Goal: Task Accomplishment & Management: Complete application form

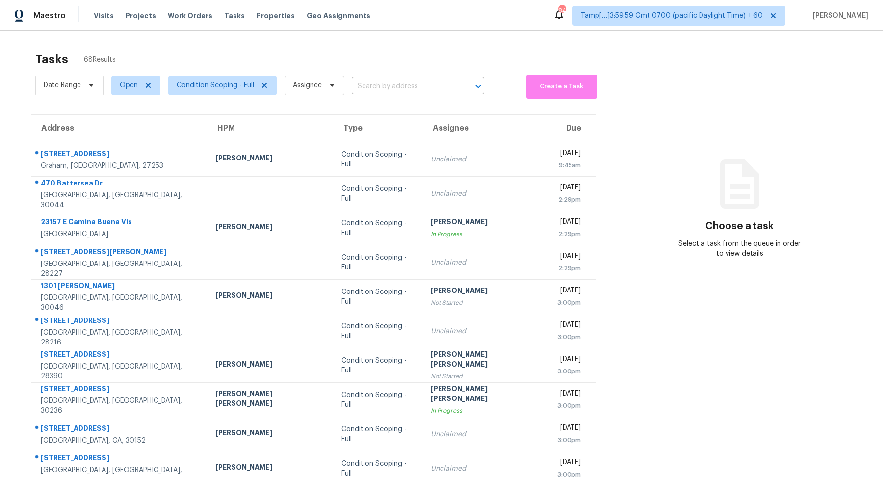
click at [380, 86] on input "text" at bounding box center [404, 86] width 105 height 15
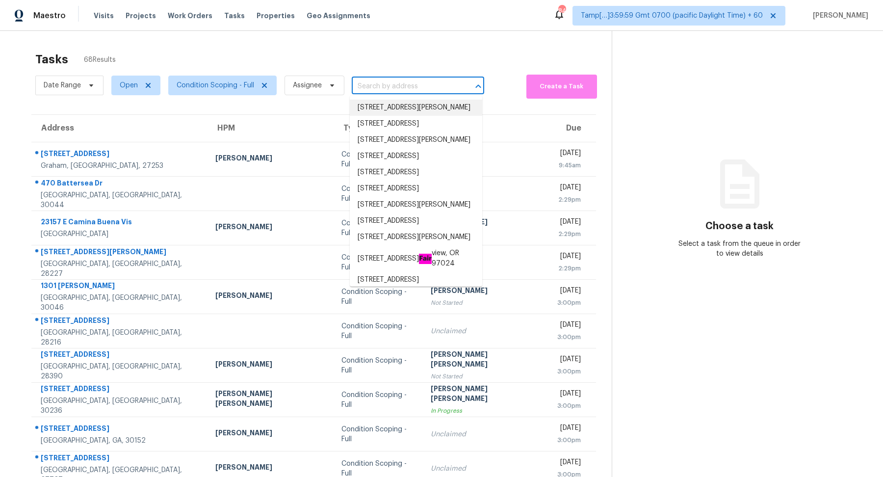
paste input "2152 Gilpin Ave Colorado Springs, CO, 80910"
type input "2152 Gilpin Ave Colorado Springs, CO, 80910"
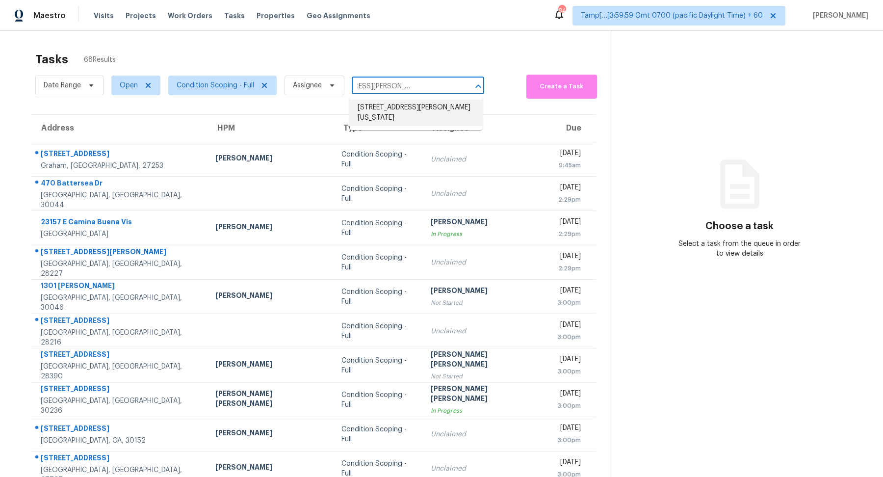
click at [380, 111] on li "2152 Gilpin Ave, Colorado Springs, CO 80910" at bounding box center [416, 113] width 132 height 26
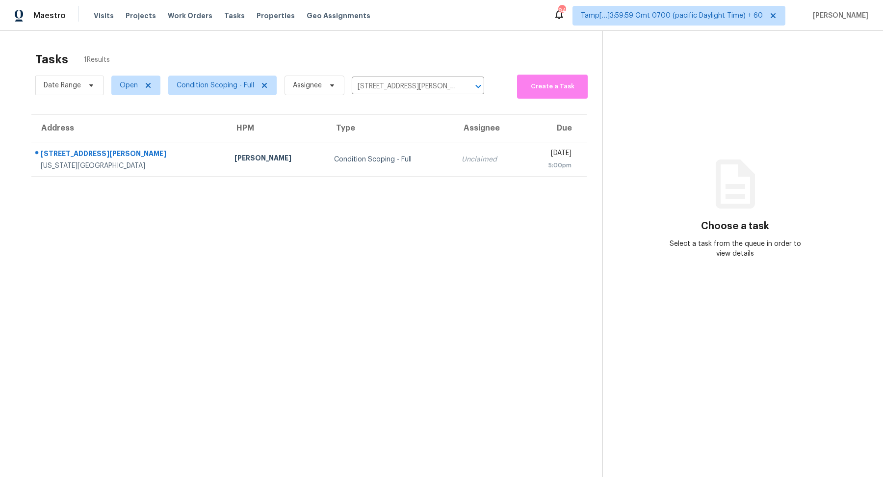
click at [334, 158] on div "Condition Scoping - Full" at bounding box center [390, 159] width 112 height 10
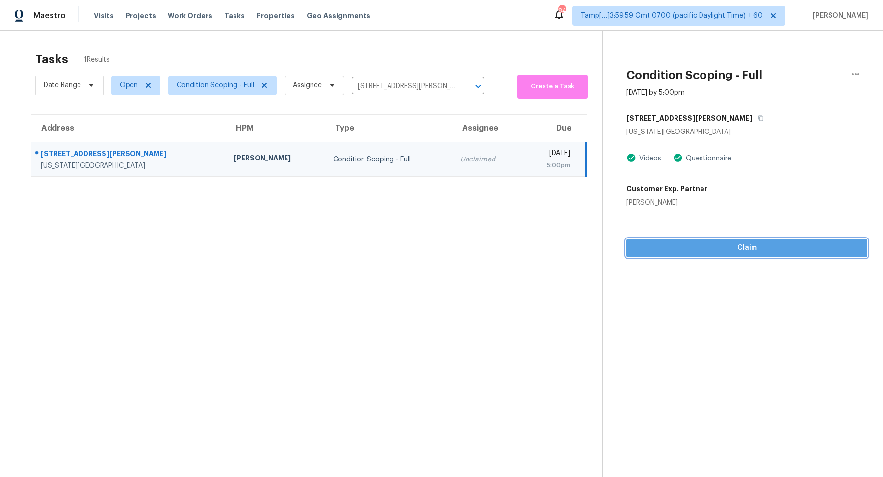
click at [723, 252] on span "Claim" at bounding box center [746, 248] width 225 height 12
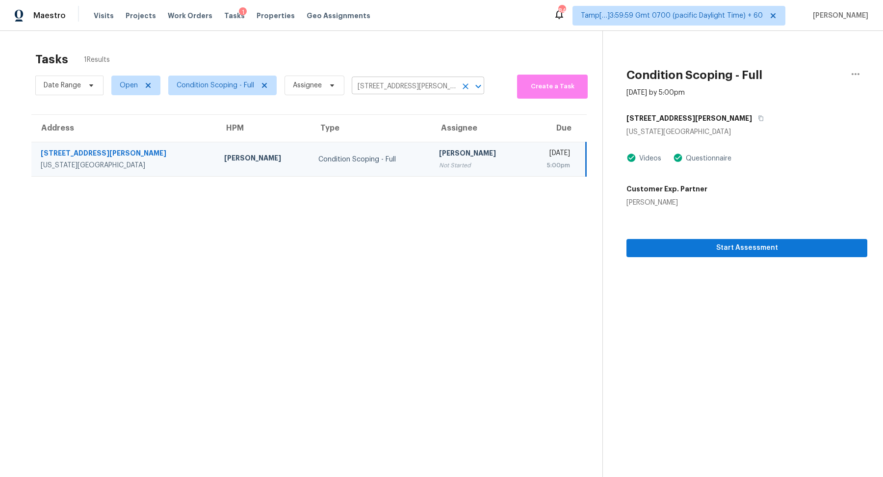
click at [358, 87] on input "2152 Gilpin Ave, Colorado Springs, CO 80910" at bounding box center [404, 86] width 105 height 15
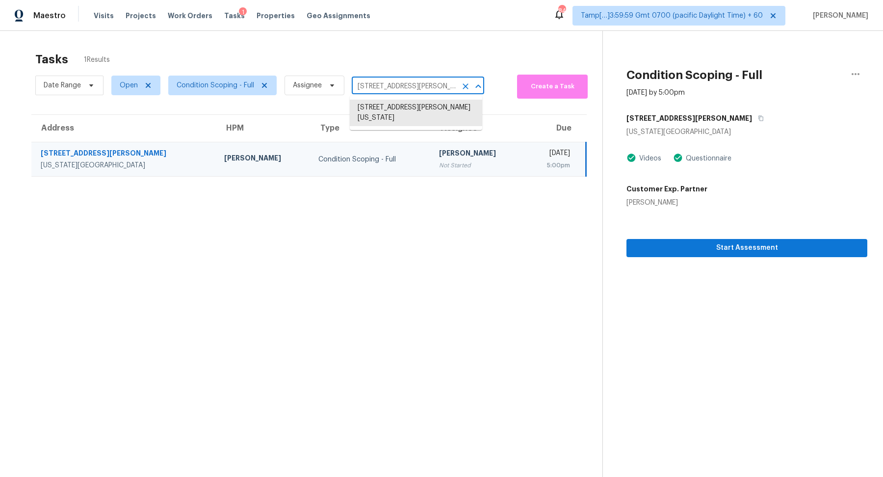
click at [358, 87] on input "2152 Gilpin Ave, Colorado Springs, CO 80910" at bounding box center [404, 86] width 105 height 15
paste input "544 Lehaven Dr Tucker, GA, 30084"
type input "2544 Lehaven Dr Tucker, GA, 30084"
click at [400, 114] on li "2544 Lehaven Dr, Tucker, GA 30084" at bounding box center [416, 108] width 132 height 16
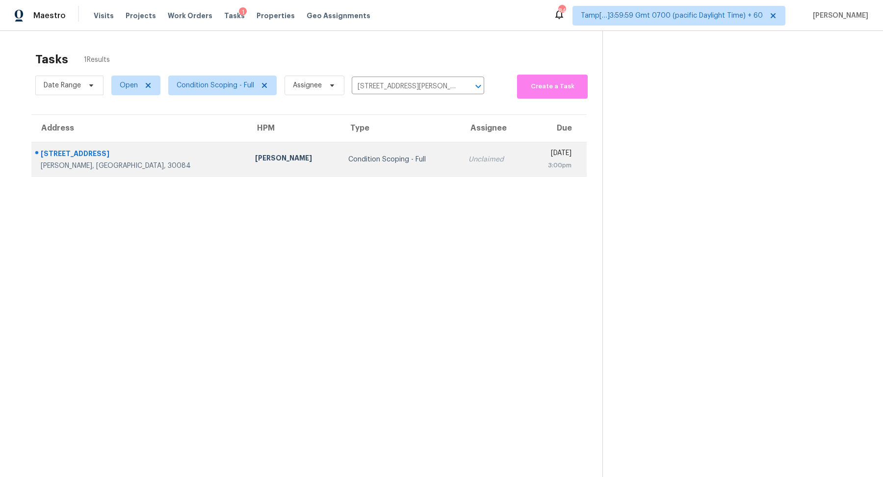
click at [365, 158] on div "Condition Scoping - Full" at bounding box center [400, 159] width 104 height 10
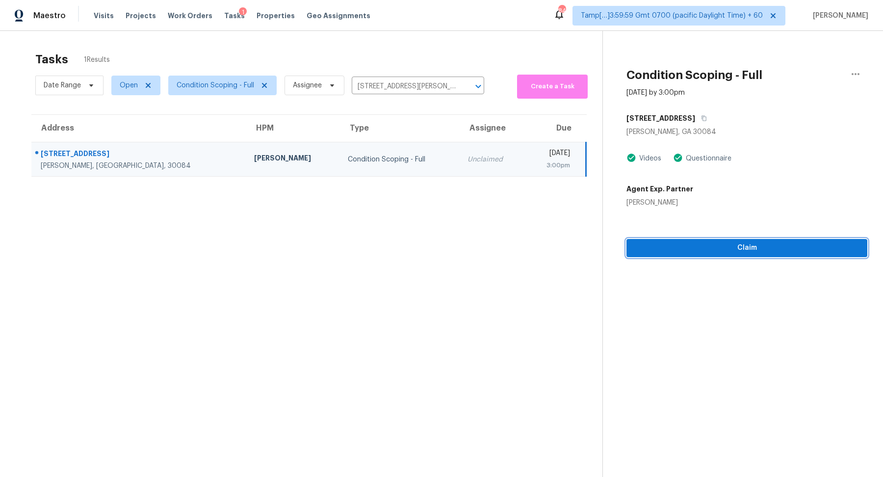
click at [675, 252] on span "Claim" at bounding box center [746, 248] width 225 height 12
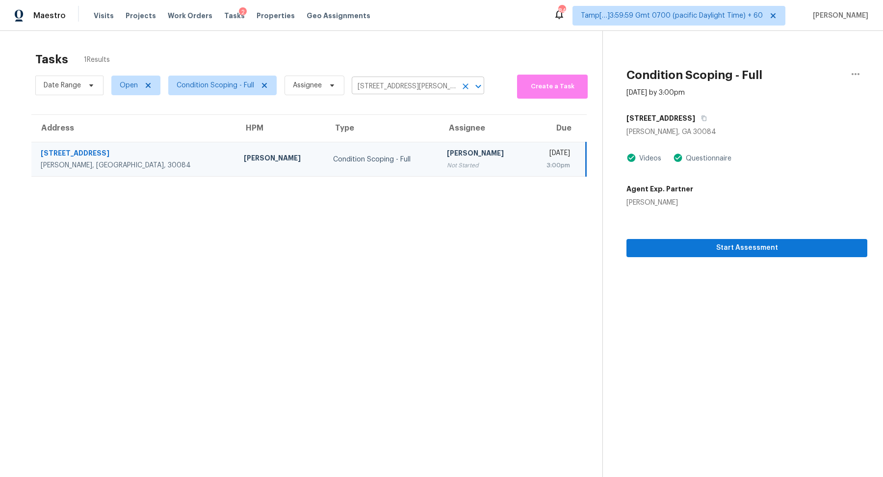
click at [391, 87] on input "2544 Lehaven Dr, Tucker, GA 30084" at bounding box center [404, 86] width 105 height 15
paste input "726 Thornhill Ln Garland, TX, 75040"
type input "726 Thornhill Ln Garland, TX, 75040"
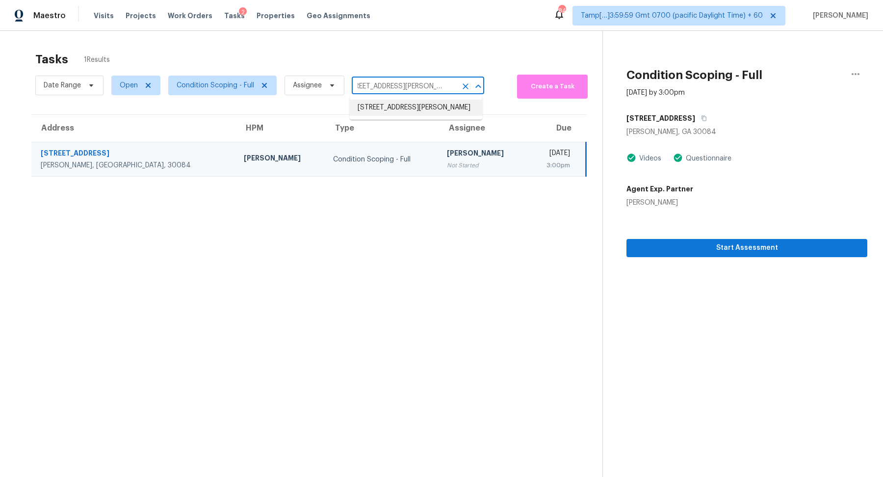
click at [391, 104] on li "726 Thornhill Ln, Garland, TX 75040" at bounding box center [416, 108] width 132 height 16
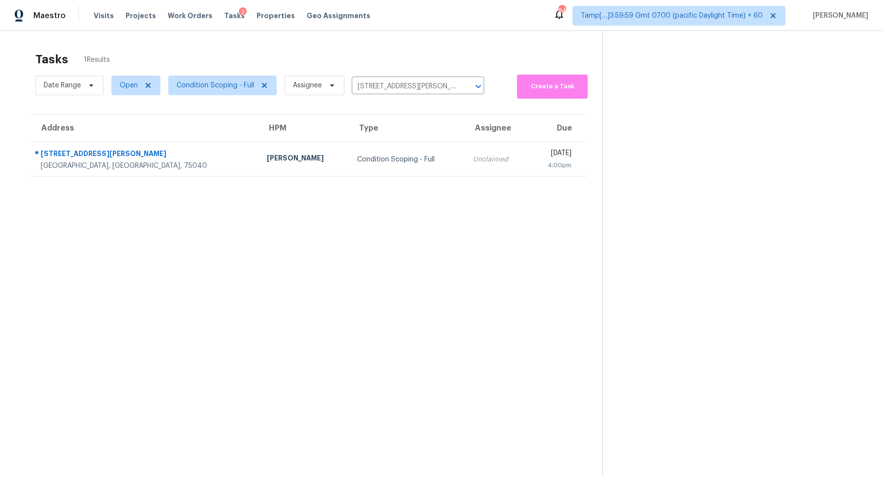
click at [357, 162] on div "Condition Scoping - Full" at bounding box center [407, 159] width 100 height 10
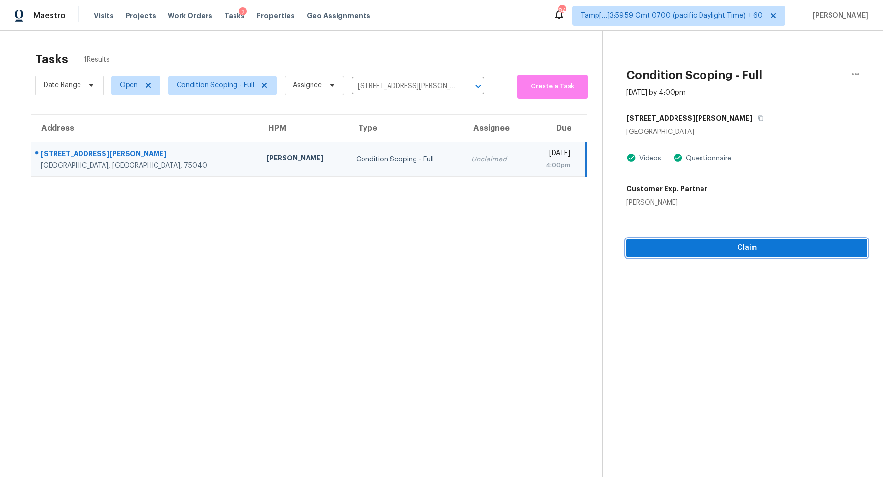
click at [703, 249] on span "Claim" at bounding box center [746, 248] width 225 height 12
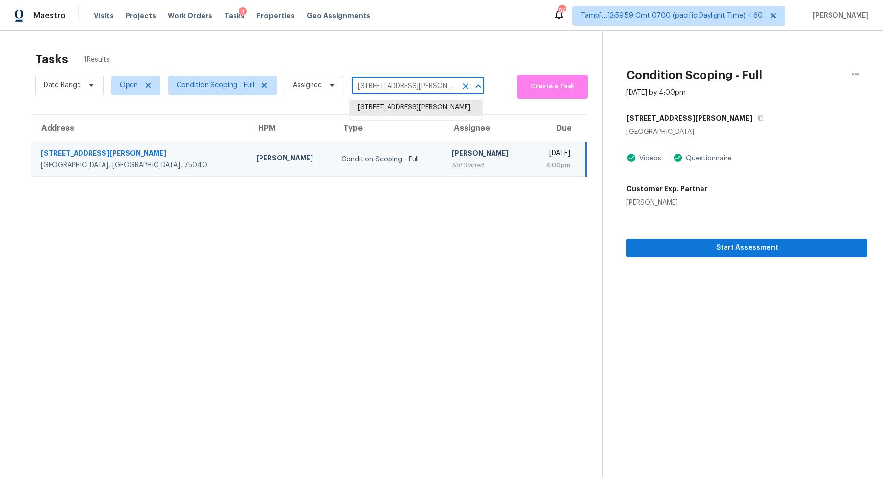
click at [426, 87] on input "726 Thornhill Ln, Garland, TX 75040" at bounding box center [404, 86] width 105 height 15
paste input "1580 Patterson Rd Salisbury, NC, 28147"
type input "1580 Patterson Rd Salisbury, NC, 28147"
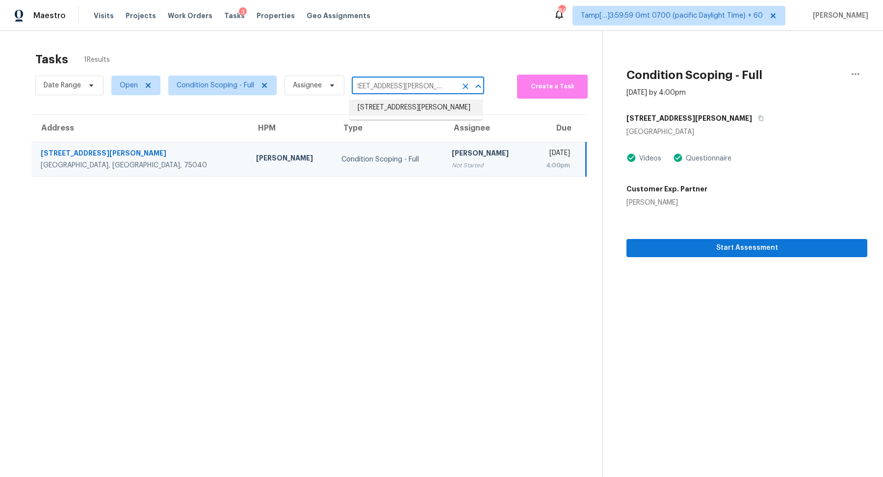
click at [390, 106] on li "1580 Patterson Rd, Salisbury, NC 28147" at bounding box center [416, 108] width 132 height 16
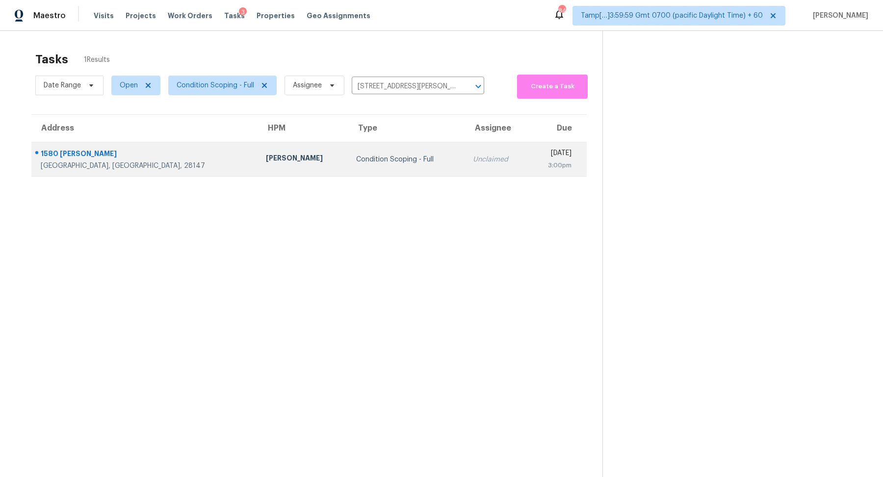
click at [465, 152] on td "Unclaimed" at bounding box center [497, 159] width 64 height 34
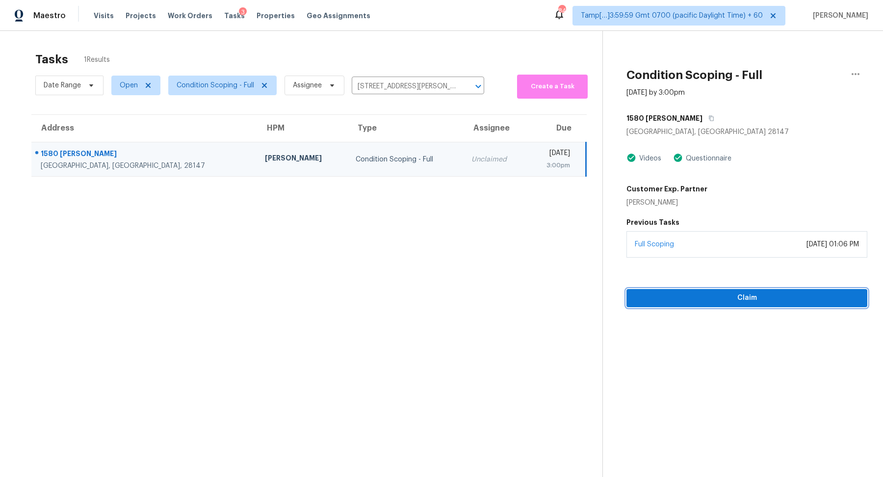
click at [687, 296] on span "Claim" at bounding box center [746, 298] width 225 height 12
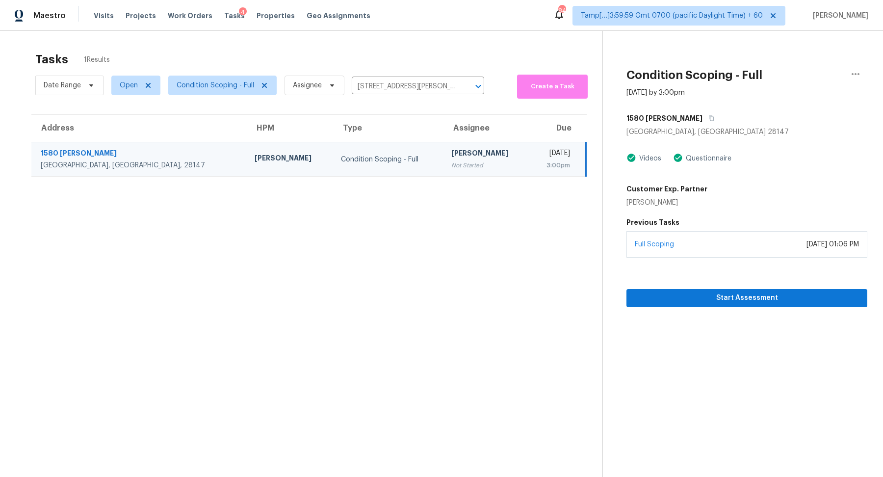
click at [373, 78] on div "Date Range Open Condition Scoping - Full Assignee 1580 Patterson Rd, Salisbury,…" at bounding box center [259, 85] width 449 height 26
click at [374, 83] on input "1580 Patterson Rd, Salisbury, NC 28147" at bounding box center [404, 86] width 105 height 15
paste input "35426 N 14th St Phoenix, AZ, 85086"
type input "35426 N 14th St Phoenix, AZ, 85086"
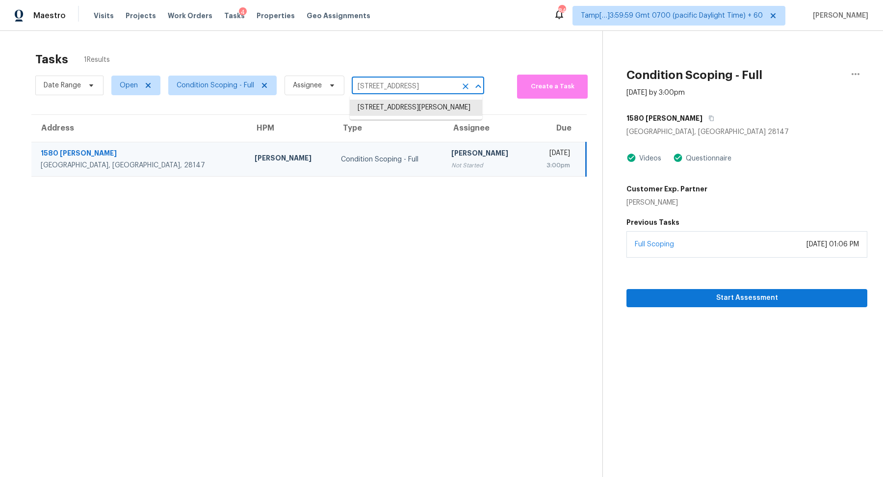
scroll to position [0, 16]
click at [381, 102] on li "35426 N 14th St, Phoenix, AZ 85086" at bounding box center [416, 108] width 132 height 16
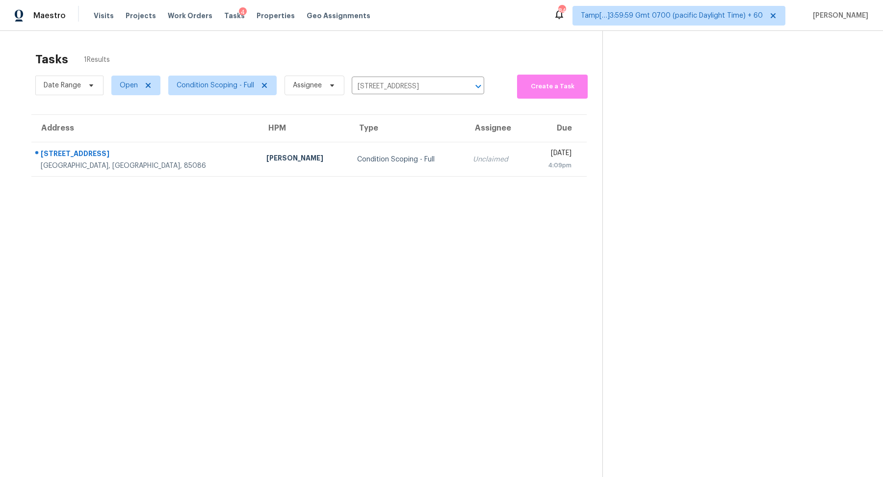
click at [349, 141] on th "Type" at bounding box center [407, 128] width 116 height 27
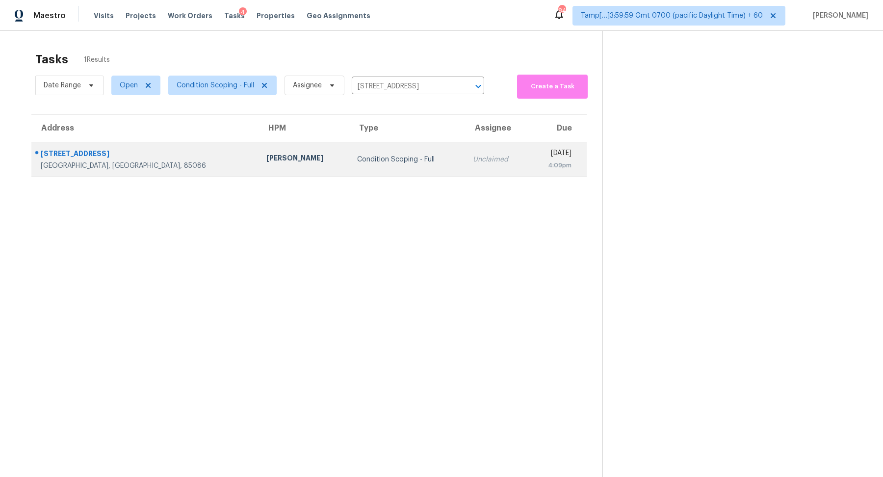
click at [357, 163] on div "Condition Scoping - Full" at bounding box center [407, 159] width 101 height 10
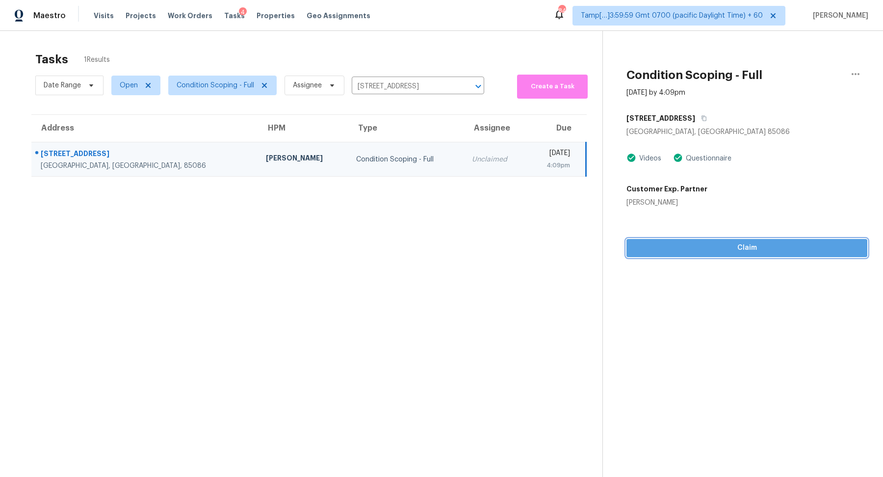
click at [693, 245] on span "Claim" at bounding box center [746, 248] width 225 height 12
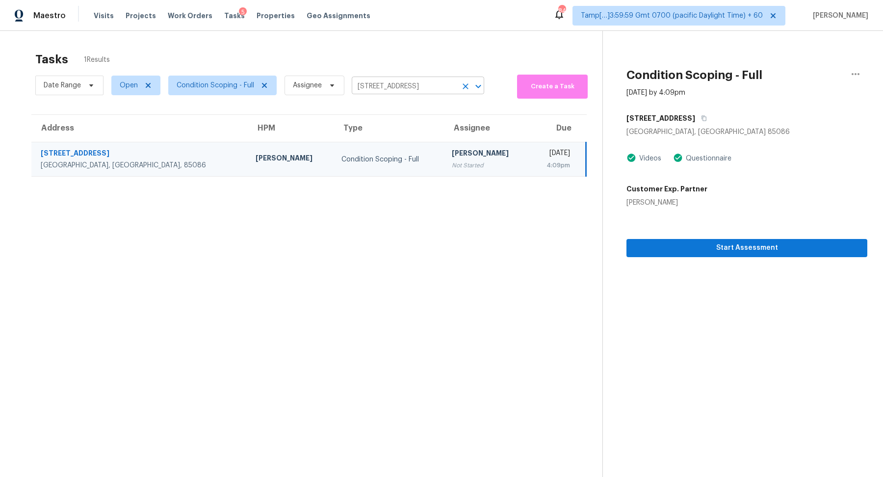
click at [365, 82] on input "35426 N 14th St, Phoenix, AZ 85086" at bounding box center [404, 86] width 105 height 15
paste input "4725 Hazelburn Dr Greensboro, NC, 27405"
type input "4725 Hazelburn Dr Greensboro, NC, 27405"
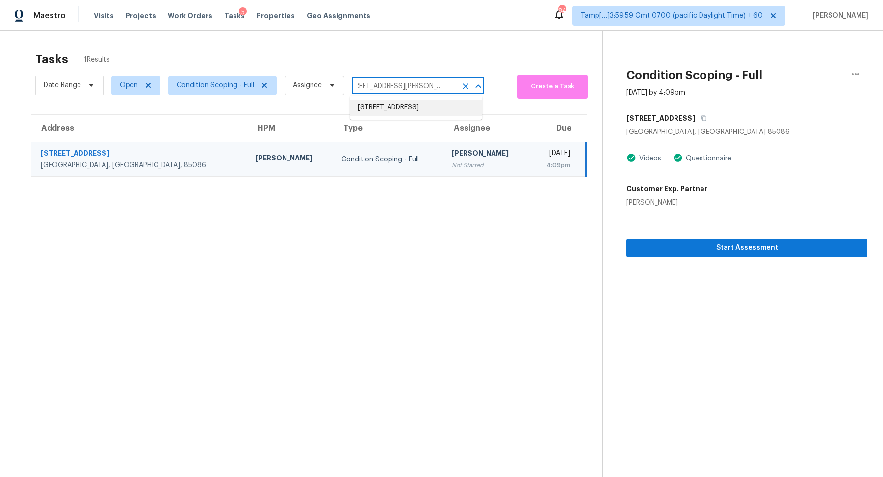
click at [413, 108] on li "4725 Hazelburn Dr, Greensboro, NC 27405" at bounding box center [416, 108] width 132 height 16
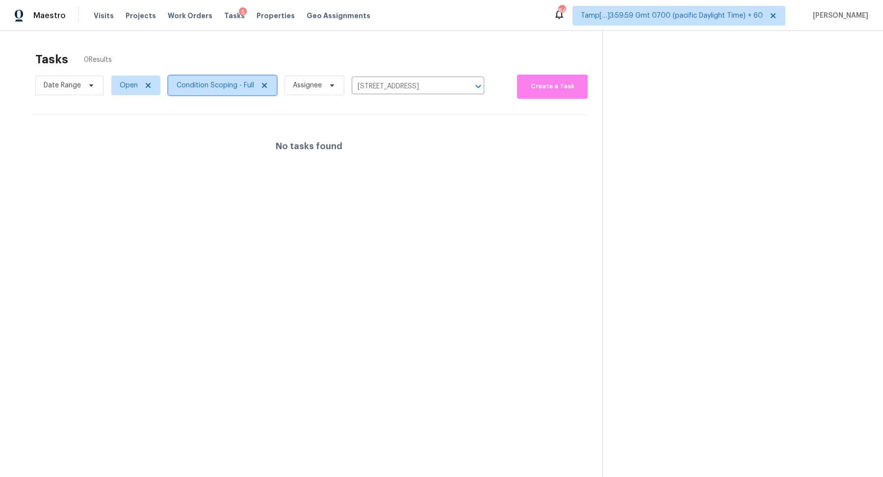
click at [211, 90] on span "Condition Scoping - Full" at bounding box center [222, 86] width 108 height 20
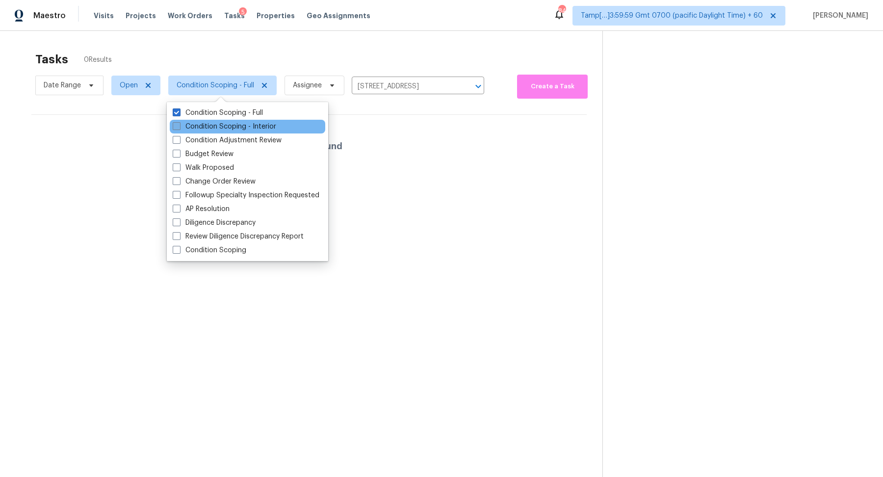
click at [216, 126] on label "Condition Scoping - Interior" at bounding box center [224, 127] width 103 height 10
click at [179, 126] on input "Condition Scoping - Interior" at bounding box center [176, 125] width 6 height 6
checkbox input "true"
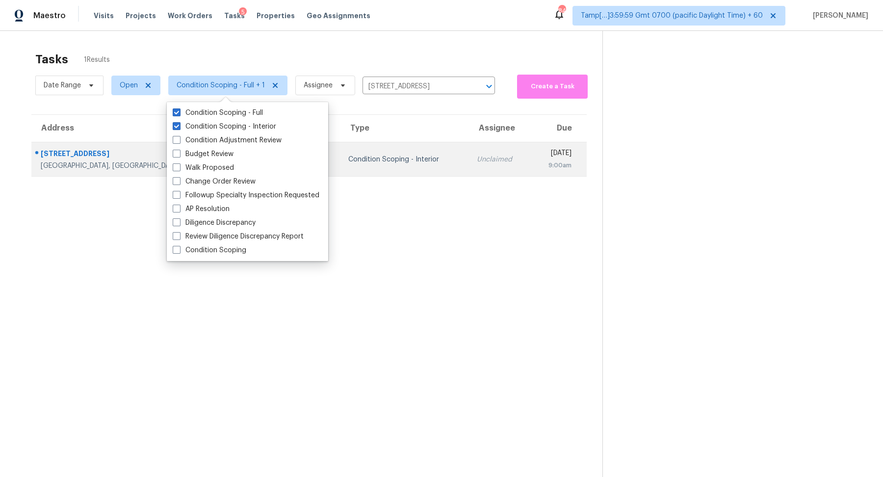
click at [469, 144] on td "Unclaimed" at bounding box center [500, 159] width 62 height 34
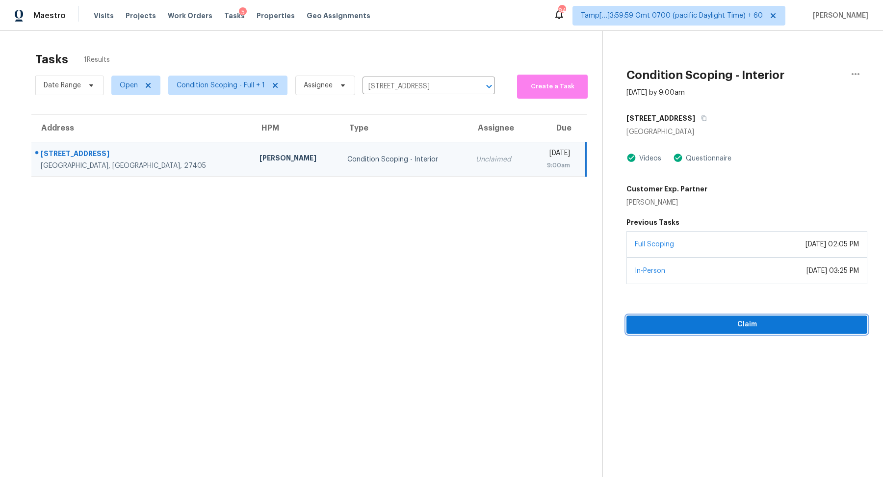
click at [686, 322] on span "Claim" at bounding box center [746, 324] width 225 height 12
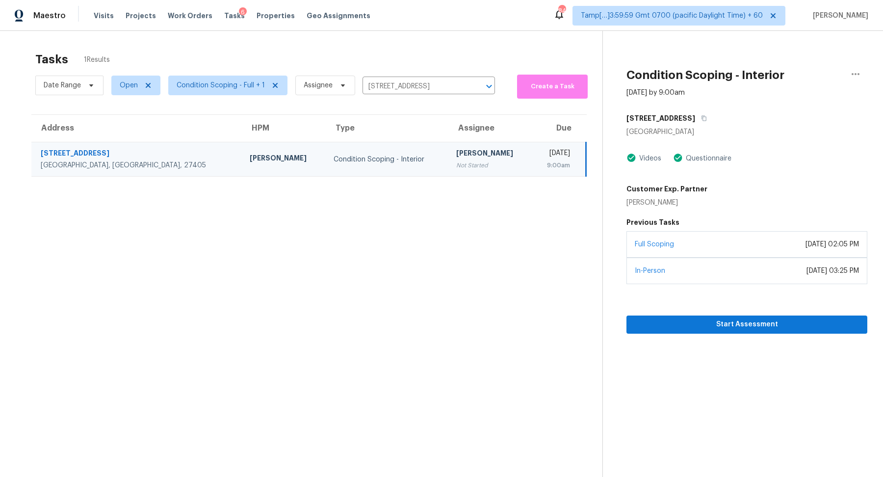
click at [395, 100] on section "Tasks 1 Results Date Range Open Condition Scoping - Full + 1 Assignee 4725 Haze…" at bounding box center [309, 277] width 586 height 461
click at [412, 89] on input "4725 Hazelburn Dr, Greensboro, NC 27405" at bounding box center [414, 86] width 105 height 15
paste input "2957 SW Champlain Dr Portland, OR, 972"
type input "2957 SW Champlain Dr Portland, OR, 97205"
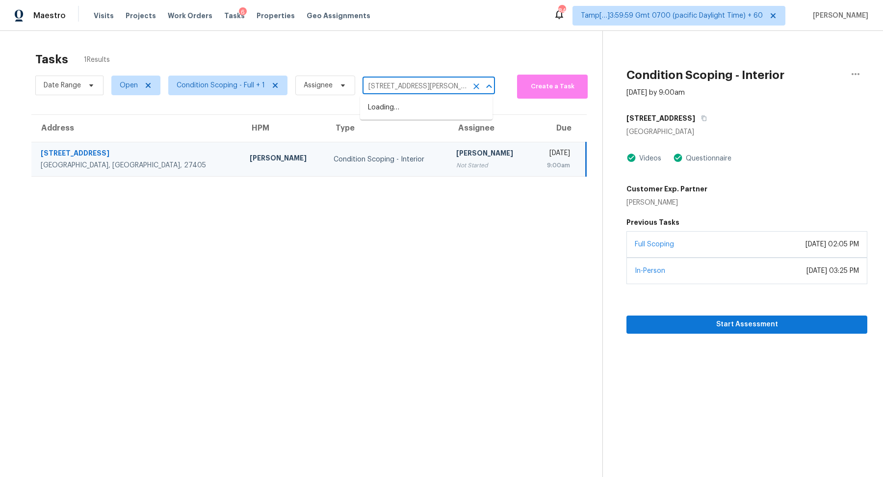
scroll to position [0, 41]
click at [401, 107] on li "2957 SW Champlain Dr, Portland, OR 97205" at bounding box center [426, 108] width 132 height 16
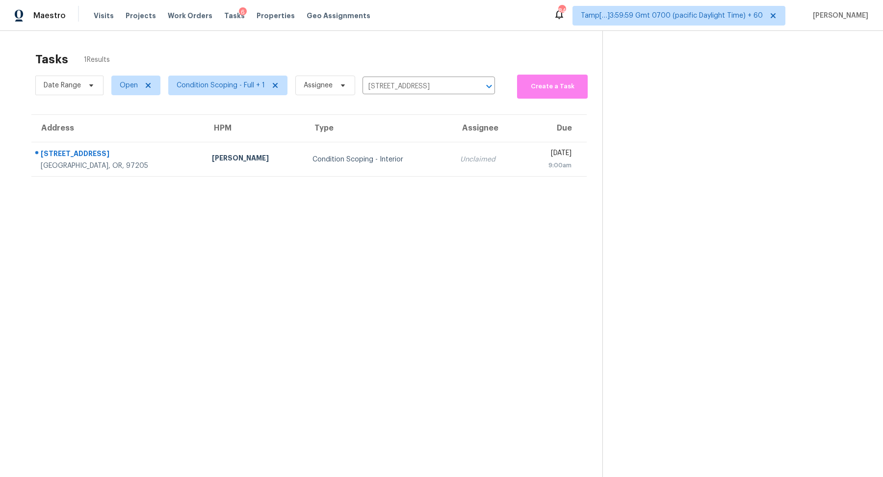
click at [380, 154] on div "Condition Scoping - Interior" at bounding box center [378, 159] width 132 height 10
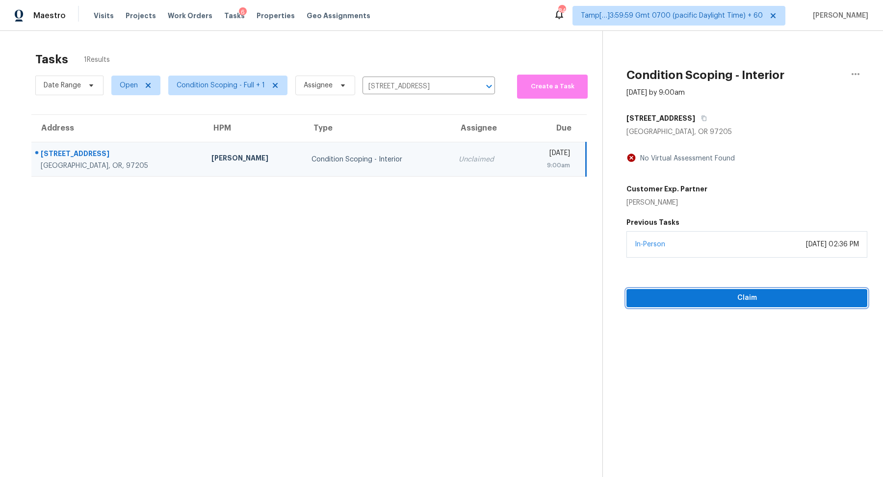
click at [698, 300] on span "Claim" at bounding box center [746, 298] width 225 height 12
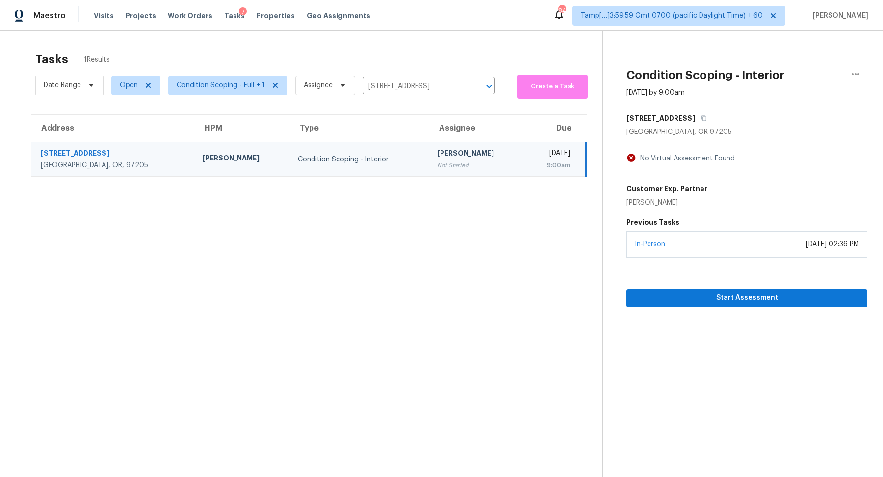
click at [396, 77] on div "Date Range Open Condition Scoping - Full + 1 Assignee 2957 SW Champlain Dr, Por…" at bounding box center [264, 85] width 459 height 26
click at [396, 83] on input "2957 SW Champlain Dr, Portland, OR 97205" at bounding box center [414, 86] width 105 height 15
paste input "35181 Valley Forge Dr, Farmington Hills, MI 48331"
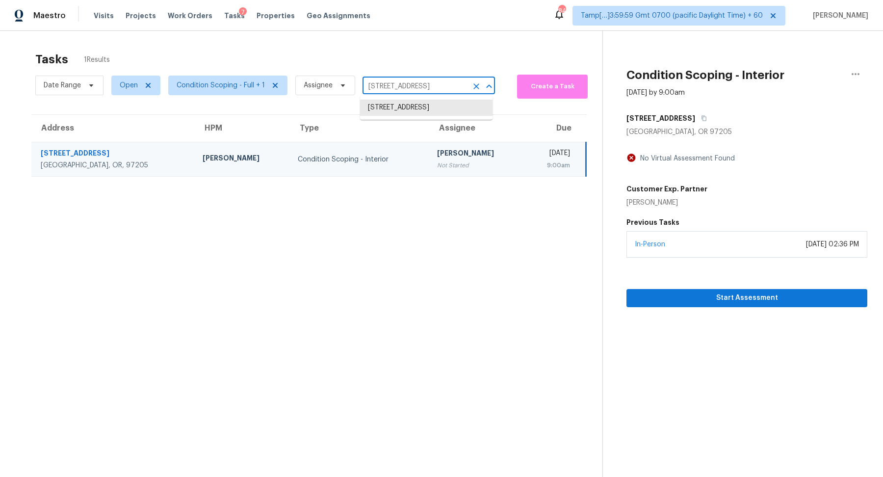
type input "35181 Valley Forge Dr, Farmington Hills, MI 48331"
click at [403, 104] on li "35181 Valley Forge Dr, Farmington Hills, MI 48331" at bounding box center [426, 108] width 132 height 16
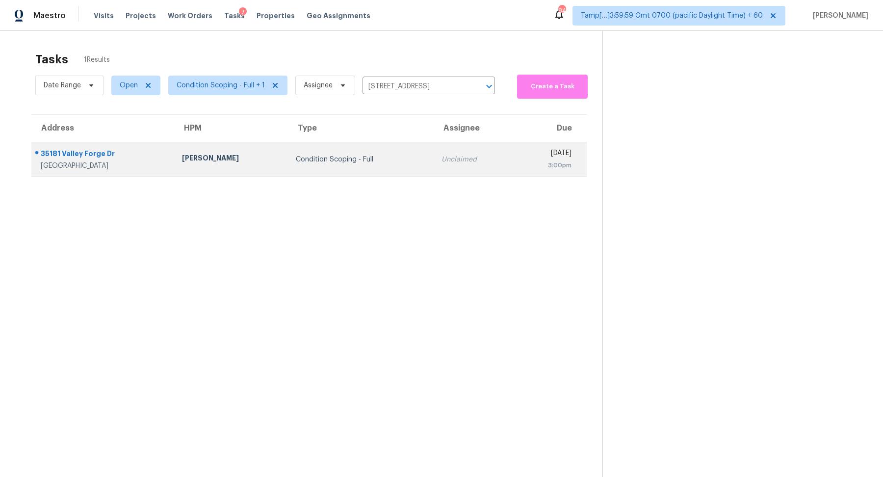
click at [380, 144] on td "Condition Scoping - Full" at bounding box center [361, 159] width 146 height 34
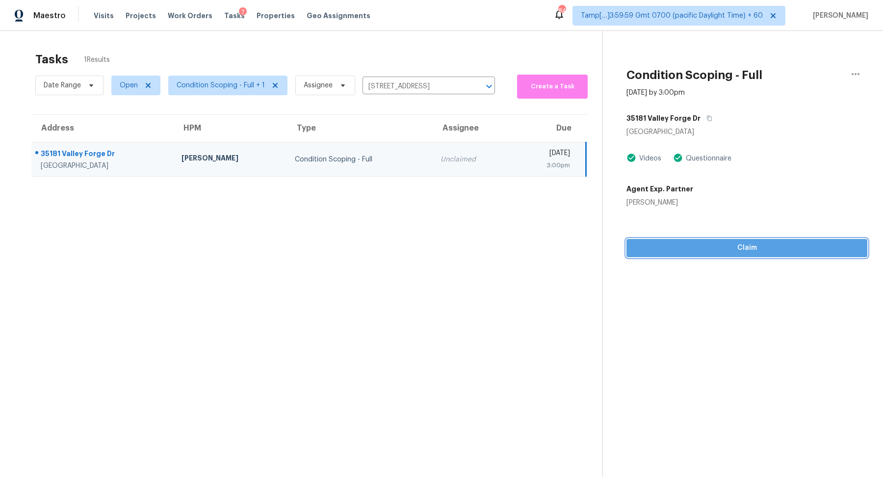
click at [691, 251] on span "Claim" at bounding box center [746, 248] width 225 height 12
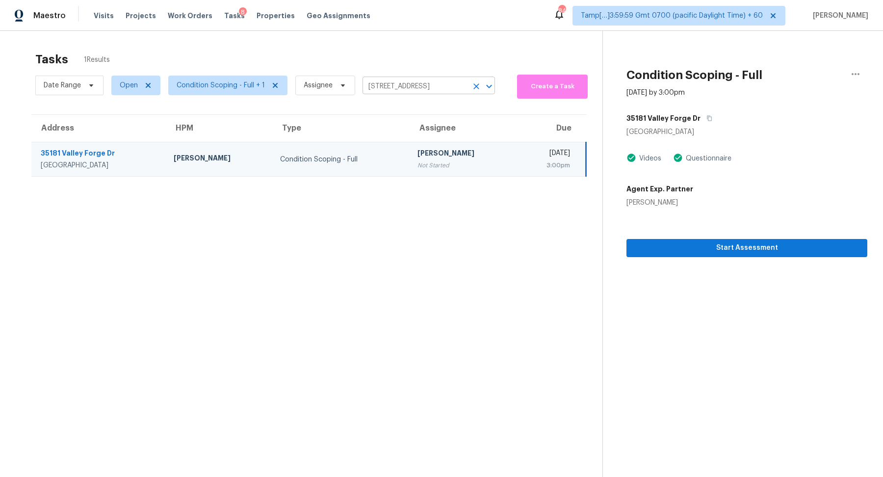
click at [372, 92] on input "35181 Valley Forge Dr, Farmington Hills, MI 48331" at bounding box center [414, 86] width 105 height 15
paste input "20142 Dovekie Ln, Fort Mill, SC 29707"
type input "20142 Dovekie Ln, Fort Mill, SC 29707"
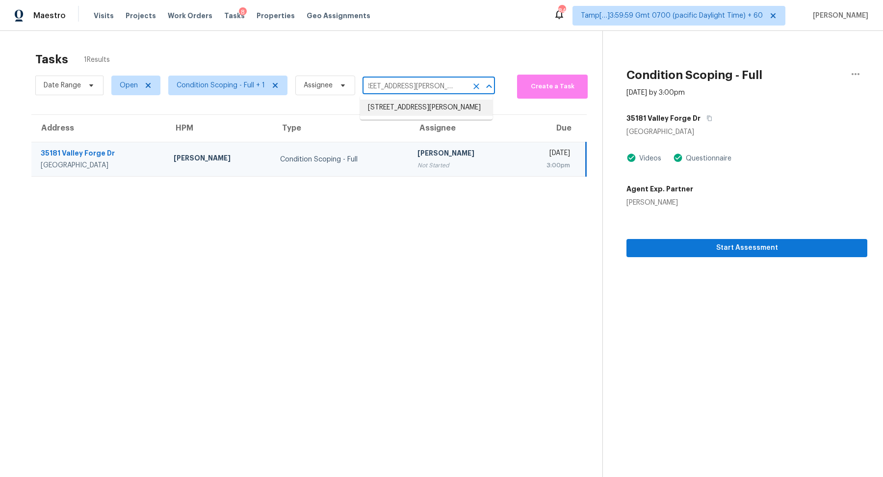
click at [383, 112] on li "20142 Dovekie Ln, Fort Mill, SC 29707" at bounding box center [426, 108] width 132 height 16
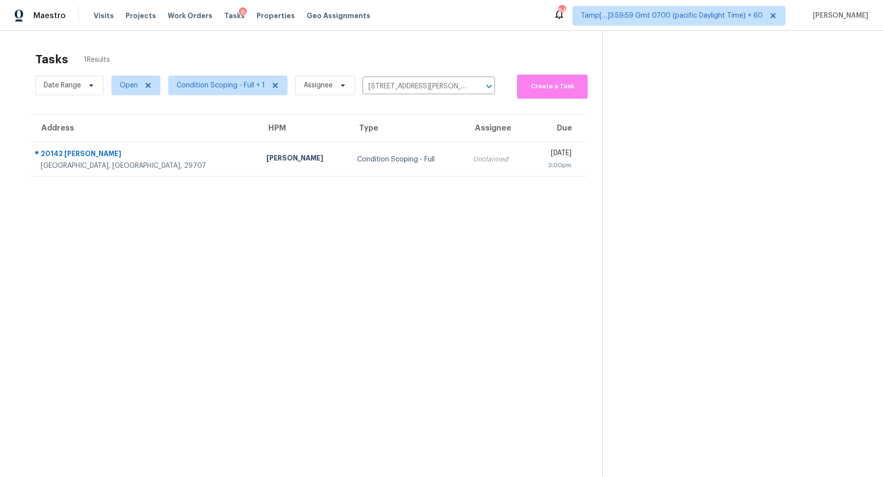
click at [382, 143] on td "Condition Scoping - Full" at bounding box center [407, 159] width 116 height 34
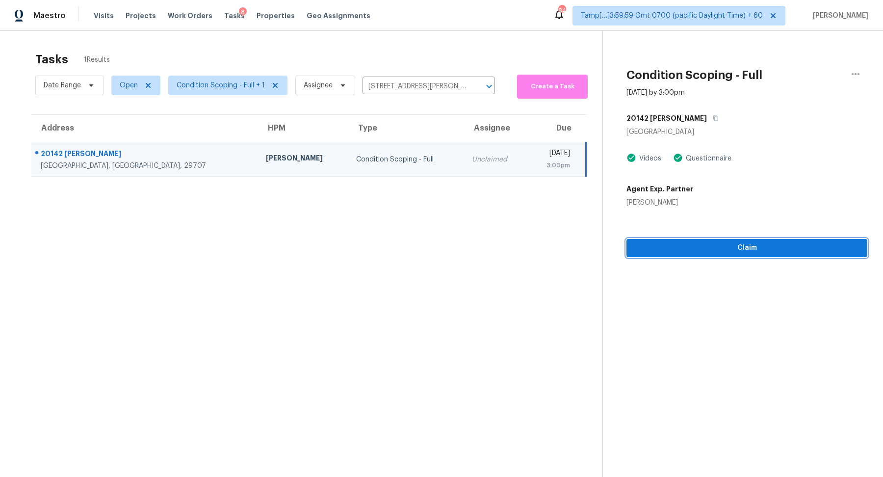
click at [654, 255] on button "Claim" at bounding box center [746, 248] width 241 height 18
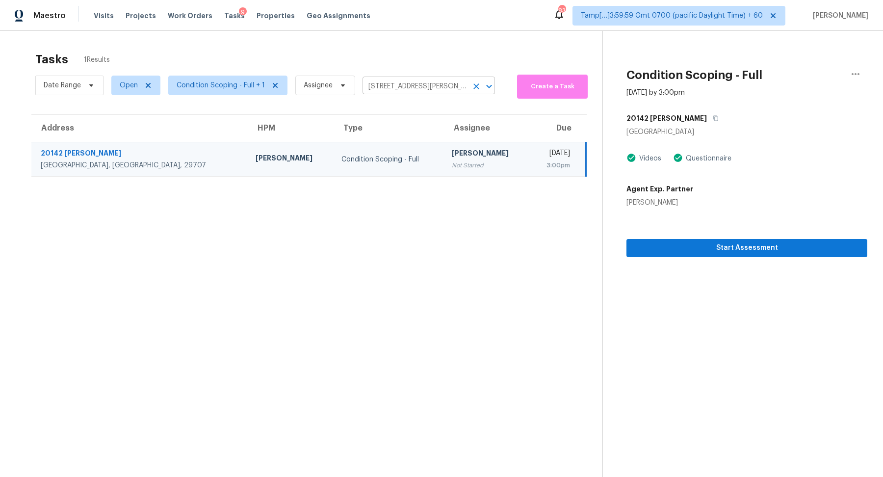
click at [418, 83] on input "20142 Dovekie Ln, Fort Mill, SC 29707" at bounding box center [414, 86] width 105 height 15
paste input "31637 N Mesquite Way, San Tan Valley, AZ 85143"
type input "31637 N Mesquite Way, San Tan Valley, AZ 85143"
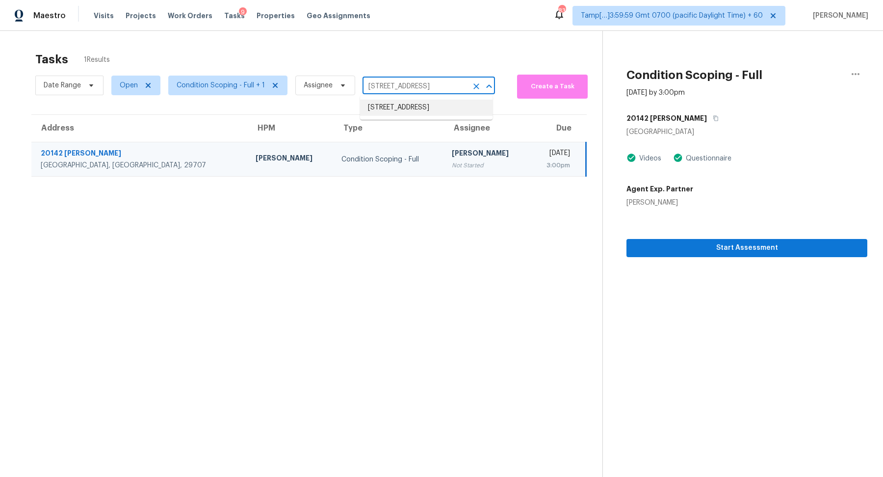
click at [394, 110] on li "31637 N Mesquite Way, San Tan Valley, AZ 85143" at bounding box center [426, 108] width 132 height 16
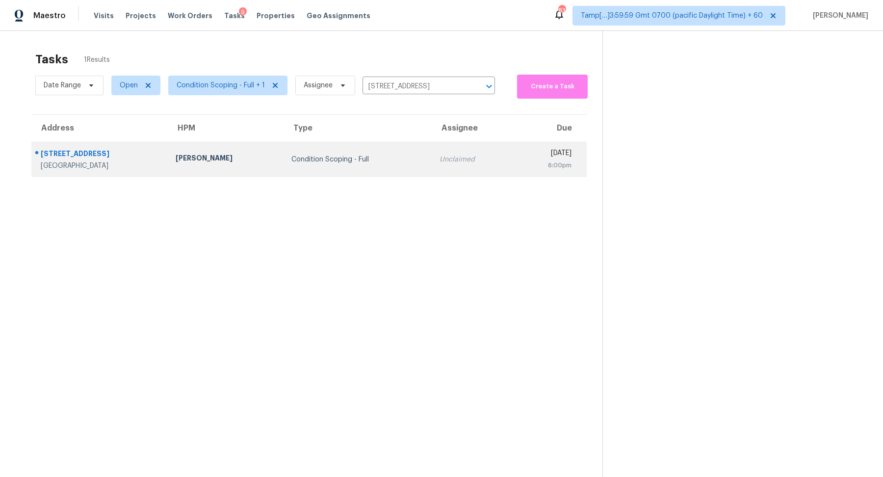
click at [357, 142] on td "Condition Scoping - Full" at bounding box center [357, 159] width 148 height 34
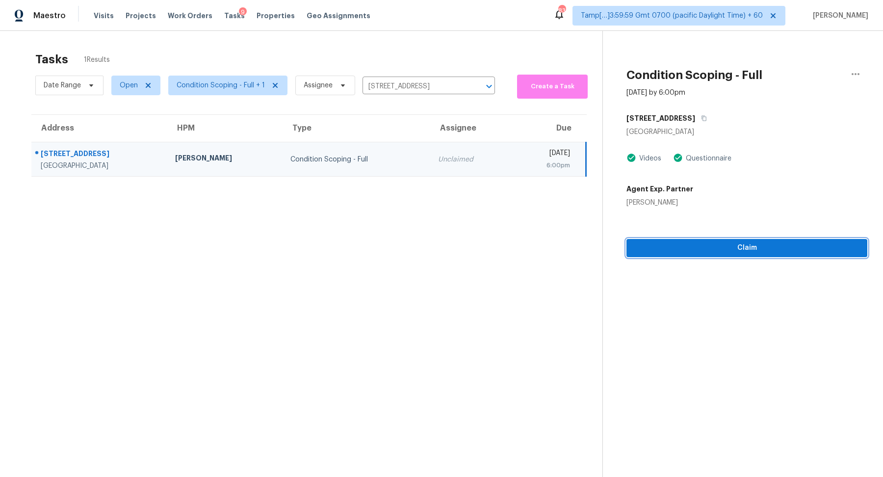
click at [697, 250] on span "Claim" at bounding box center [746, 248] width 225 height 12
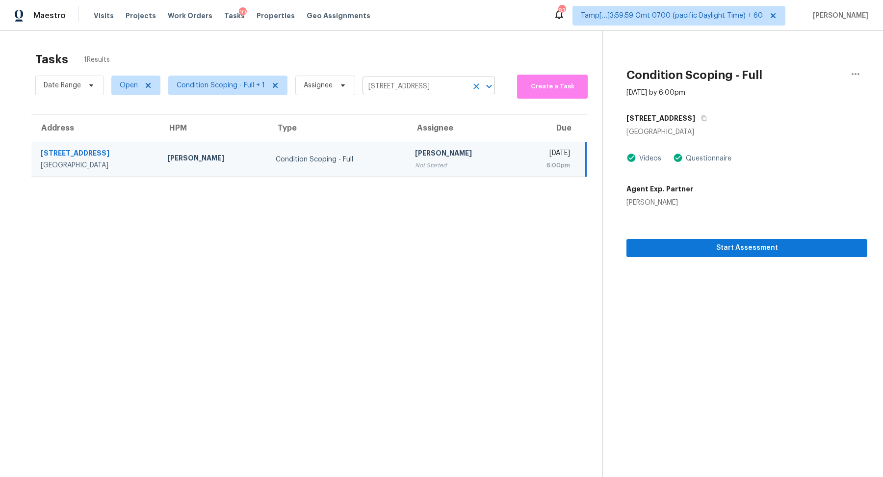
click at [368, 81] on input "31637 N Mesquite Way, San Tan Valley, AZ 85143" at bounding box center [414, 86] width 105 height 15
paste input "2152 Gilpin Ave Colorado Springs, CO, 80910"
type input "2152 Gilpin Ave Colorado Springs, CO, 80910"
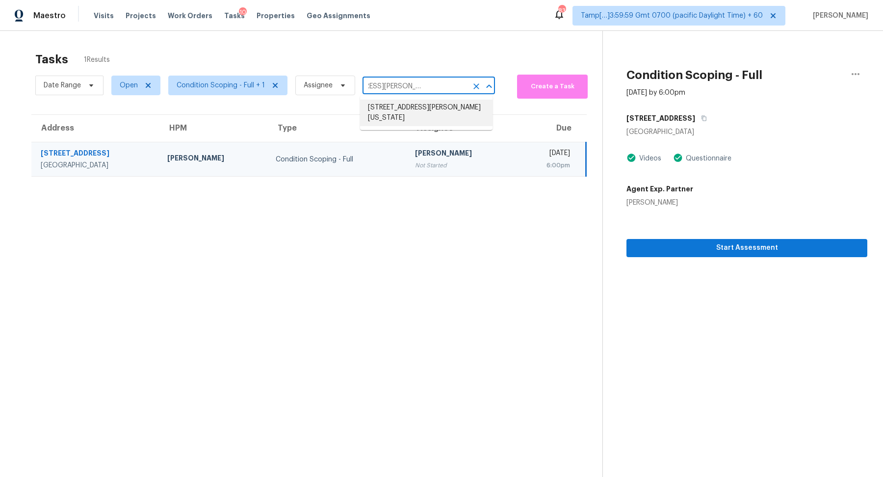
click at [409, 111] on li "2152 Gilpin Ave, Colorado Springs, CO 80910" at bounding box center [426, 113] width 132 height 26
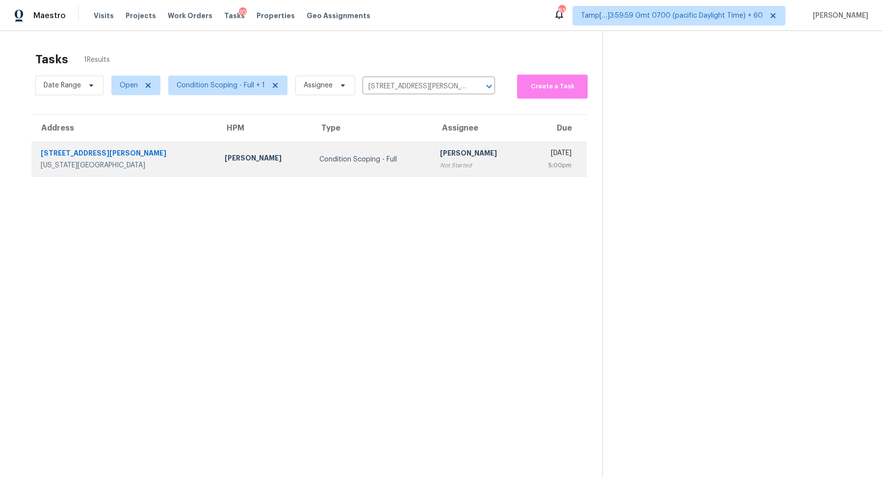
click at [319, 160] on div "Condition Scoping - Full" at bounding box center [371, 159] width 105 height 10
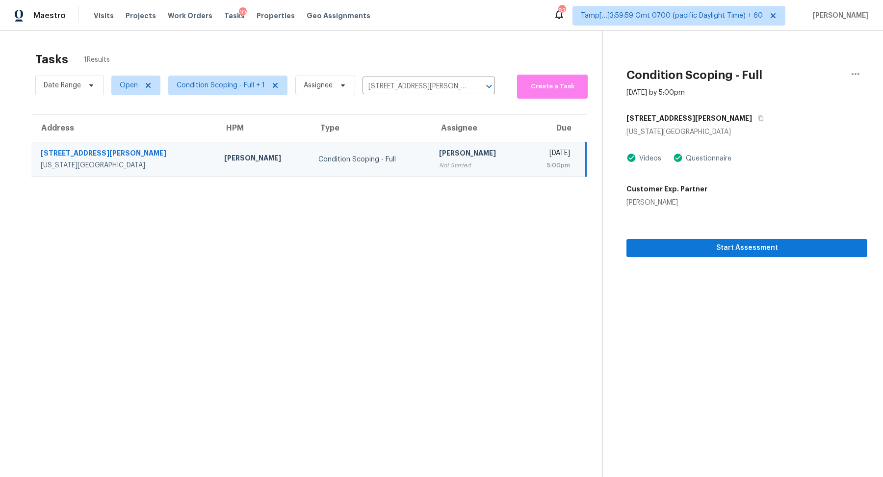
click at [845, 117] on div "[STREET_ADDRESS][PERSON_NAME]" at bounding box center [746, 118] width 241 height 18
click at [655, 251] on span "Start Assessment" at bounding box center [746, 248] width 225 height 12
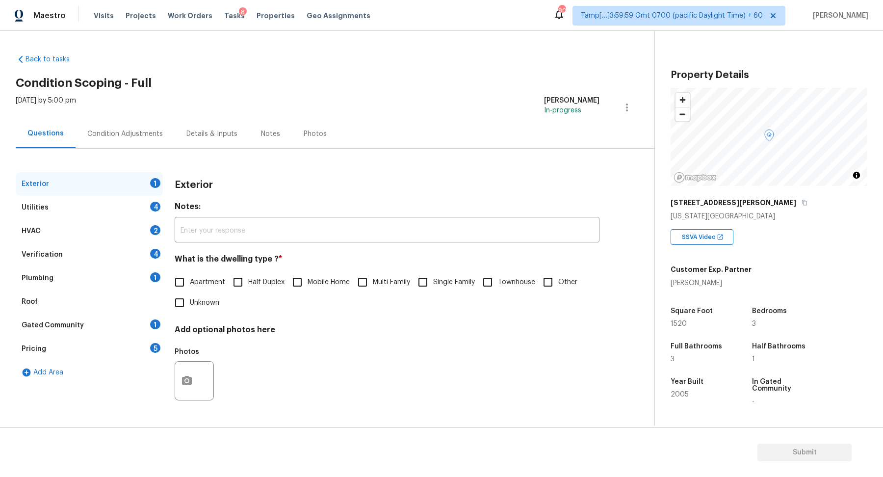
click at [512, 278] on span "Townhouse" at bounding box center [516, 282] width 37 height 10
click at [498, 278] on input "Townhouse" at bounding box center [487, 282] width 21 height 21
checkbox input "true"
click at [143, 209] on div "Utilities 4" at bounding box center [89, 208] width 147 height 24
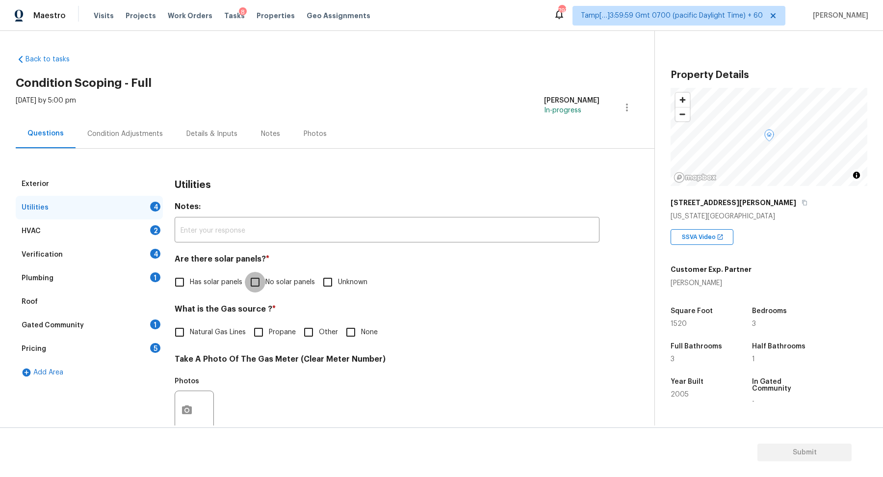
click at [261, 279] on input "No solar panels" at bounding box center [255, 282] width 21 height 21
checkbox input "true"
click at [194, 340] on label "Natural Gas Lines" at bounding box center [207, 333] width 76 height 21
click at [190, 340] on input "Natural Gas Lines" at bounding box center [179, 333] width 21 height 21
checkbox input "true"
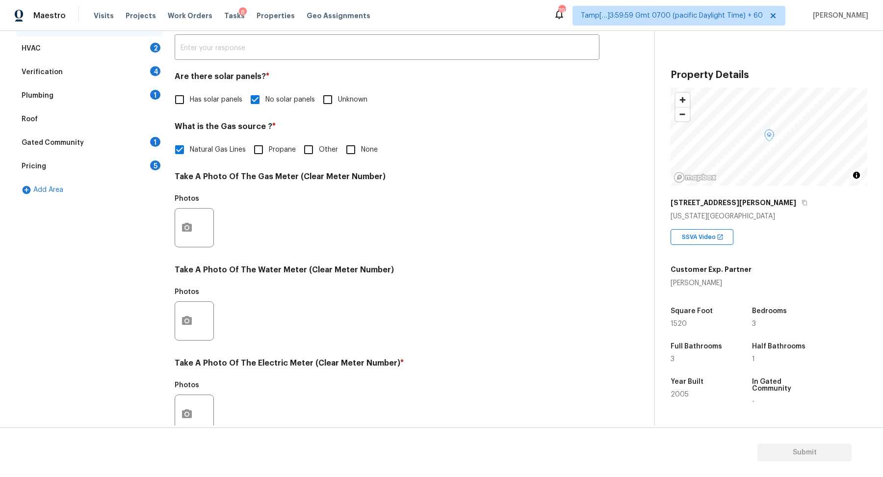
scroll to position [261, 0]
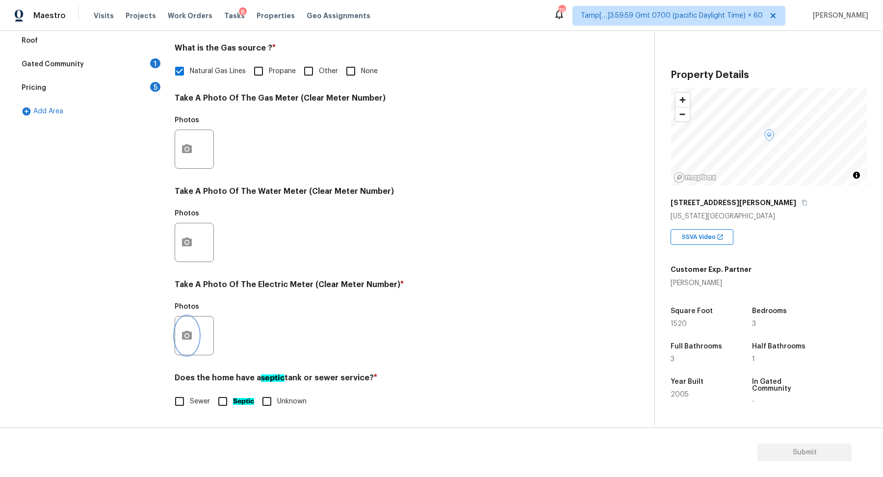
click at [190, 342] on button "button" at bounding box center [187, 335] width 24 height 38
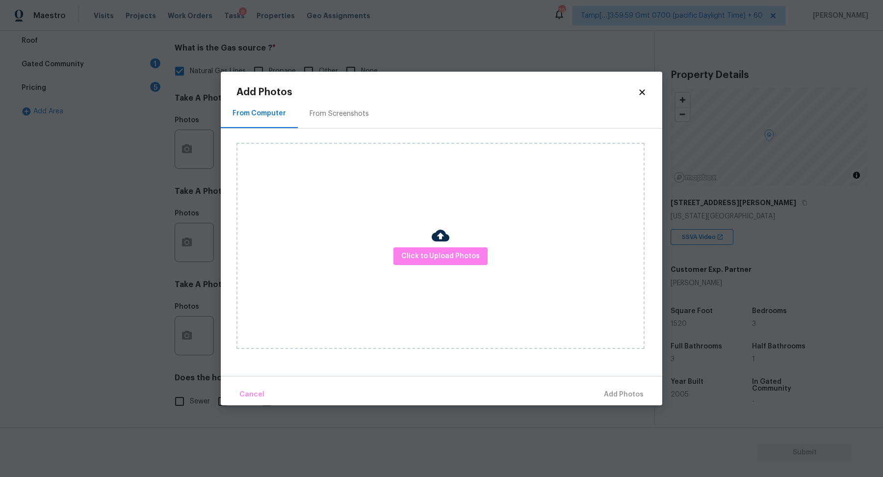
click at [457, 245] on div "Click to Upload Photos" at bounding box center [440, 246] width 408 height 206
click at [456, 251] on span "Click to Upload Photos" at bounding box center [440, 256] width 78 height 12
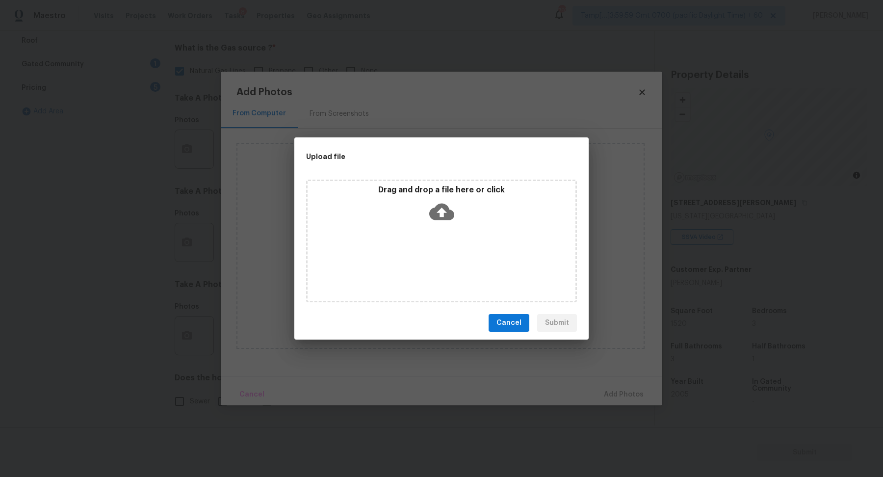
click at [475, 205] on div "Drag and drop a file here or click" at bounding box center [441, 206] width 268 height 42
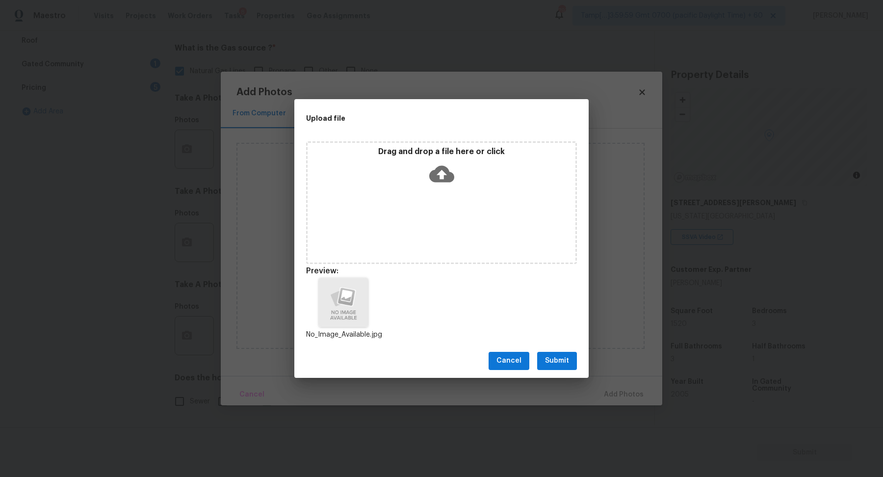
click at [549, 361] on span "Submit" at bounding box center [557, 360] width 24 height 12
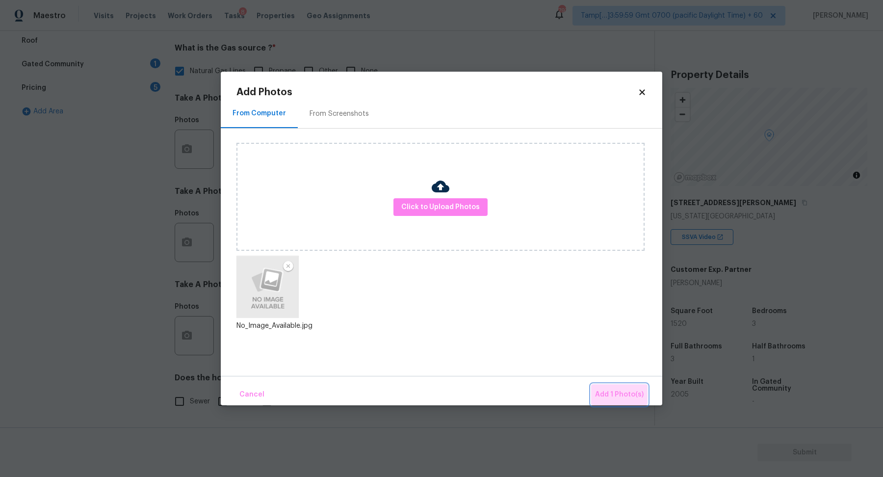
click at [611, 387] on button "Add 1 Photo(s)" at bounding box center [619, 394] width 56 height 21
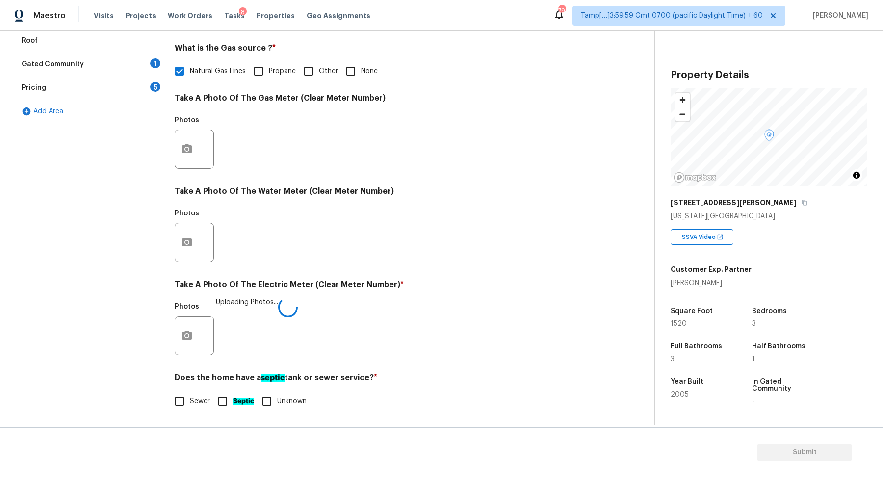
click at [213, 404] on input "Septic" at bounding box center [222, 401] width 21 height 21
checkbox input "true"
click at [201, 403] on span "Sewer" at bounding box center [200, 402] width 20 height 10
click at [190, 403] on input "Sewer" at bounding box center [179, 402] width 21 height 21
checkbox input "true"
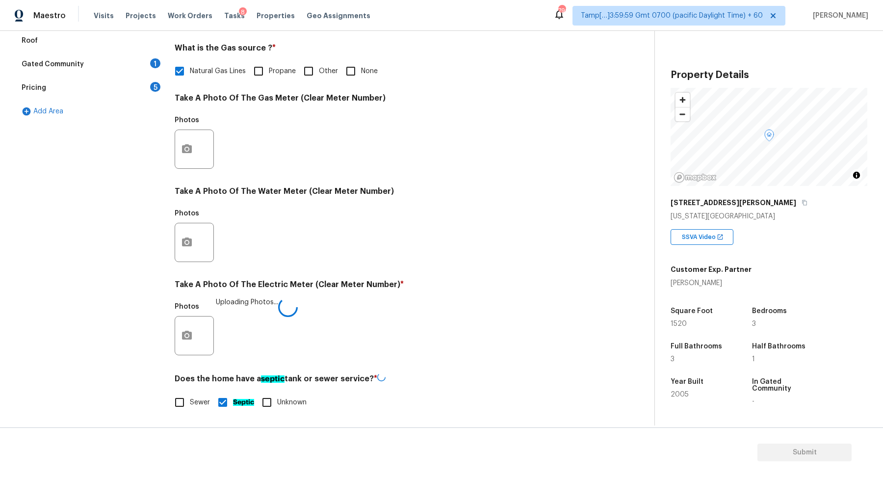
checkbox input "false"
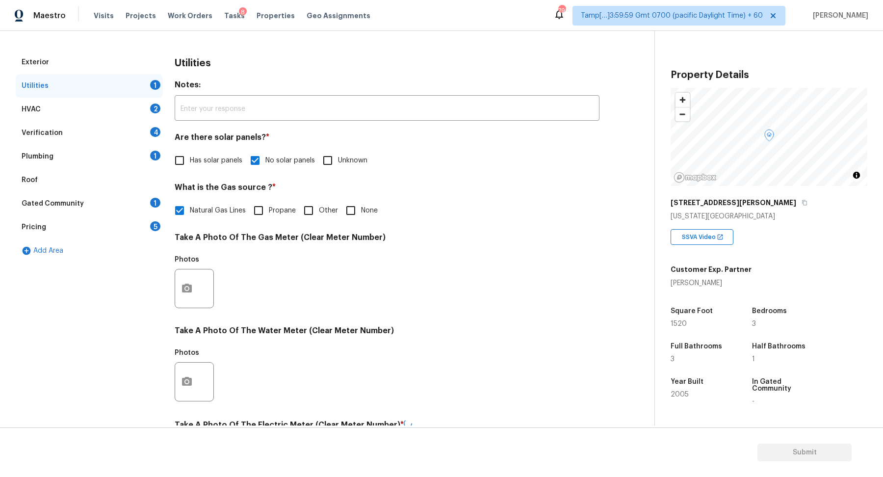
scroll to position [100, 0]
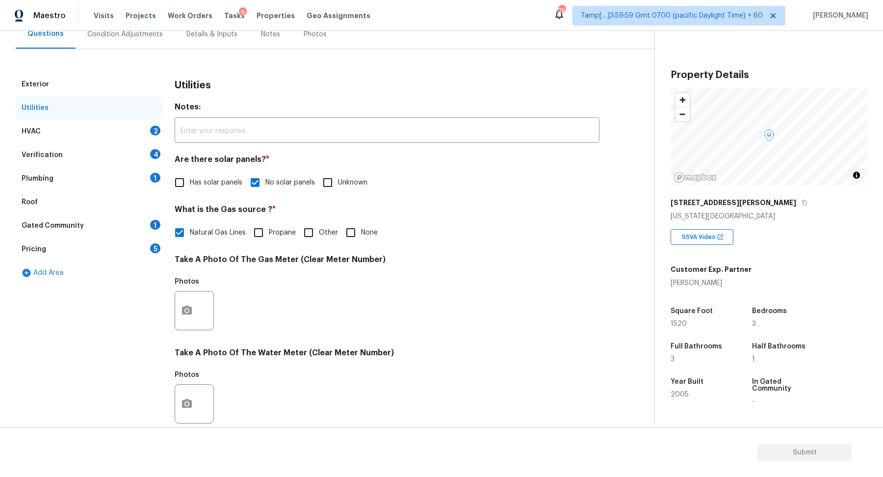
click at [138, 126] on div "HVAC 2" at bounding box center [89, 132] width 147 height 24
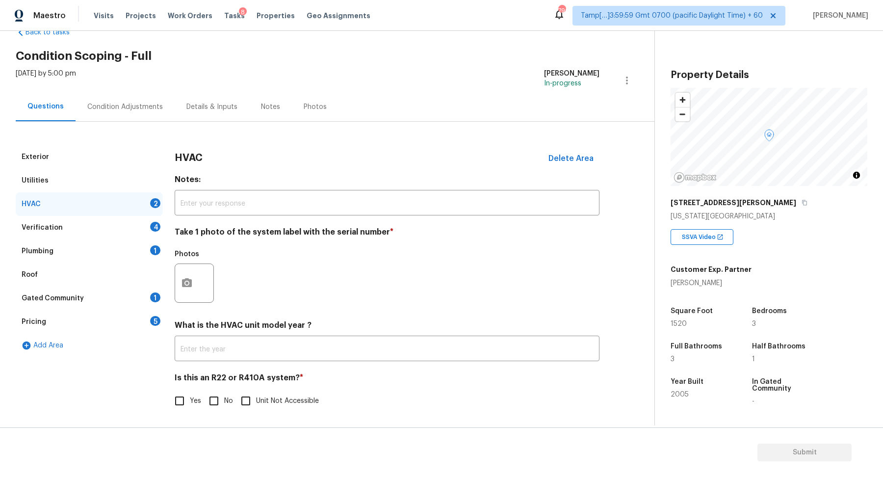
click at [172, 279] on div "Exterior Utilities HVAC 2 Verification 4 Plumbing 1 Roof Gated Community 1 Pric…" at bounding box center [323, 283] width 615 height 277
click at [188, 280] on icon "button" at bounding box center [187, 282] width 10 height 9
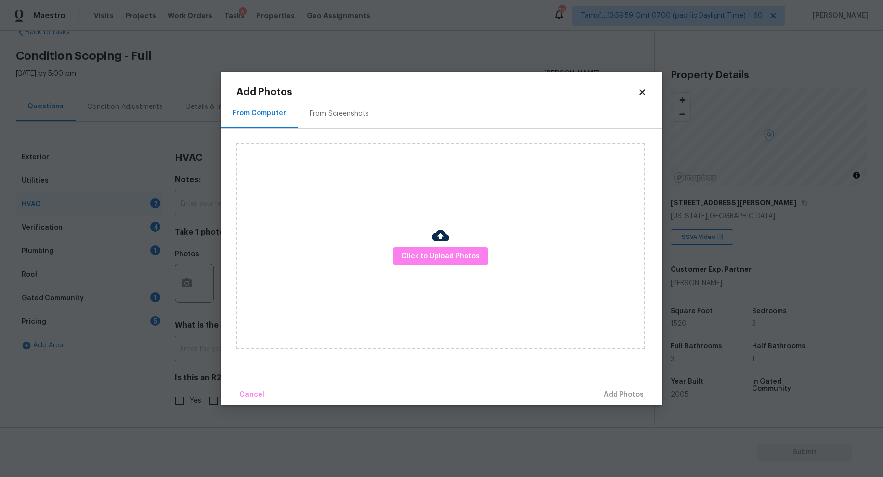
click at [391, 255] on div "Click to Upload Photos" at bounding box center [440, 246] width 408 height 206
click at [412, 255] on span "Click to Upload Photos" at bounding box center [440, 256] width 78 height 12
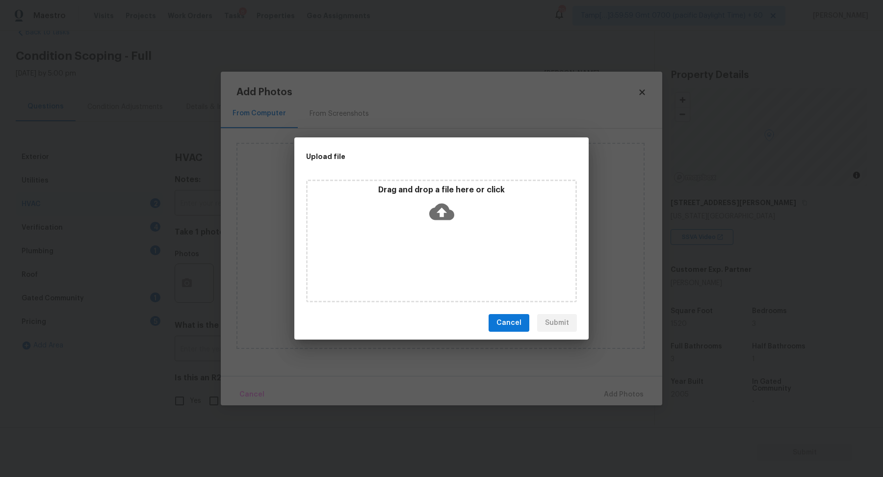
click at [436, 231] on div "Drag and drop a file here or click" at bounding box center [441, 240] width 271 height 123
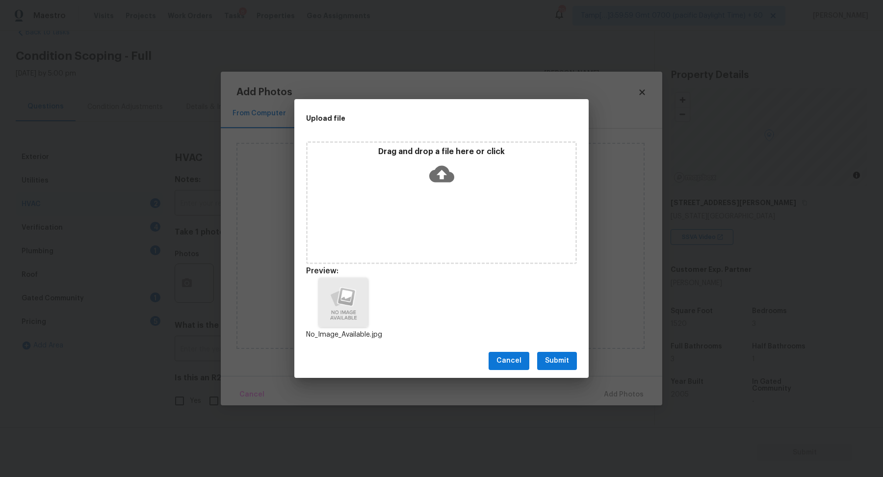
click at [566, 362] on span "Submit" at bounding box center [557, 360] width 24 height 12
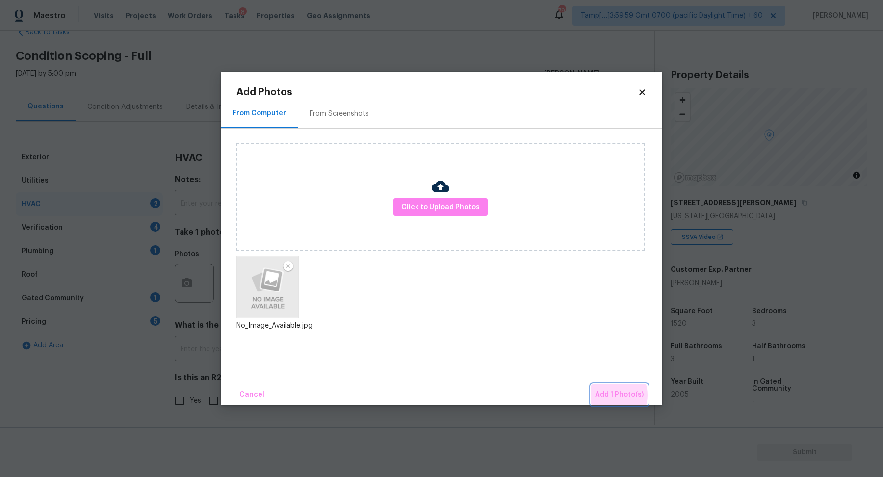
click at [610, 395] on span "Add 1 Photo(s)" at bounding box center [619, 394] width 49 height 12
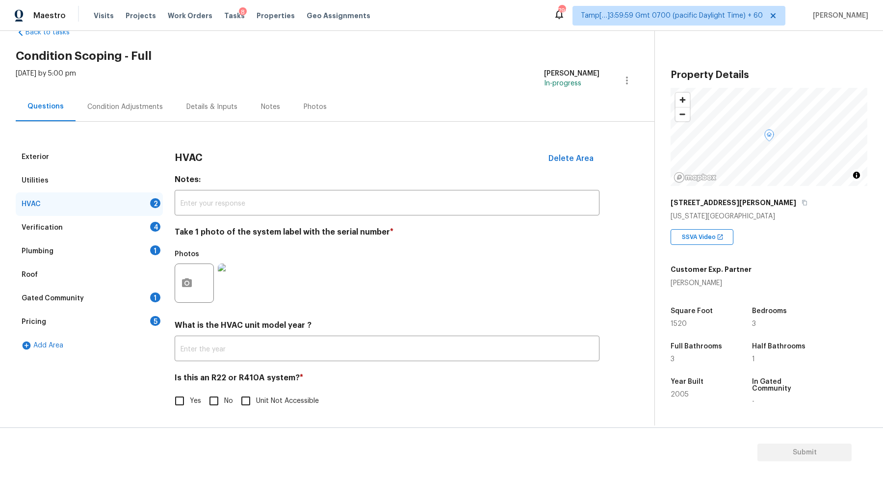
click at [200, 399] on span "Yes" at bounding box center [195, 401] width 11 height 10
click at [190, 399] on input "Yes" at bounding box center [179, 400] width 21 height 21
checkbox input "true"
click at [219, 397] on input "No" at bounding box center [213, 401] width 21 height 21
checkbox input "true"
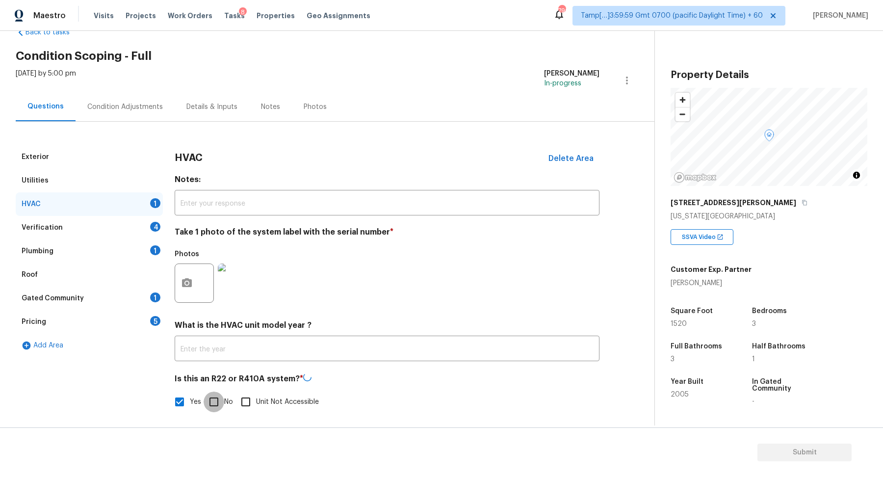
checkbox input "false"
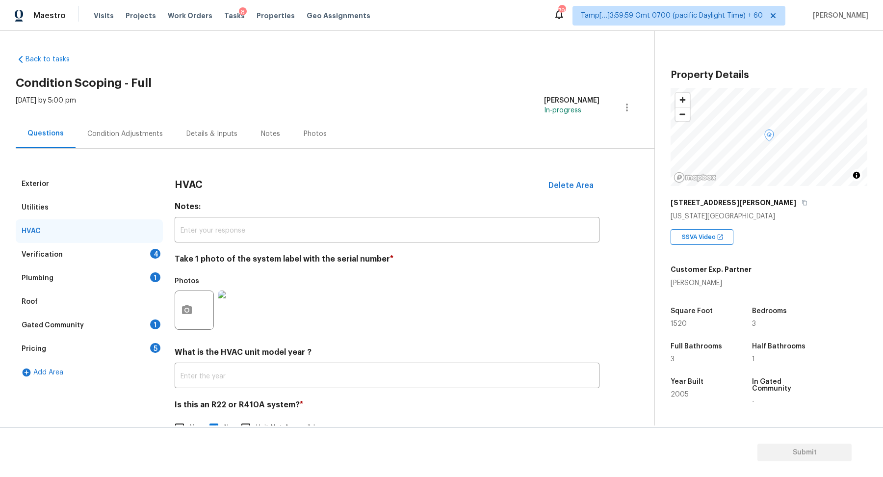
click at [138, 259] on div "Verification 4" at bounding box center [89, 255] width 147 height 24
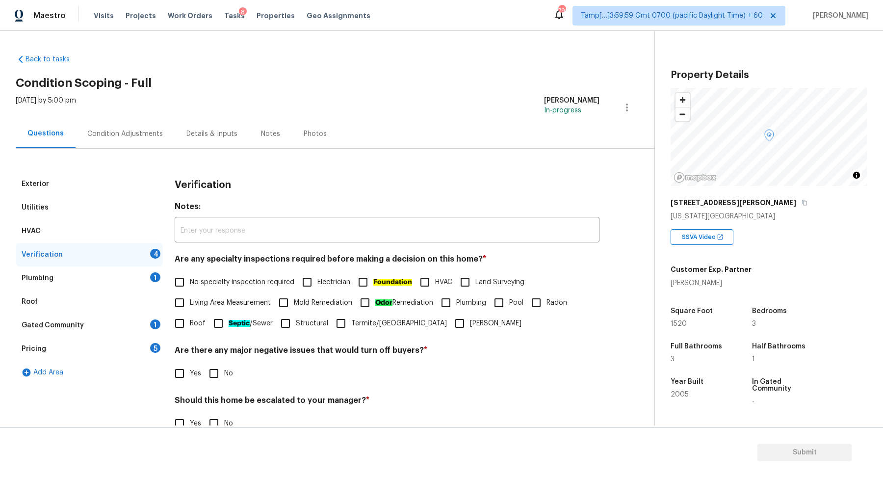
click at [199, 276] on label "No specialty inspection required" at bounding box center [231, 282] width 125 height 21
click at [190, 276] on input "No specialty inspection required" at bounding box center [179, 282] width 21 height 21
checkbox input "true"
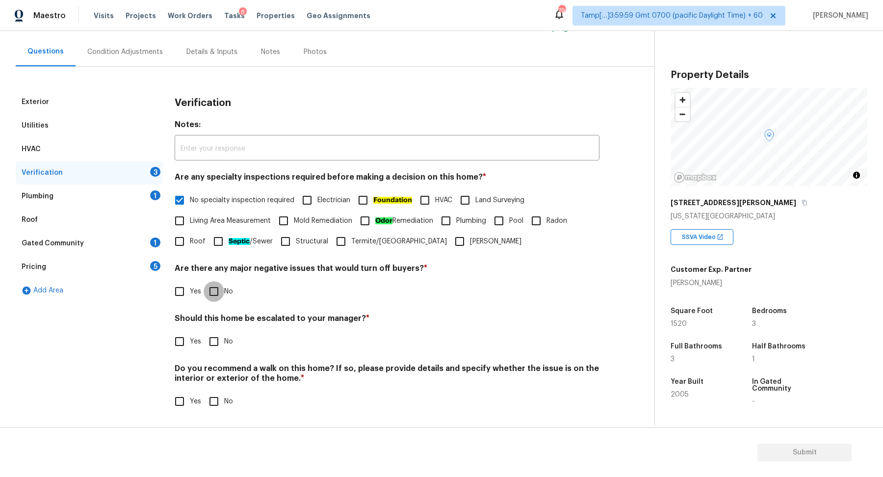
click at [223, 288] on input "No" at bounding box center [213, 291] width 21 height 21
checkbox input "true"
click at [183, 338] on input "Yes" at bounding box center [179, 342] width 21 height 21
checkbox input "true"
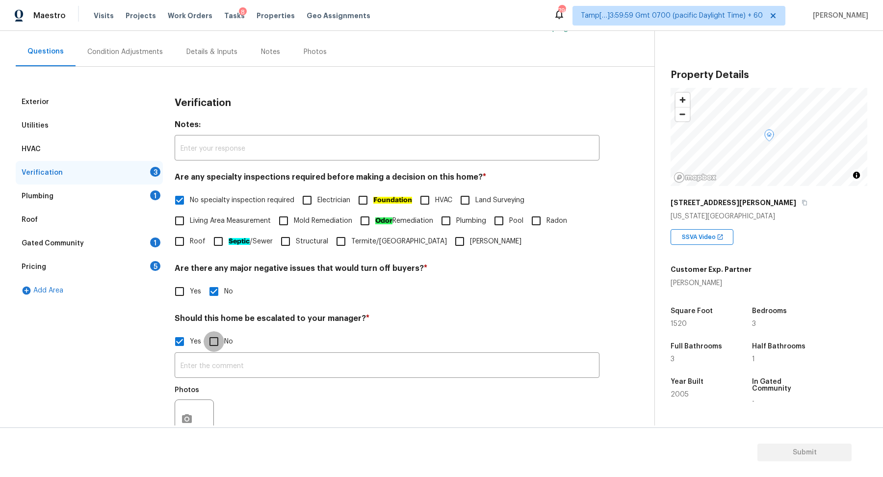
click at [204, 349] on input "No" at bounding box center [213, 341] width 21 height 21
checkbox input "true"
checkbox input "false"
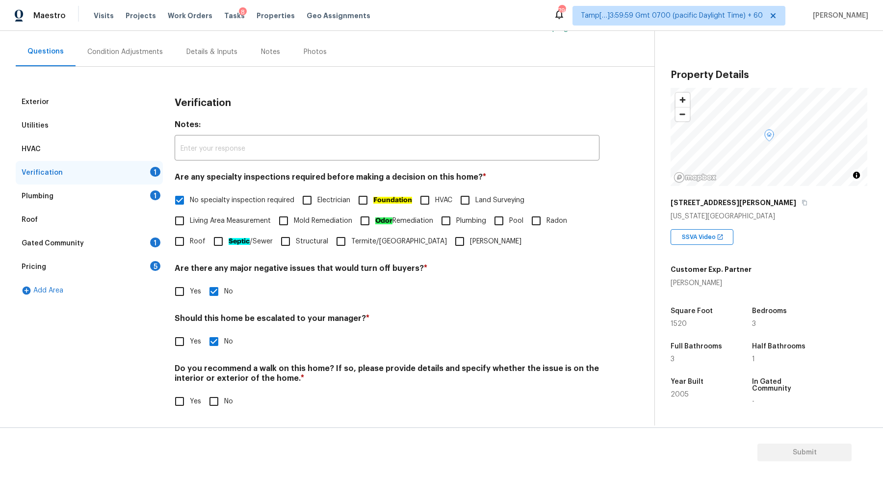
click at [221, 400] on input "No" at bounding box center [213, 401] width 21 height 21
checkbox input "true"
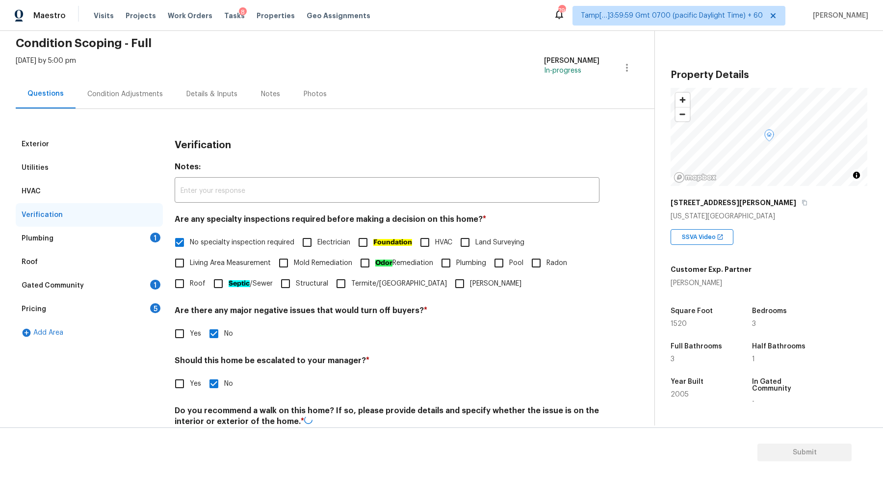
scroll to position [3, 0]
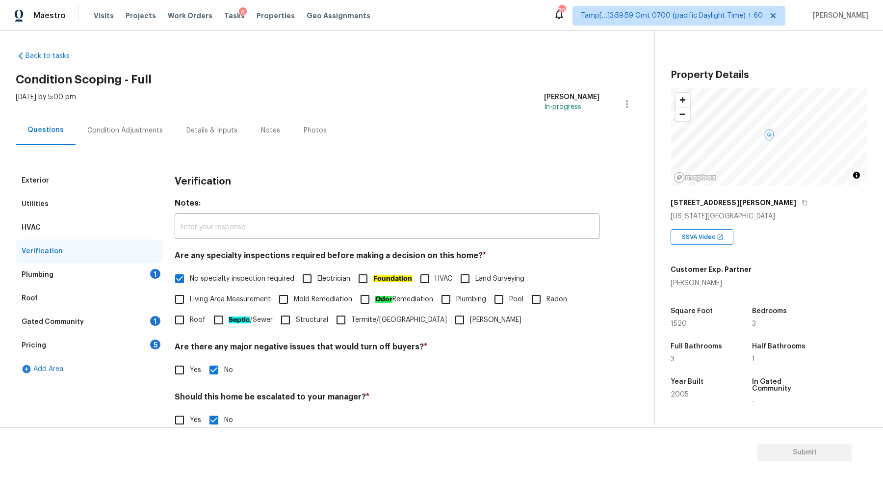
click at [139, 282] on div "Plumbing 1" at bounding box center [89, 275] width 147 height 24
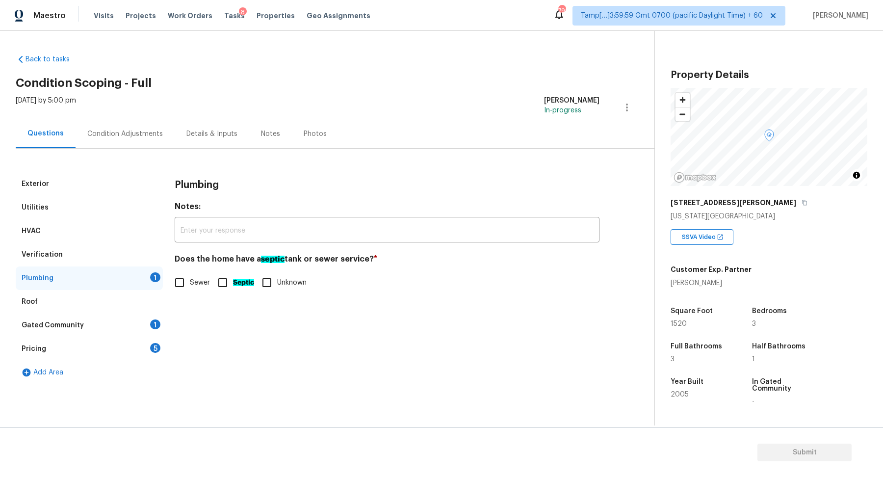
click at [197, 288] on label "Sewer" at bounding box center [189, 282] width 41 height 21
click at [190, 288] on input "Sewer" at bounding box center [179, 282] width 21 height 21
checkbox input "true"
click at [155, 324] on div "1" at bounding box center [155, 324] width 10 height 10
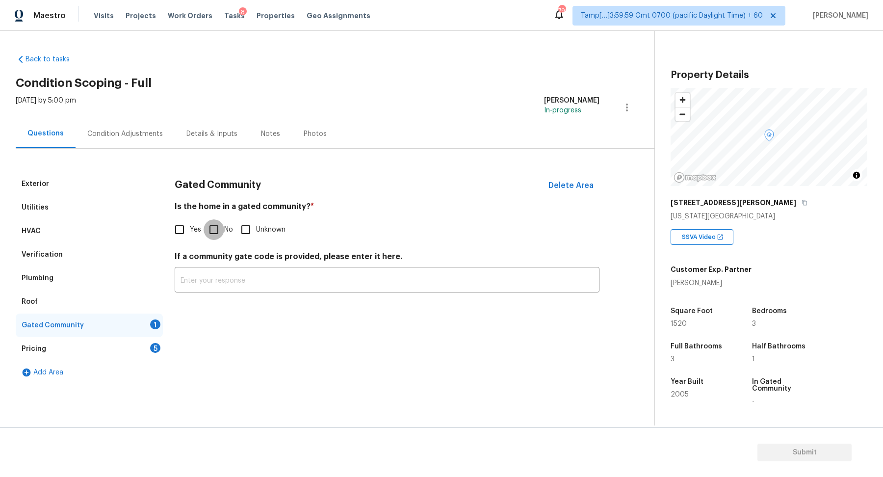
click at [215, 232] on input "No" at bounding box center [213, 229] width 21 height 21
checkbox input "true"
click at [133, 348] on div "Pricing 5" at bounding box center [89, 349] width 147 height 24
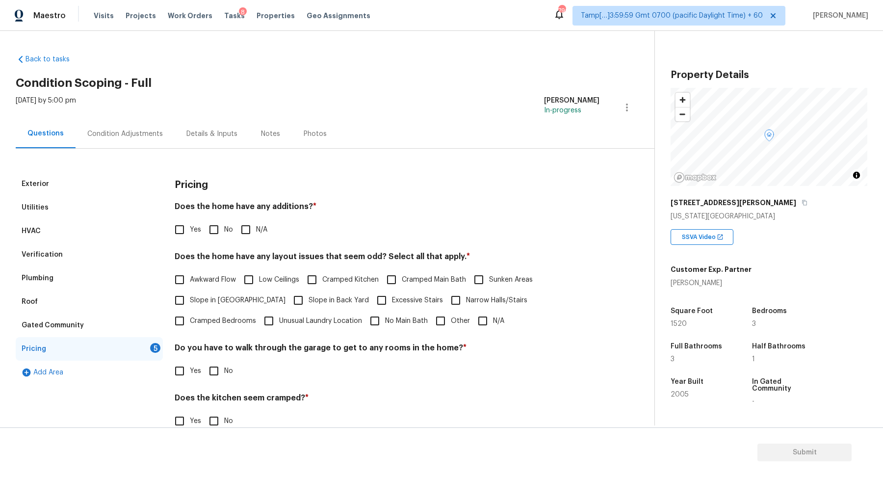
click at [222, 224] on input "No" at bounding box center [213, 229] width 21 height 21
checkbox input "true"
click at [221, 304] on span "Slope in Front Yard" at bounding box center [238, 301] width 96 height 10
click at [190, 304] on input "Slope in Front Yard" at bounding box center [179, 301] width 21 height 21
checkbox input "true"
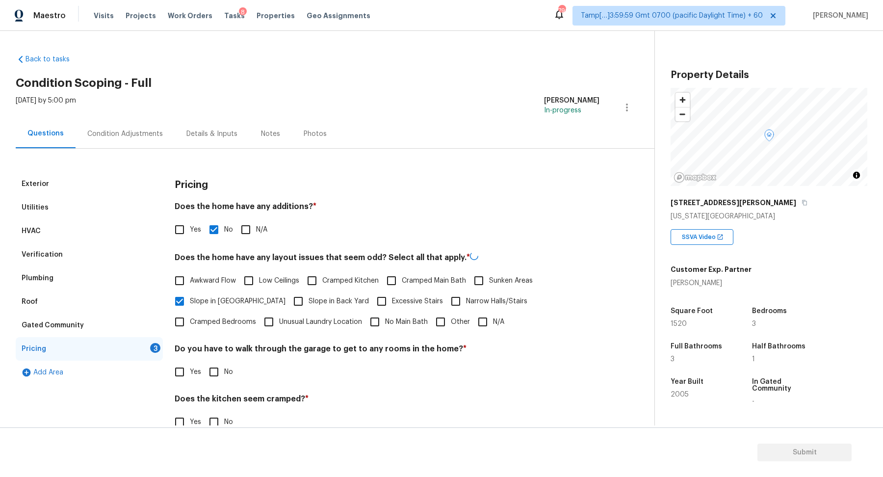
click at [311, 303] on span "Slope in Back Yard" at bounding box center [338, 301] width 60 height 10
click at [308, 303] on input "Slope in Back Yard" at bounding box center [298, 301] width 21 height 21
checkbox input "true"
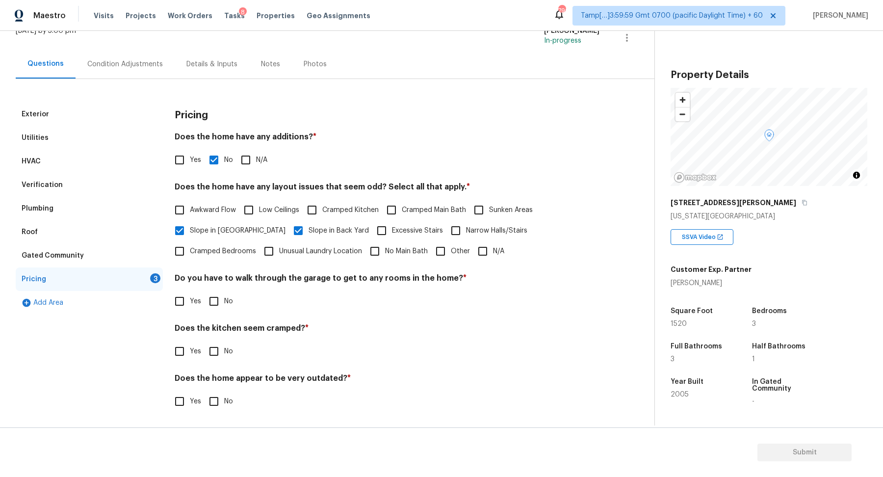
click at [223, 303] on input "No" at bounding box center [213, 301] width 21 height 21
checkbox input "true"
click at [203, 342] on input "No" at bounding box center [213, 352] width 21 height 21
checkbox input "true"
click at [203, 392] on input "No" at bounding box center [213, 402] width 21 height 21
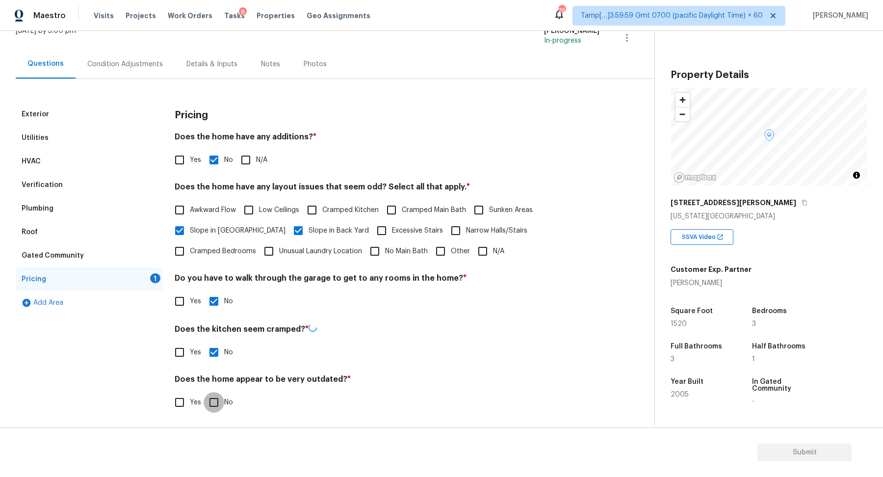
checkbox input "true"
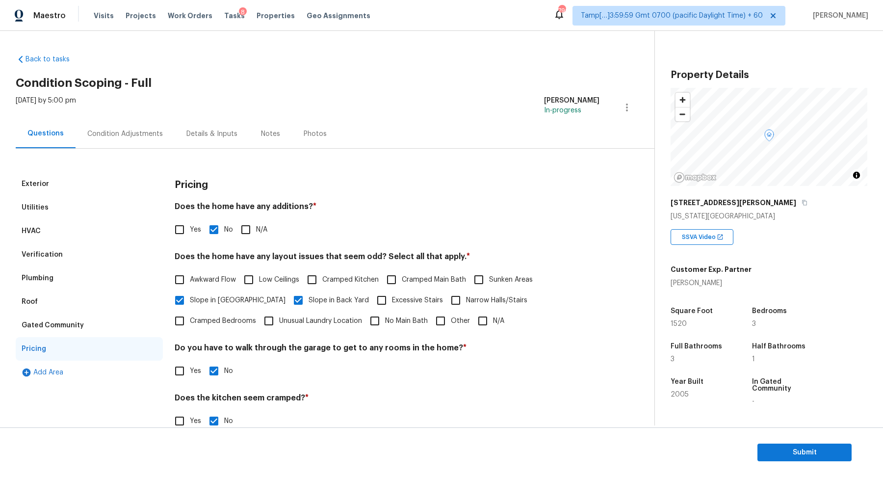
click at [145, 141] on div "Condition Adjustments" at bounding box center [125, 133] width 99 height 29
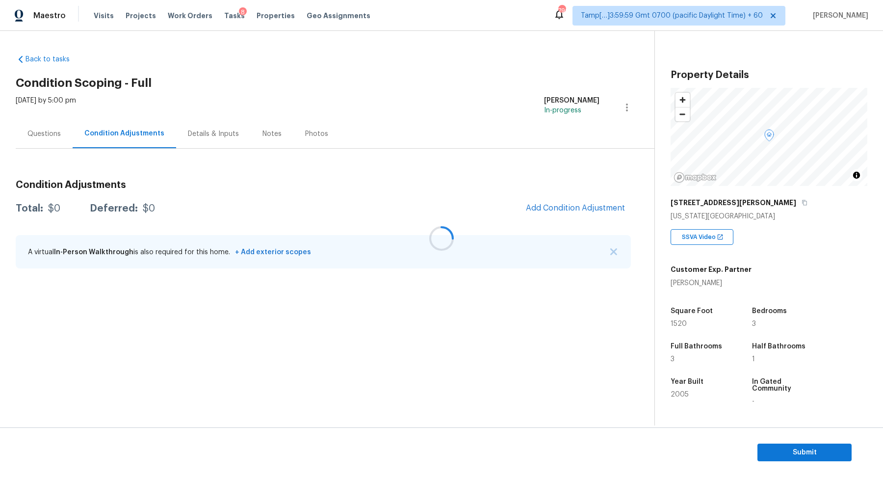
click at [555, 206] on div at bounding box center [441, 238] width 883 height 477
click at [573, 206] on div at bounding box center [441, 238] width 883 height 477
click at [587, 211] on span "Add Condition Adjustment" at bounding box center [575, 207] width 99 height 9
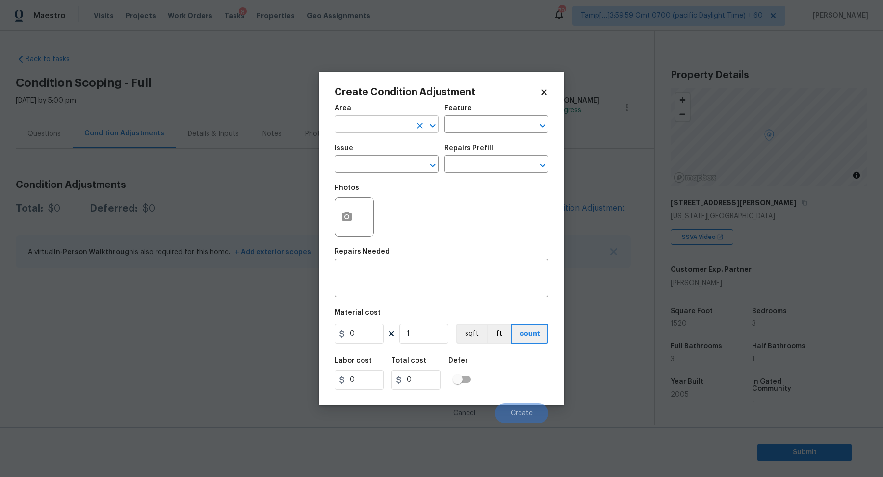
click at [385, 124] on input "text" at bounding box center [372, 125] width 76 height 15
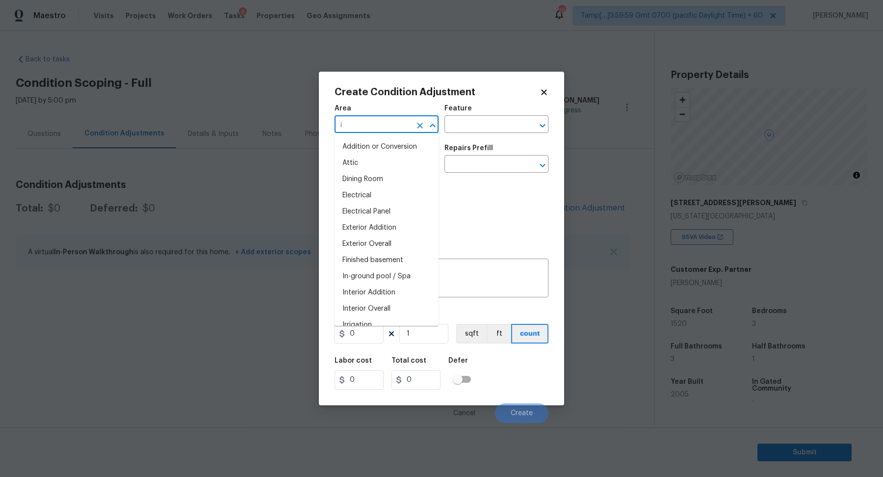
type input "in"
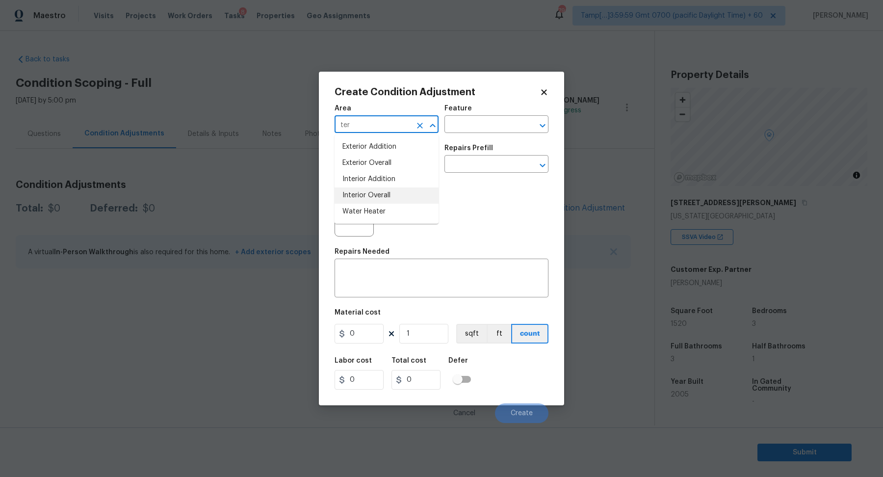
click at [387, 200] on li "Interior Overall" at bounding box center [386, 195] width 104 height 16
type input "Interior Overall"
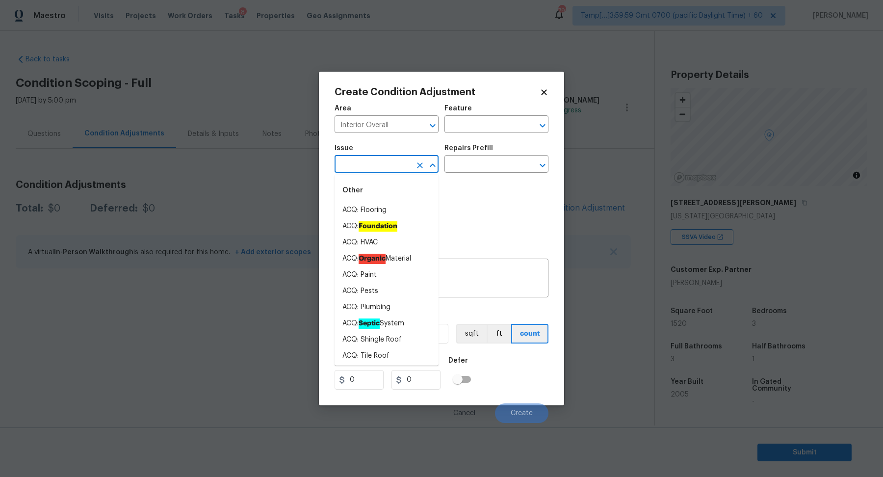
click at [386, 171] on input "text" at bounding box center [372, 164] width 76 height 15
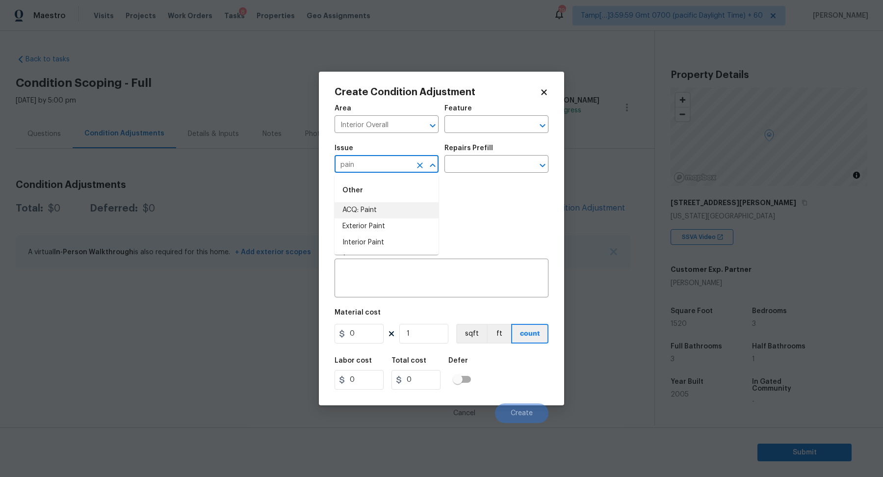
click at [377, 213] on li "ACQ: Paint" at bounding box center [386, 210] width 104 height 16
type input "ACQ: Paint"
click at [495, 174] on div "Issue ACQ: Paint ​ Repairs Prefill ​" at bounding box center [441, 159] width 214 height 40
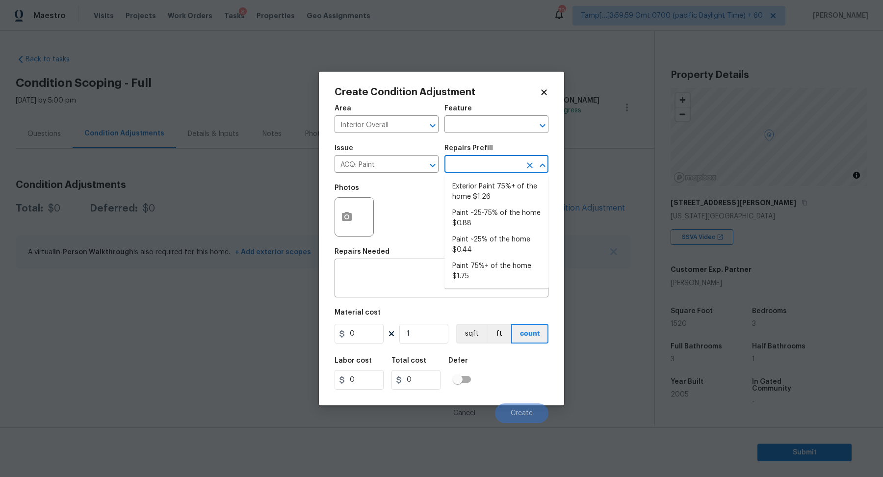
click at [502, 168] on input "text" at bounding box center [482, 164] width 76 height 15
click at [501, 267] on li "Paint 75%+ of the home $1.75" at bounding box center [496, 271] width 104 height 26
type input "Acquisition"
type textarea "Acquisition Scope: 75%+ of the home will likely require interior paint"
type input "1.75"
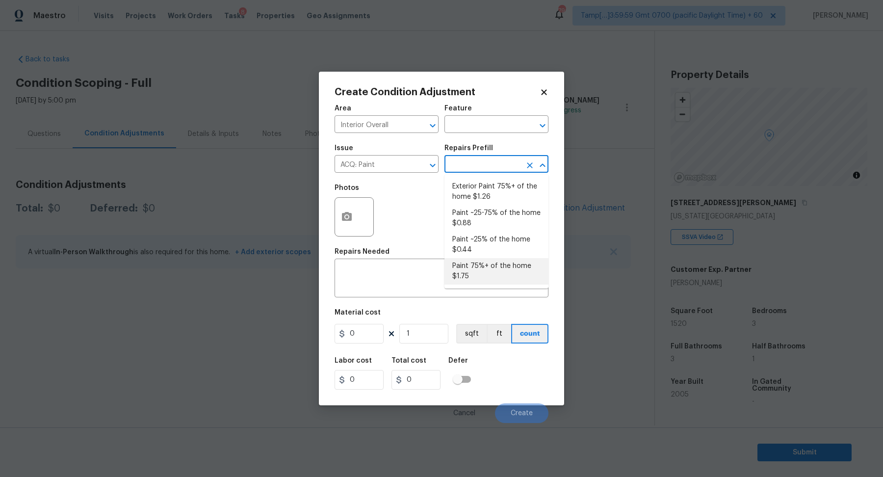
type input "1.75"
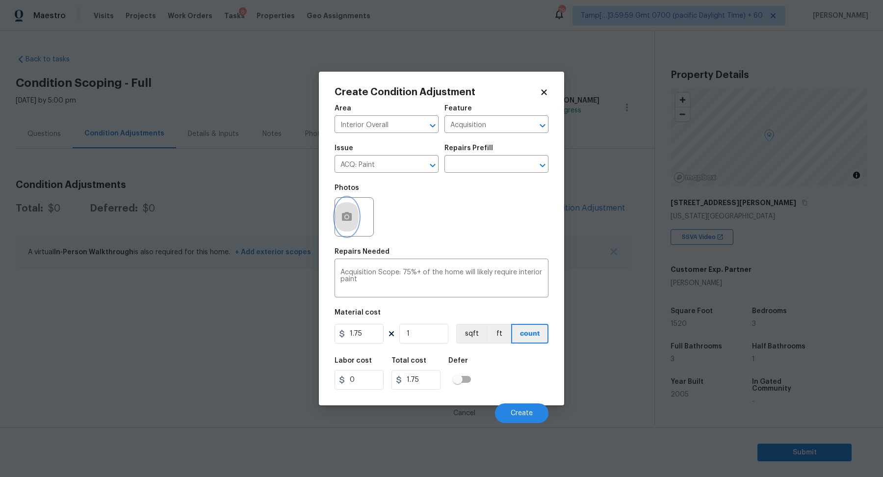
click at [345, 217] on circle "button" at bounding box center [346, 216] width 3 height 3
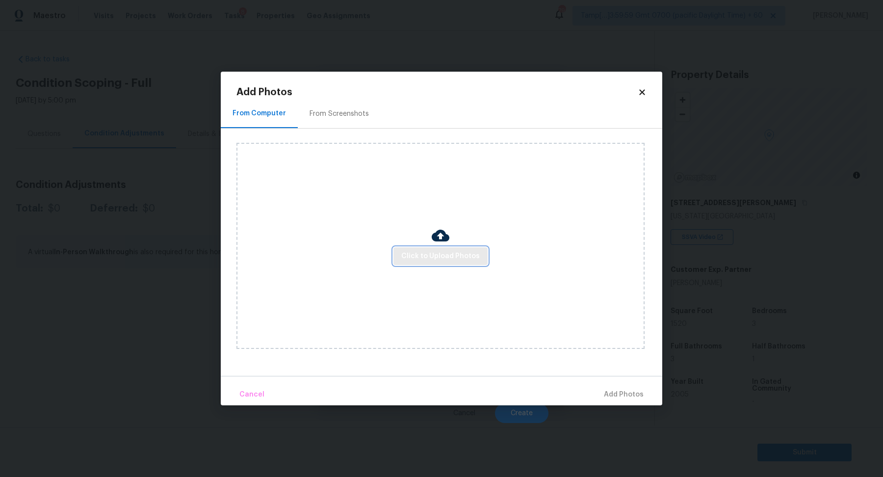
click at [415, 254] on span "Click to Upload Photos" at bounding box center [440, 256] width 78 height 12
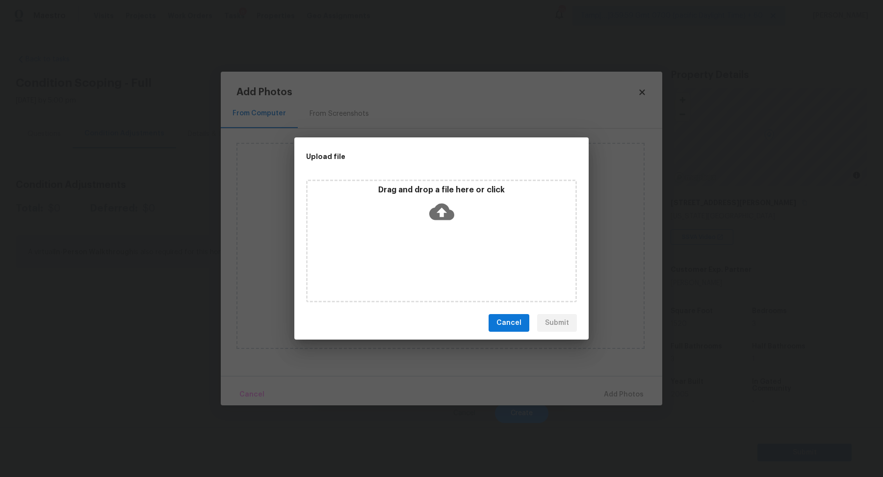
click at [455, 222] on div "Drag and drop a file here or click" at bounding box center [441, 206] width 268 height 42
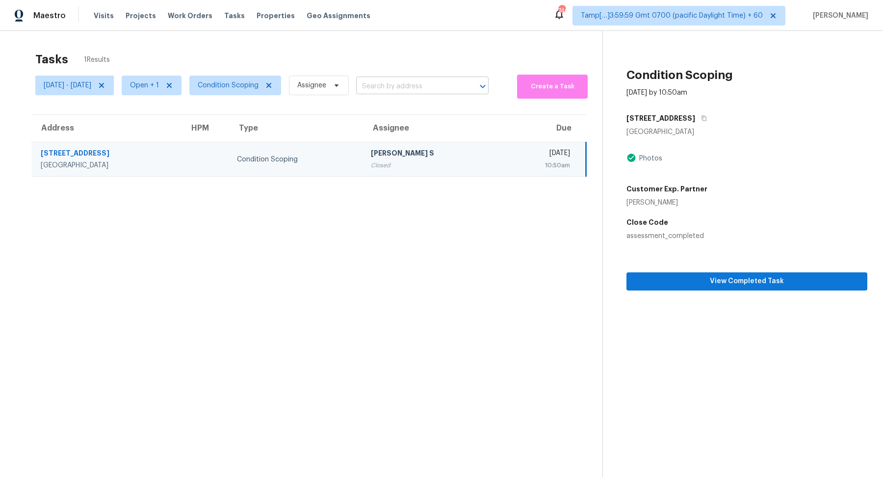
click at [397, 90] on input "text" at bounding box center [408, 86] width 105 height 15
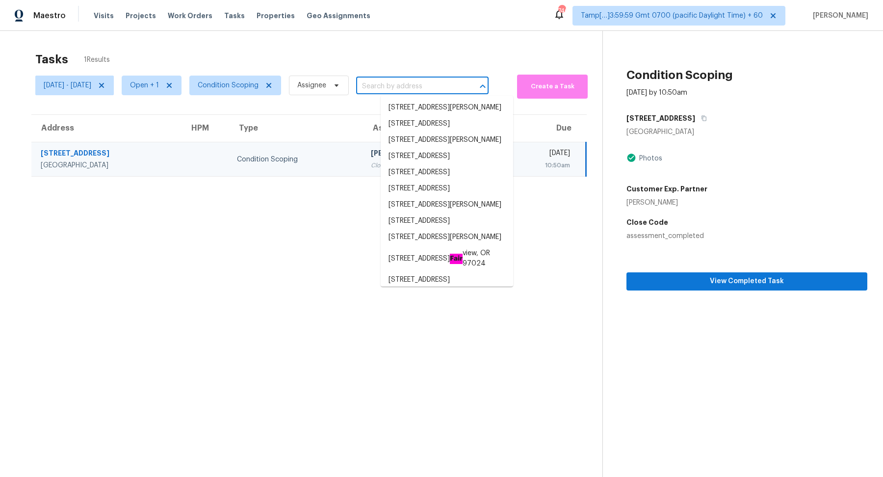
paste input "[STREET_ADDRESS][PERSON_NAME]"
type input "[STREET_ADDRESS][PERSON_NAME]"
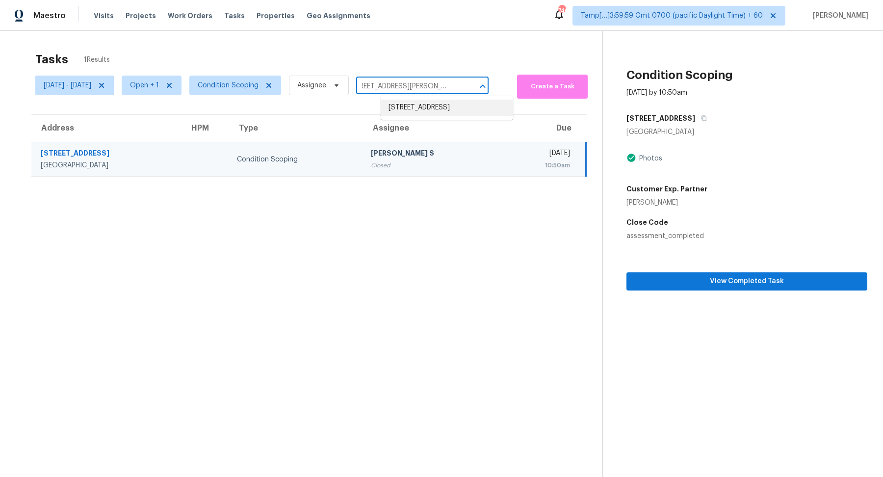
click at [404, 107] on li "4725 Hazelburn Dr, Greensboro, NC 27405" at bounding box center [446, 108] width 132 height 16
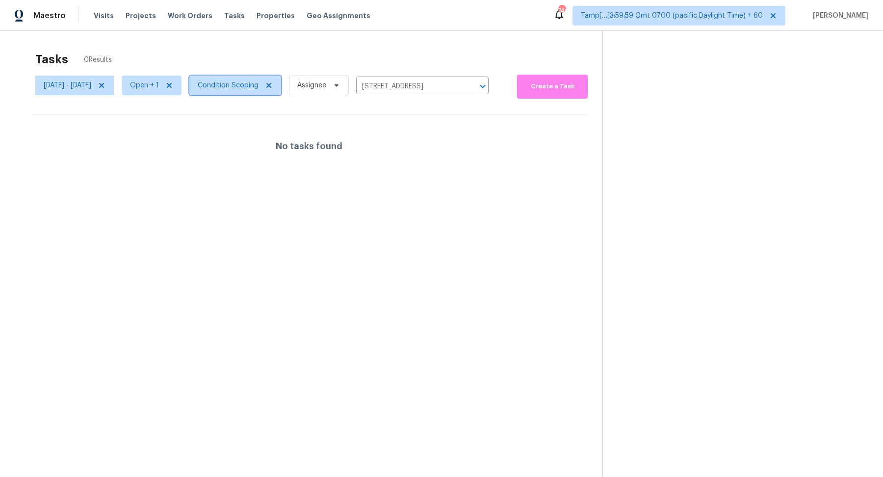
click at [258, 86] on span "Condition Scoping" at bounding box center [228, 85] width 61 height 10
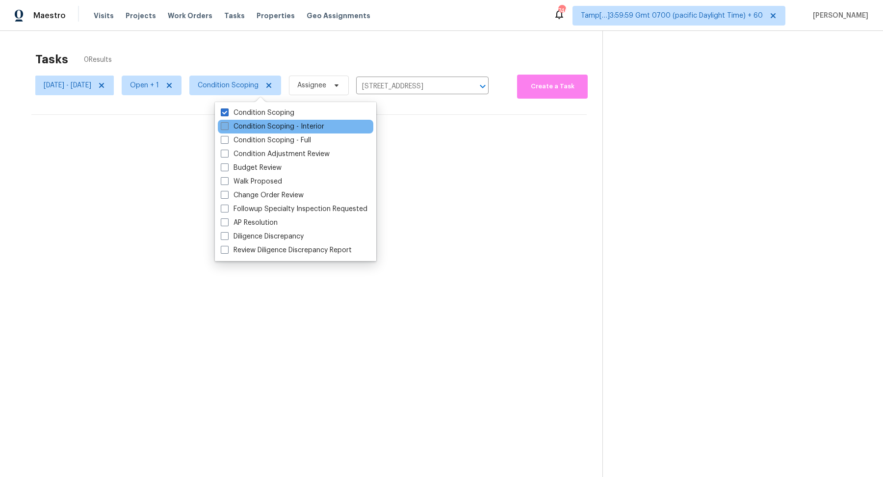
click at [256, 122] on label "Condition Scoping - Interior" at bounding box center [272, 127] width 103 height 10
click at [227, 122] on input "Condition Scoping - Interior" at bounding box center [224, 125] width 6 height 6
checkbox input "true"
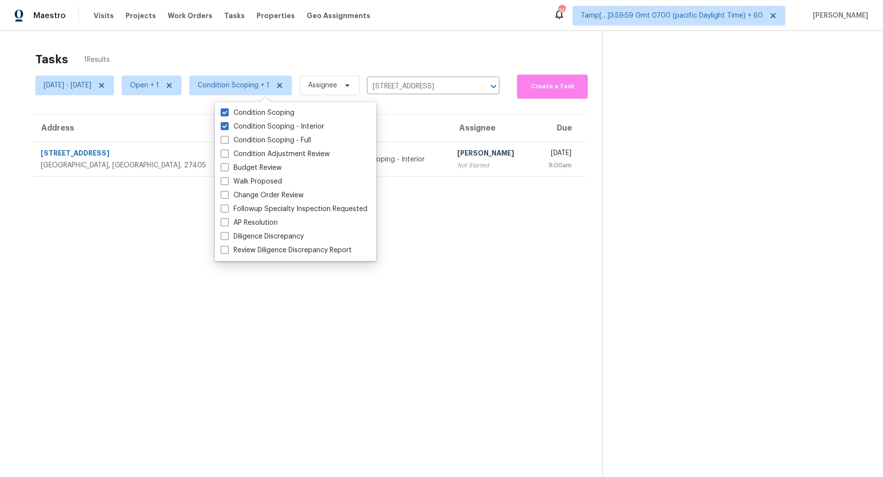
click at [449, 138] on th "Assignee" at bounding box center [491, 128] width 84 height 27
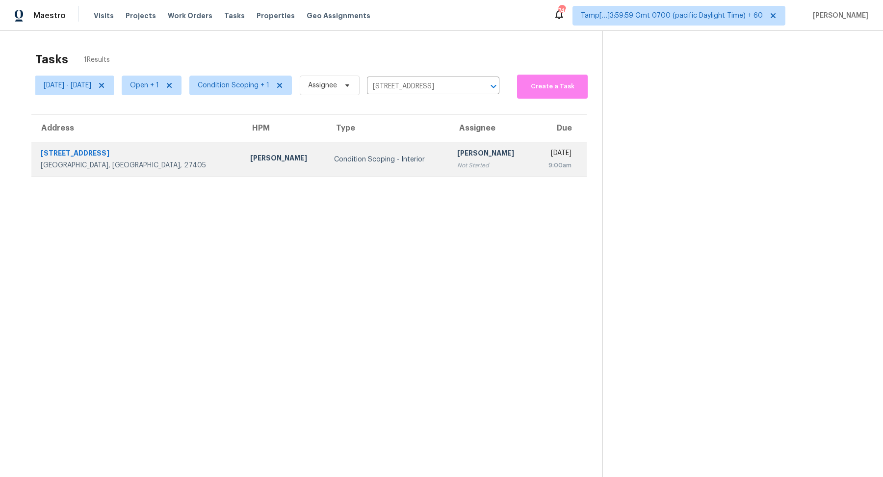
click at [449, 145] on td "Hariharan GV Not Started" at bounding box center [491, 159] width 84 height 34
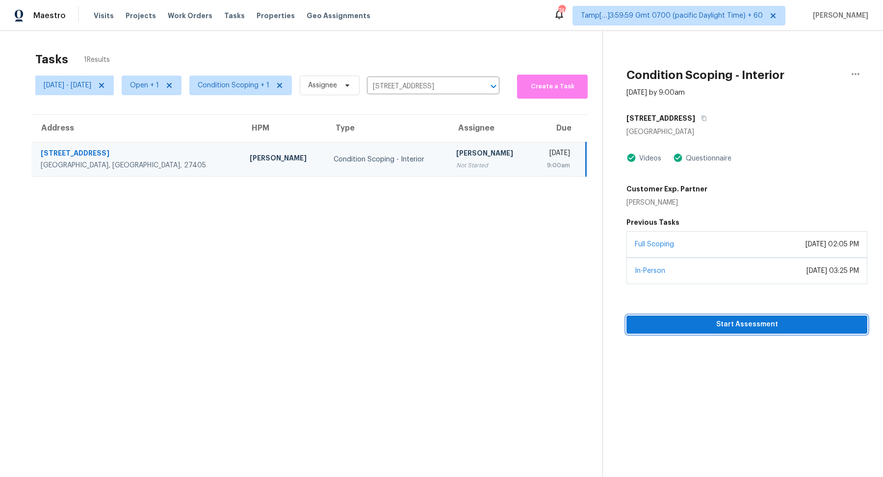
click at [702, 324] on span "Start Assessment" at bounding box center [746, 324] width 225 height 12
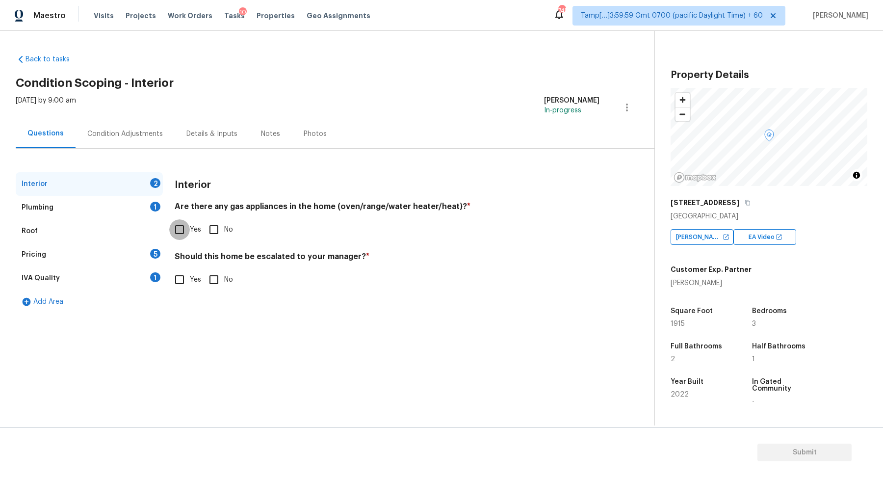
click at [173, 235] on input "Yes" at bounding box center [179, 229] width 21 height 21
checkbox input "true"
click at [215, 228] on input "No" at bounding box center [213, 229] width 21 height 21
checkbox input "true"
checkbox input "false"
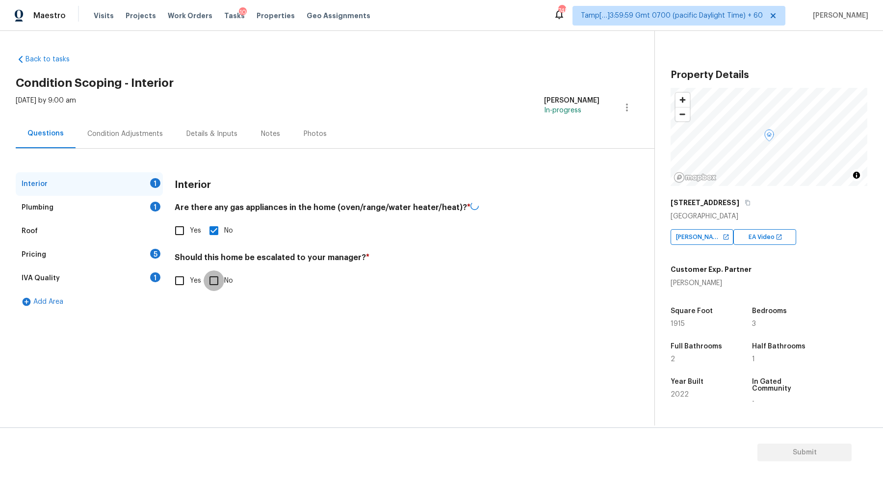
click at [215, 276] on input "No" at bounding box center [213, 280] width 21 height 21
checkbox input "true"
click at [134, 212] on div "Plumbing 1" at bounding box center [89, 208] width 147 height 24
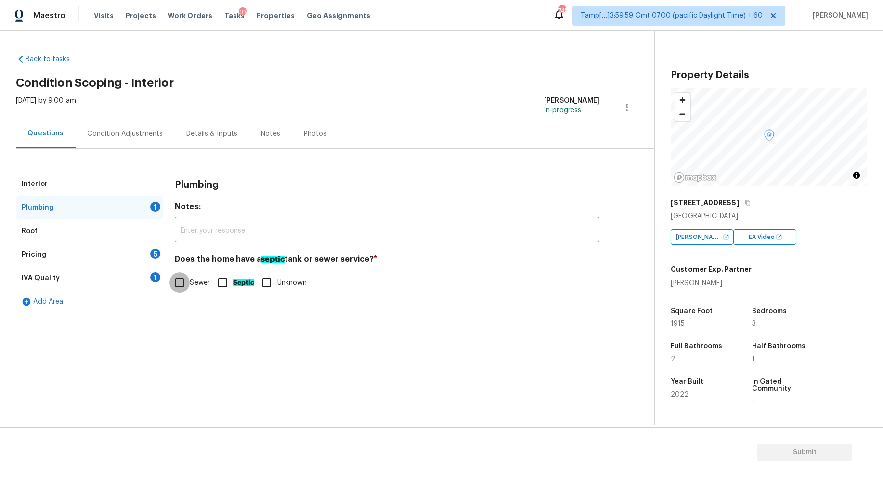
click at [179, 285] on input "Sewer" at bounding box center [179, 282] width 21 height 21
checkbox input "true"
click at [151, 267] on div "IVA Quality 1" at bounding box center [89, 278] width 147 height 24
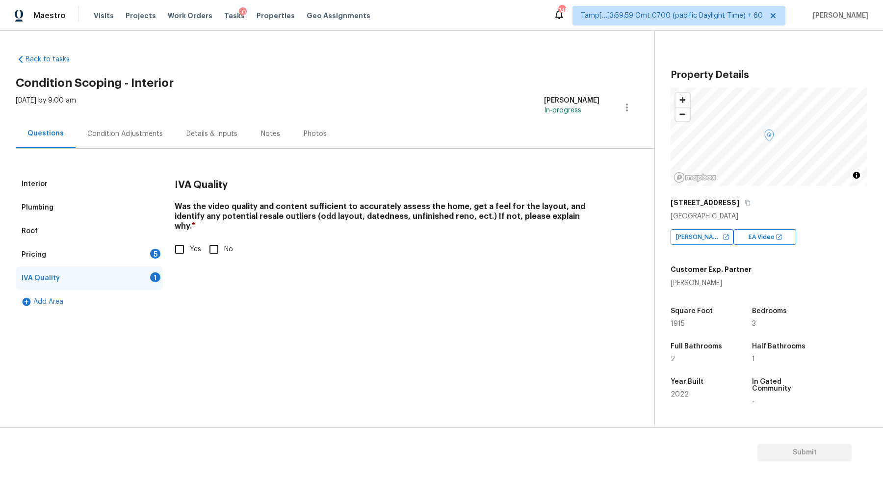
click at [151, 260] on div "Pricing 5" at bounding box center [89, 255] width 147 height 24
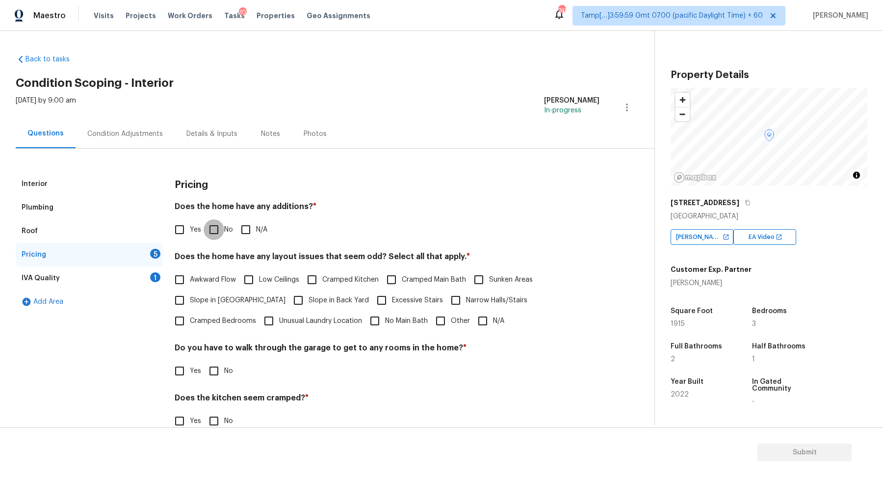
click at [219, 234] on input "No" at bounding box center [213, 229] width 21 height 21
checkbox input "true"
click at [202, 303] on span "Slope in Front Yard" at bounding box center [238, 301] width 96 height 10
click at [190, 303] on input "Slope in Front Yard" at bounding box center [179, 301] width 21 height 21
checkbox input "true"
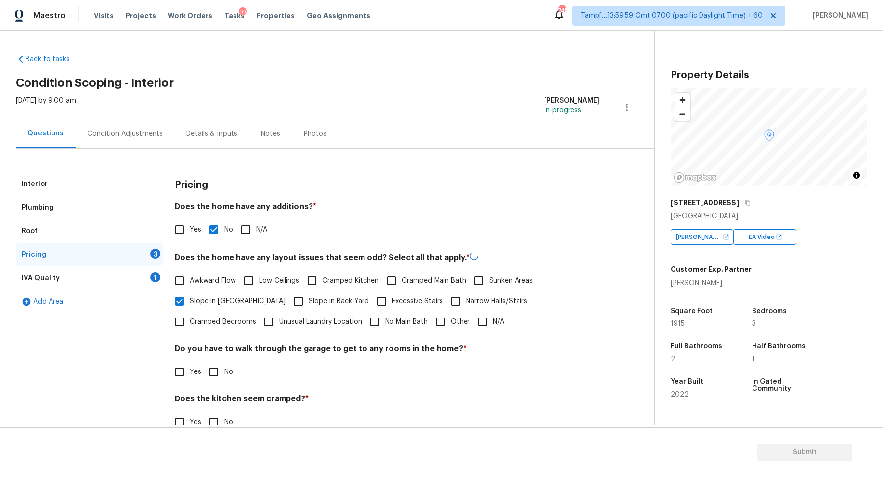
click at [308, 297] on span "Slope in Back Yard" at bounding box center [338, 301] width 60 height 10
click at [288, 297] on input "Slope in Back Yard" at bounding box center [298, 301] width 21 height 21
checkbox input "true"
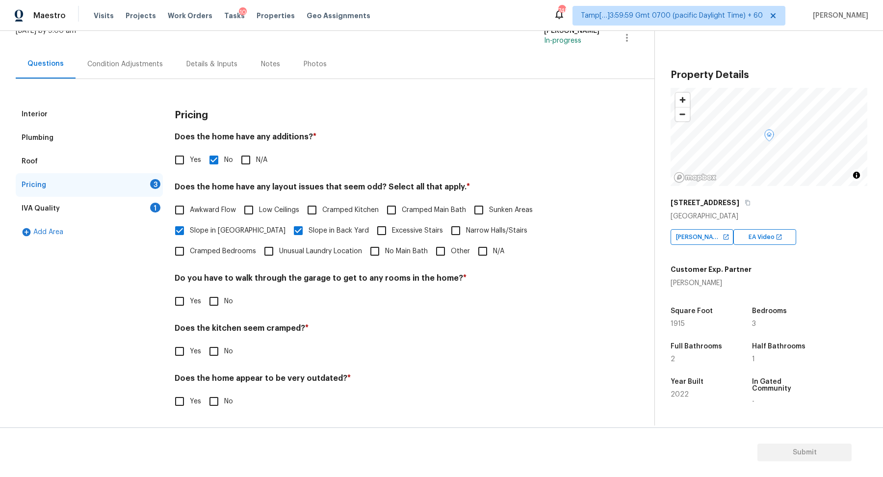
click at [216, 303] on input "No" at bounding box center [213, 301] width 21 height 21
checkbox input "true"
click at [203, 342] on input "No" at bounding box center [213, 352] width 21 height 21
checkbox input "true"
click at [203, 392] on input "No" at bounding box center [213, 402] width 21 height 21
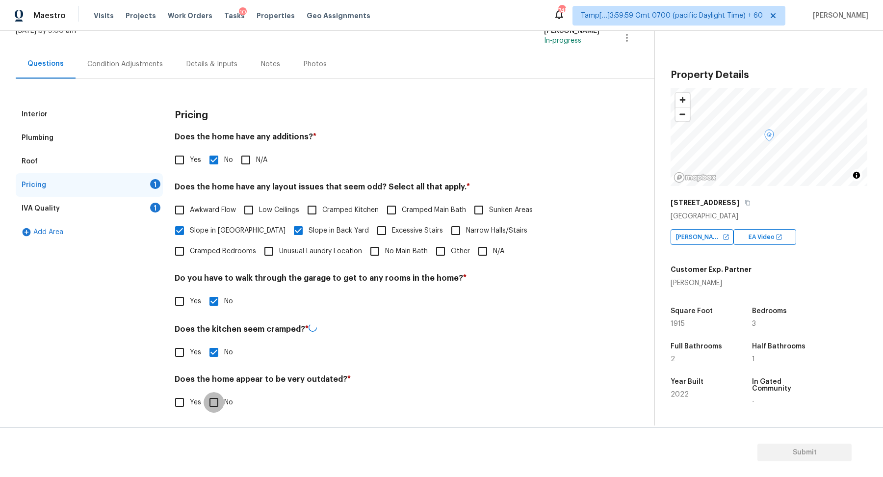
checkbox input "true"
click at [136, 210] on div "IVA Quality 1" at bounding box center [89, 209] width 147 height 24
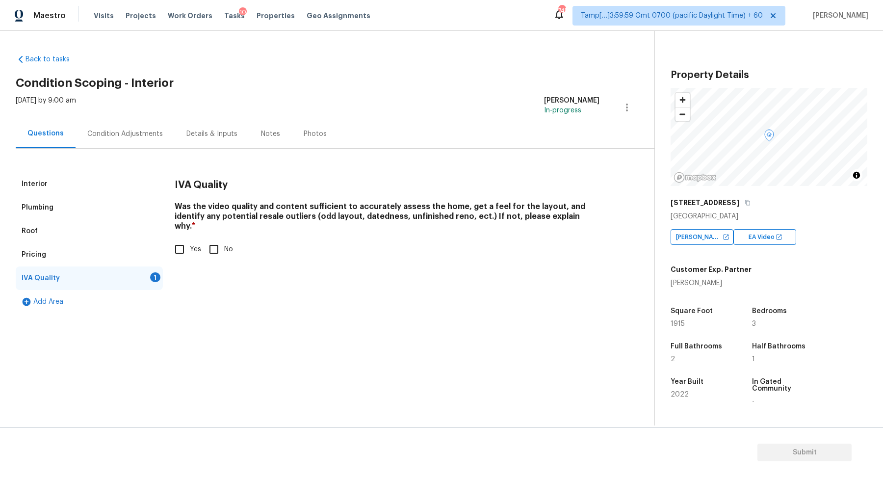
click at [200, 244] on span "Yes" at bounding box center [195, 249] width 11 height 10
click at [190, 239] on input "Yes" at bounding box center [179, 249] width 21 height 21
checkbox input "true"
click at [167, 142] on div "Condition Adjustments" at bounding box center [125, 133] width 99 height 29
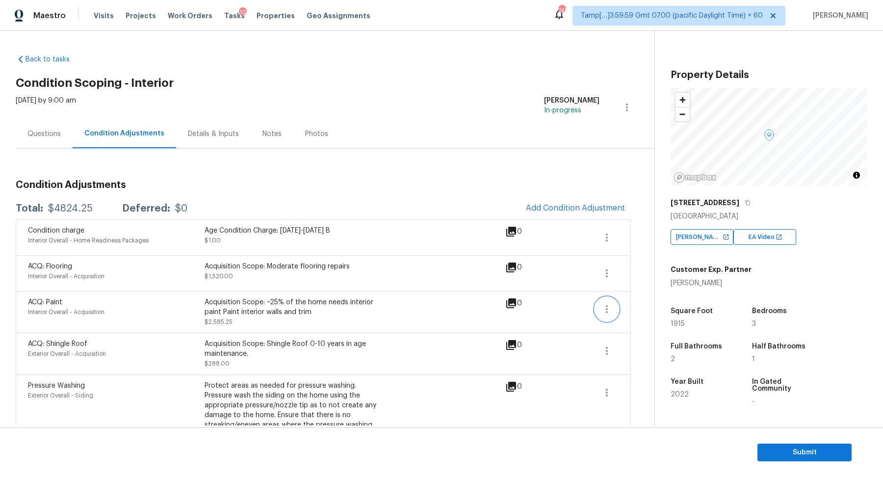
click at [606, 314] on button "button" at bounding box center [607, 309] width 24 height 24
click at [640, 308] on div "Edit" at bounding box center [662, 306] width 76 height 10
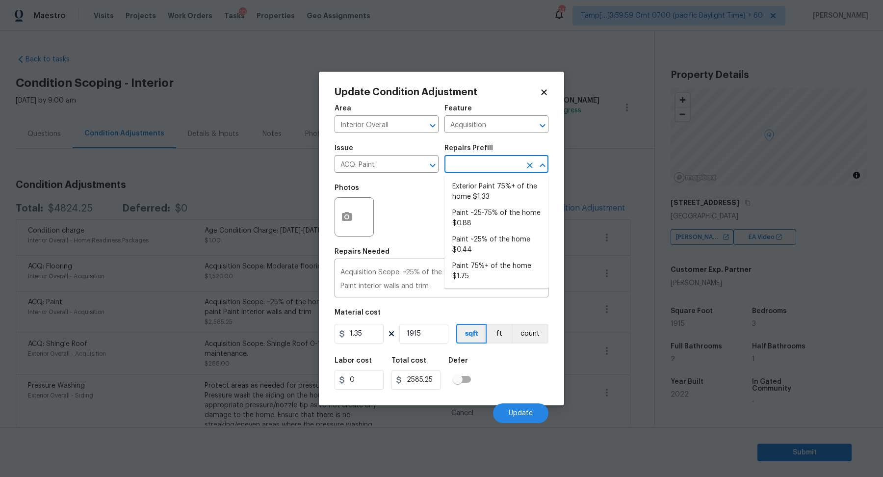
click at [492, 169] on input "text" at bounding box center [482, 164] width 76 height 15
click at [267, 194] on body "Maestro Visits Projects Work Orders Tasks 10 Properties Geo Assignments 745 Tam…" at bounding box center [441, 238] width 883 height 477
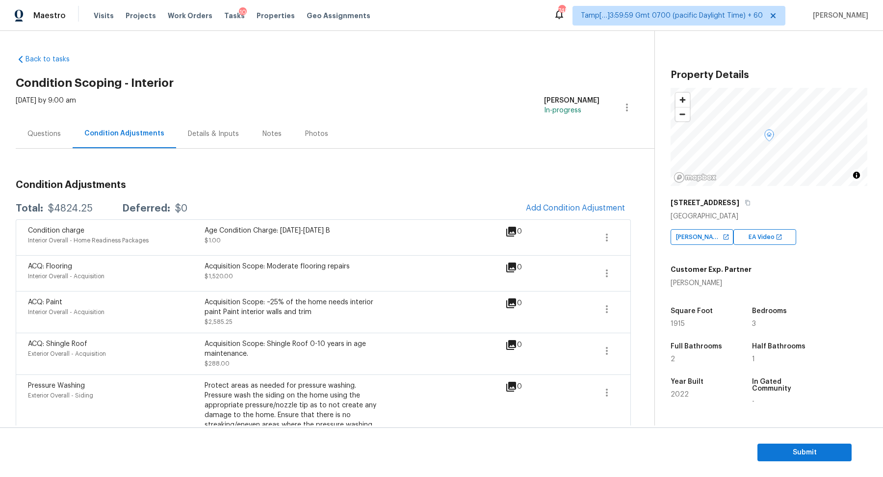
click at [619, 306] on div "ACQ: Paint Interior Overall - Acquisition Acquisition Scope: ~25% of the home n…" at bounding box center [323, 312] width 615 height 42
click at [606, 311] on icon "button" at bounding box center [606, 309] width 2 height 8
click at [628, 310] on div "Edit" at bounding box center [662, 306] width 76 height 10
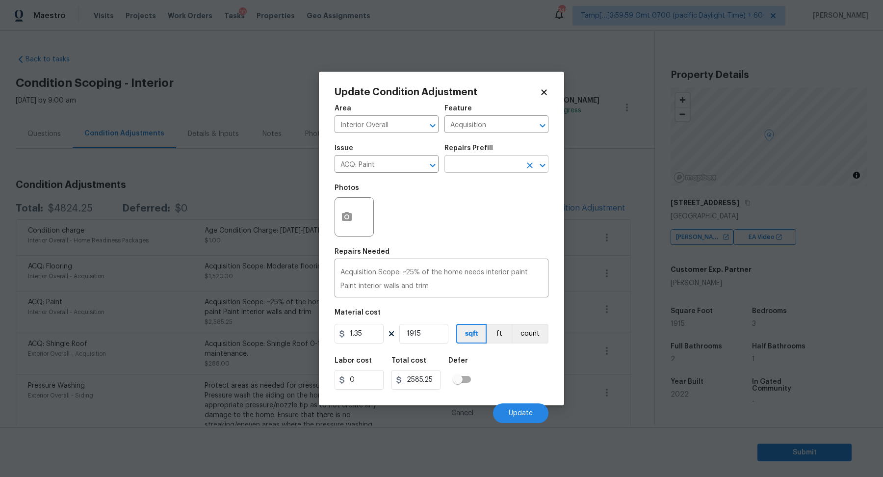
click at [478, 169] on input "text" at bounding box center [482, 164] width 76 height 15
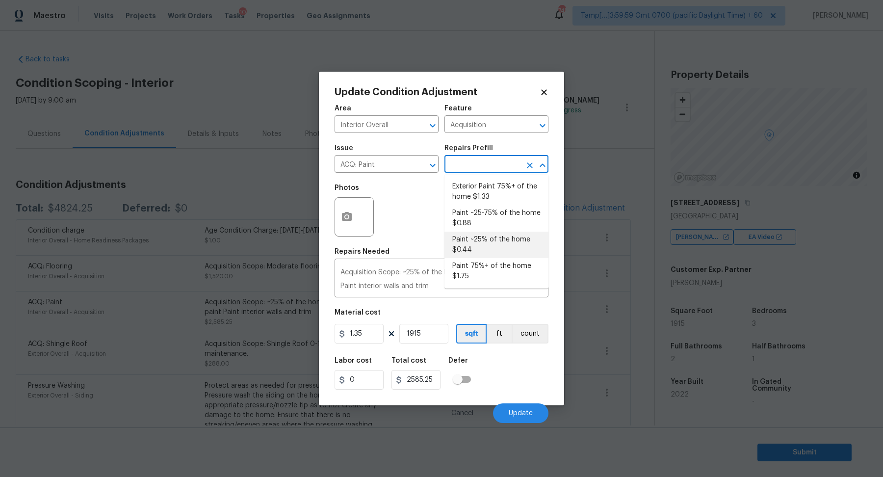
click at [298, 210] on body "Maestro Visits Projects Work Orders Tasks 10 Properties Geo Assignments 745 Tam…" at bounding box center [441, 238] width 883 height 477
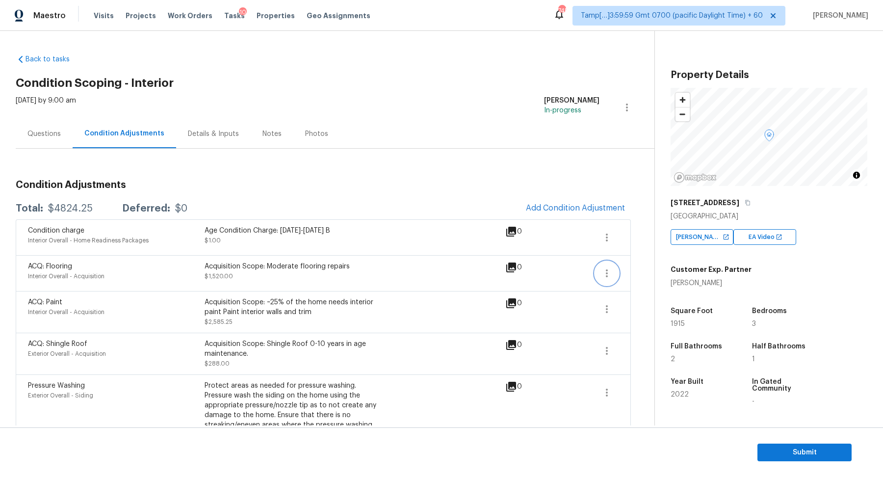
click at [602, 271] on icon "button" at bounding box center [607, 273] width 12 height 12
click at [627, 274] on div "Edit" at bounding box center [662, 271] width 76 height 10
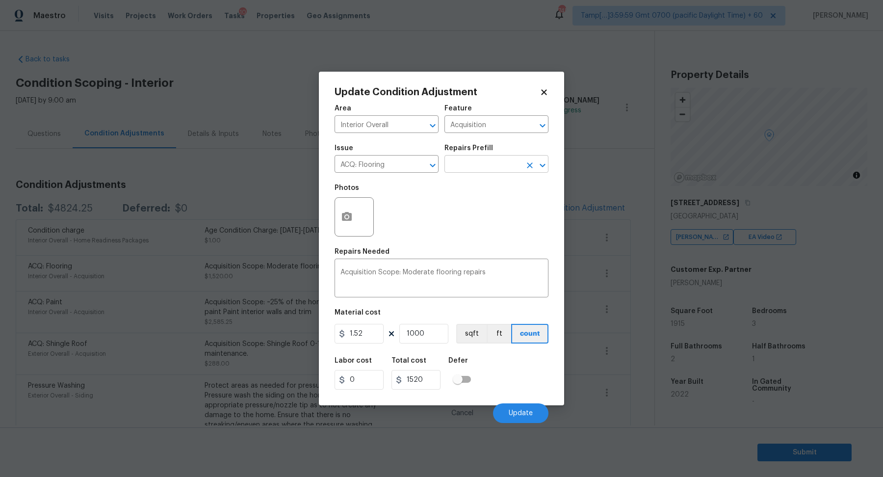
click at [470, 159] on input "text" at bounding box center [482, 164] width 76 height 15
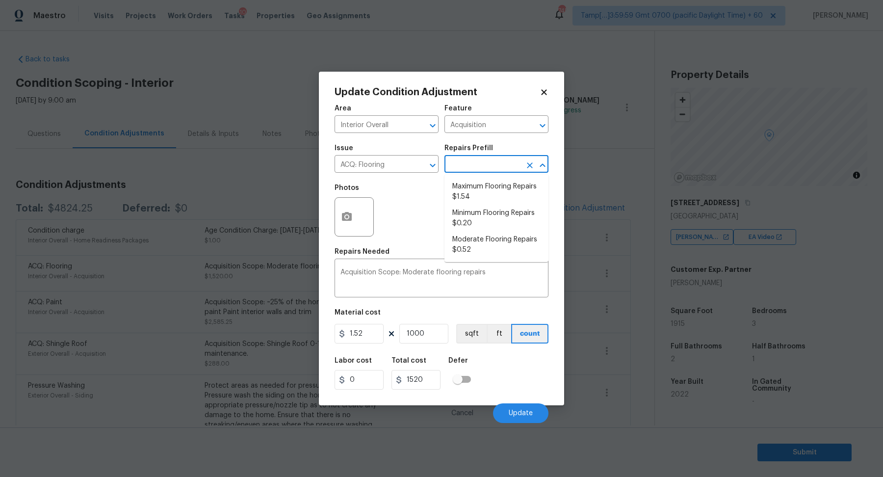
click at [185, 192] on body "Maestro Visits Projects Work Orders Tasks 10 Properties Geo Assignments 745 Tam…" at bounding box center [441, 238] width 883 height 477
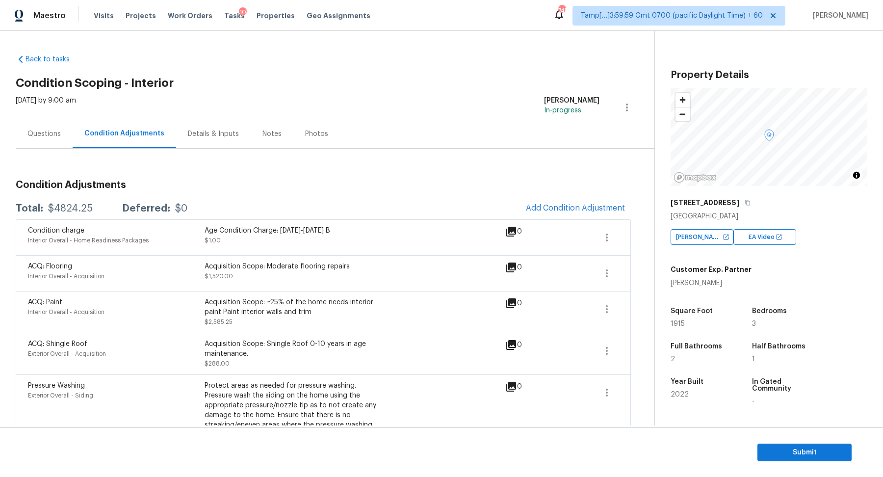
click at [68, 207] on div "$4824.25" at bounding box center [70, 208] width 45 height 10
copy div "$4824.25"
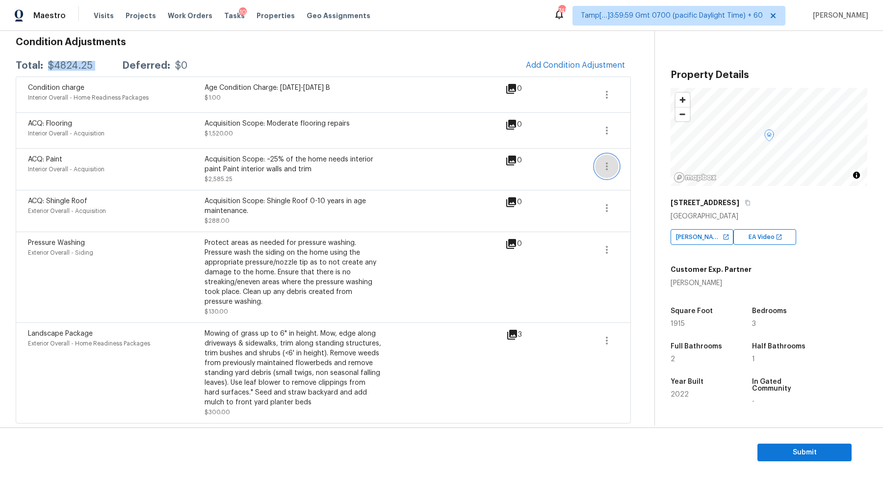
click at [605, 164] on icon "button" at bounding box center [607, 166] width 12 height 12
click at [636, 165] on div "Edit" at bounding box center [662, 163] width 76 height 10
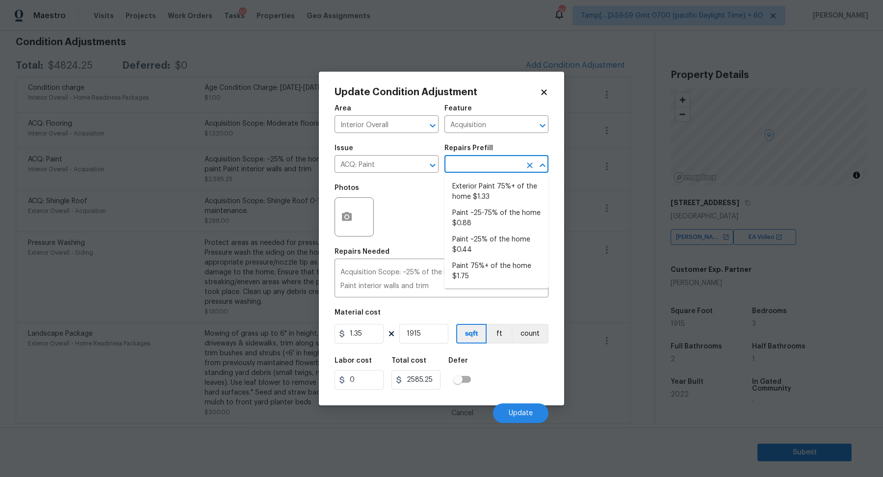
click at [493, 170] on input "text" at bounding box center [482, 164] width 76 height 15
click at [490, 270] on li "Paint 75%+ of the home $1.75" at bounding box center [496, 271] width 104 height 26
type textarea "Acquisition Scope: 75%+ of the home will likely require interior paint"
type input "1.75"
type input "3351.25"
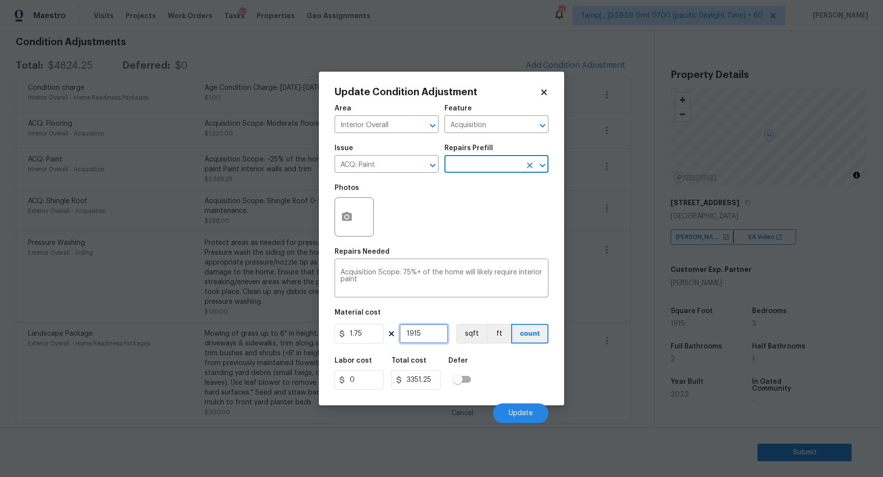
click at [435, 334] on input "1915" at bounding box center [423, 334] width 49 height 20
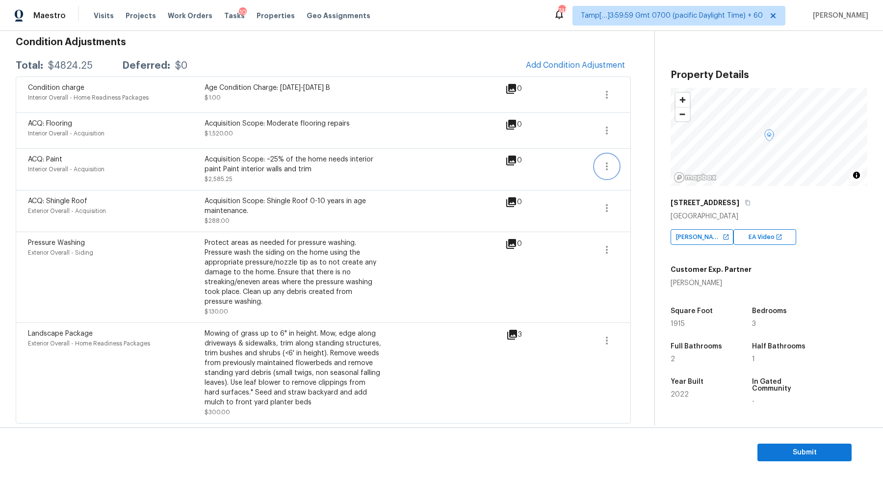
click at [607, 162] on icon "button" at bounding box center [607, 166] width 12 height 12
click at [630, 162] on div "Edit" at bounding box center [662, 163] width 76 height 10
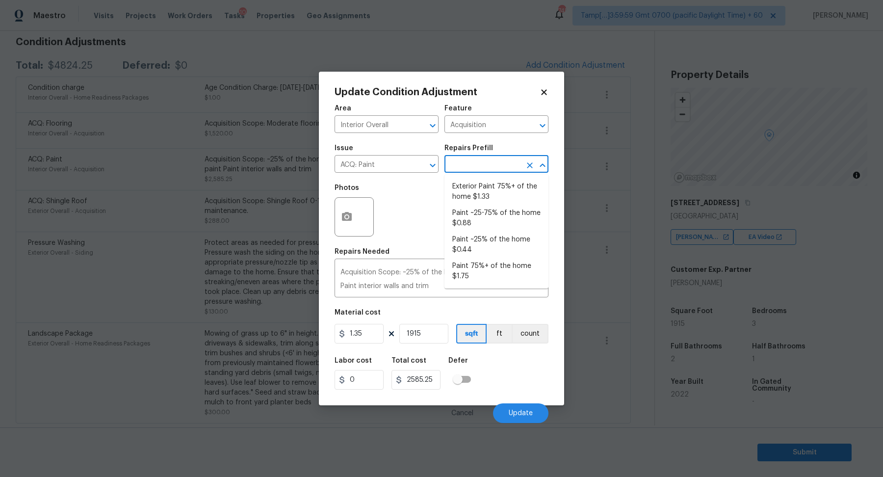
click at [489, 169] on input "text" at bounding box center [482, 164] width 76 height 15
click at [390, 163] on input "ACQ: Paint" at bounding box center [372, 164] width 76 height 15
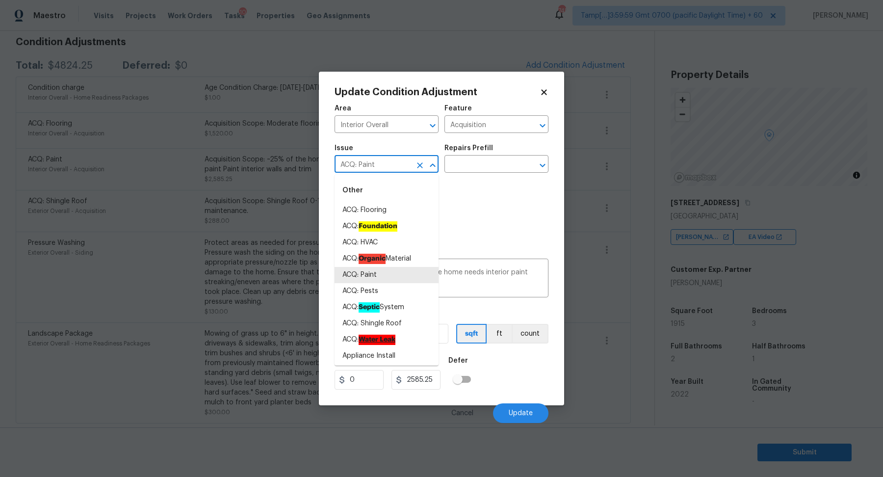
click at [390, 163] on input "ACQ: Paint" at bounding box center [372, 164] width 76 height 15
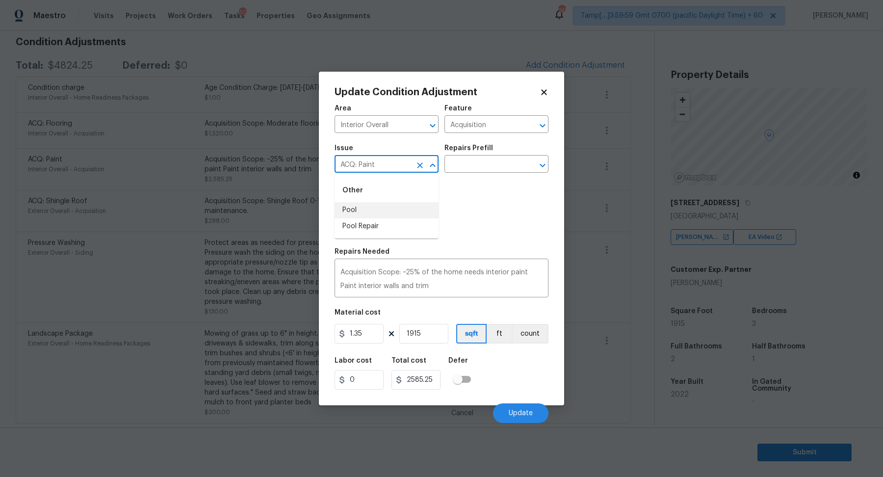
click at [476, 210] on div "Photos" at bounding box center [441, 210] width 214 height 64
click at [388, 166] on input "ACQ: Paint" at bounding box center [372, 164] width 76 height 15
type input "ACQ: Paint"
click at [461, 189] on div "Photos" at bounding box center [441, 210] width 214 height 64
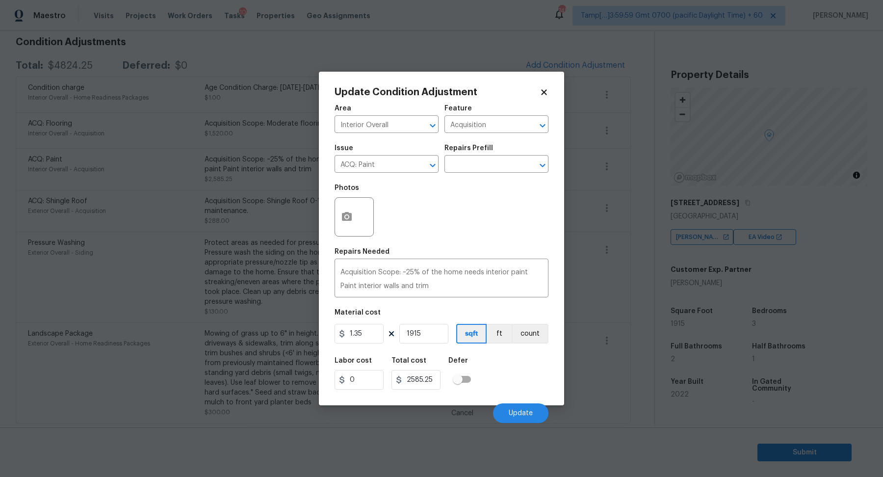
click at [280, 139] on body "Maestro Visits Projects Work Orders Tasks 10 Properties Geo Assignments 745 Tam…" at bounding box center [441, 238] width 883 height 477
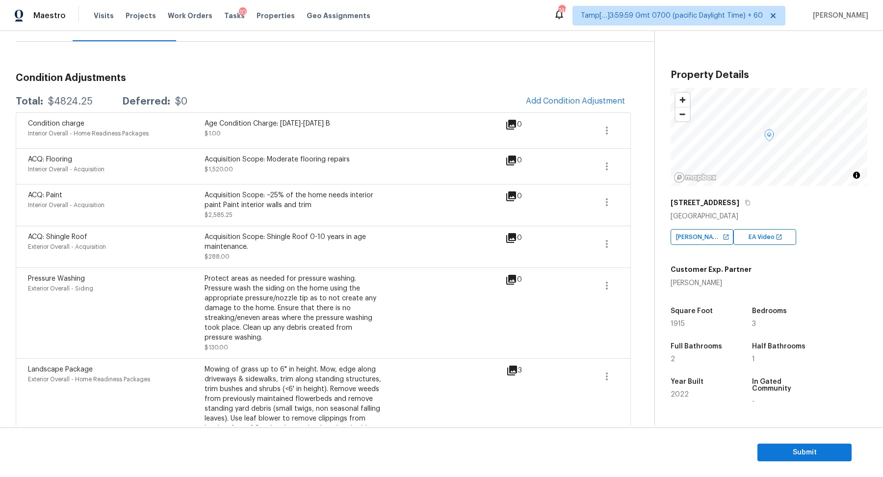
scroll to position [17, 0]
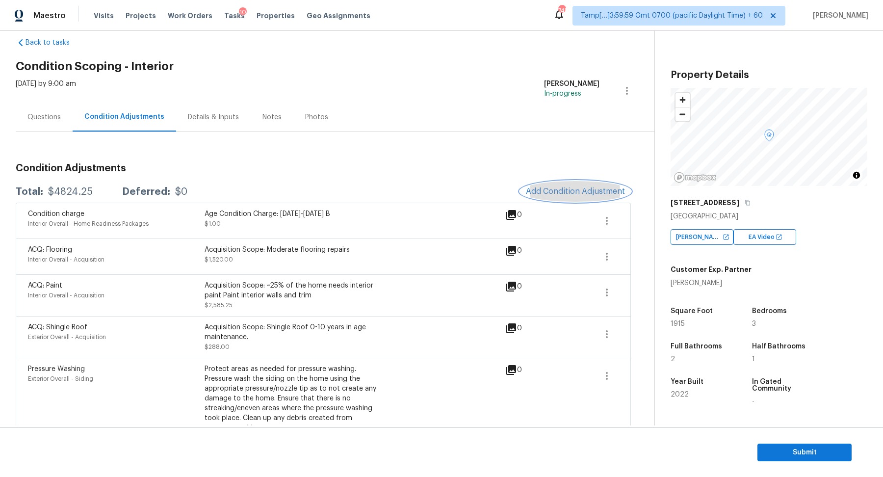
click at [556, 189] on span "Add Condition Adjustment" at bounding box center [575, 191] width 99 height 9
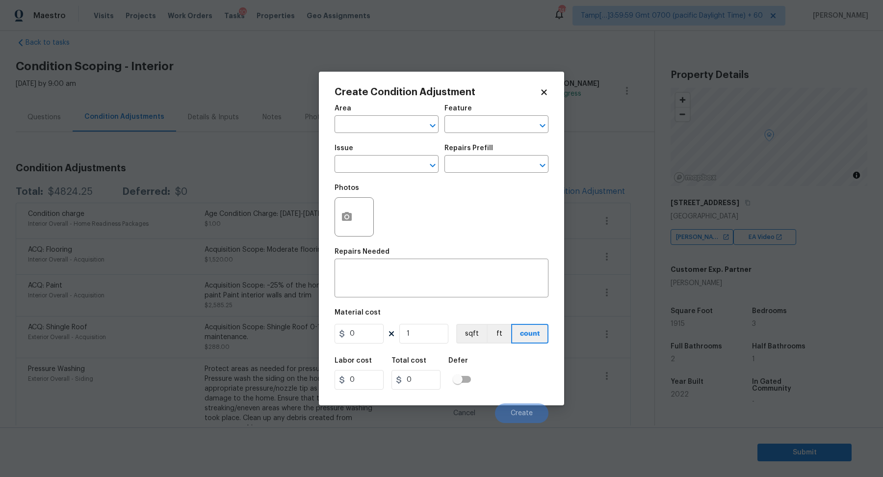
click at [253, 216] on body "Maestro Visits Projects Work Orders Tasks 10 Properties Geo Assignments 745 Tam…" at bounding box center [441, 238] width 883 height 477
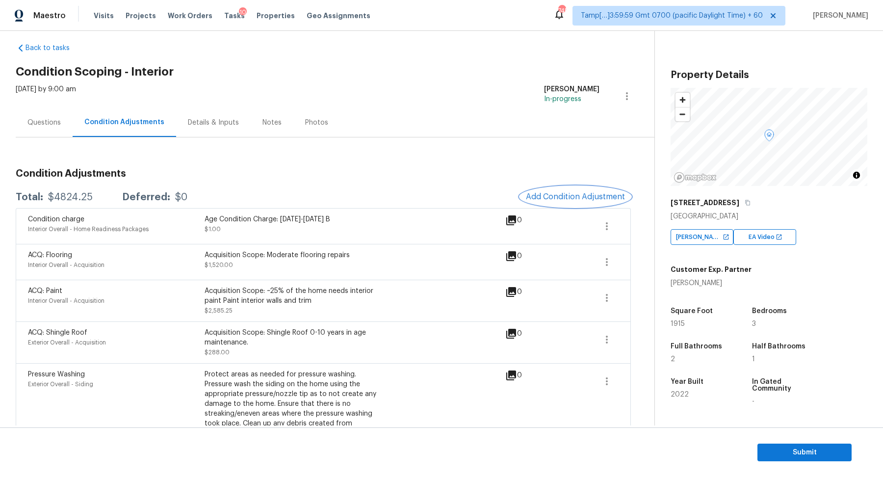
scroll to position [0, 0]
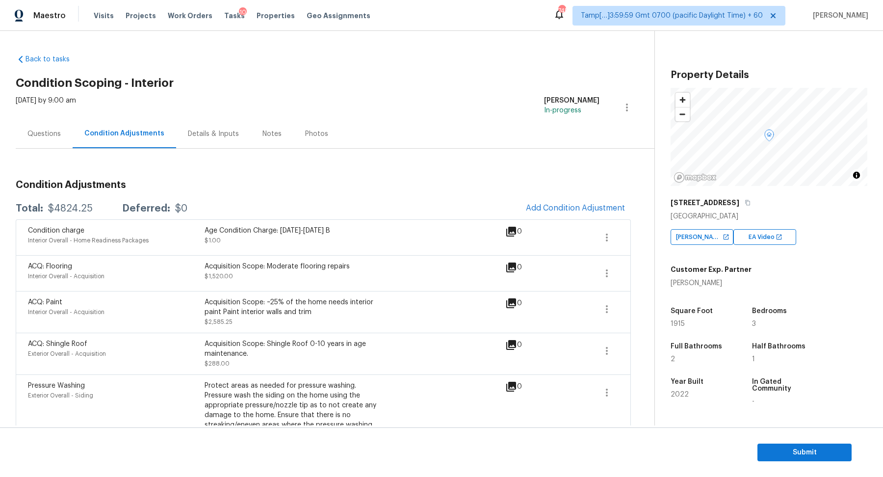
click at [59, 213] on div "Total: $4824.25 Deferred: $0 Add Condition Adjustment" at bounding box center [323, 209] width 615 height 22
copy div "$4824.25"
click at [605, 233] on icon "button" at bounding box center [607, 237] width 12 height 12
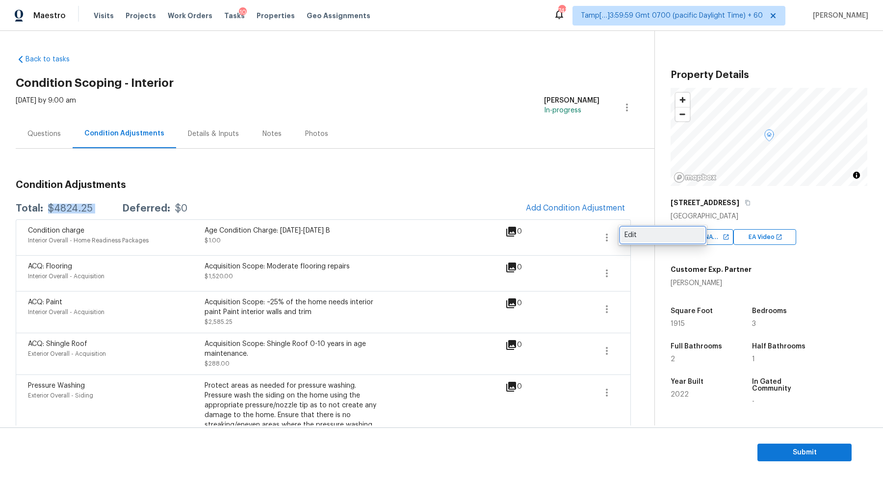
click at [633, 233] on div "Edit" at bounding box center [662, 235] width 76 height 10
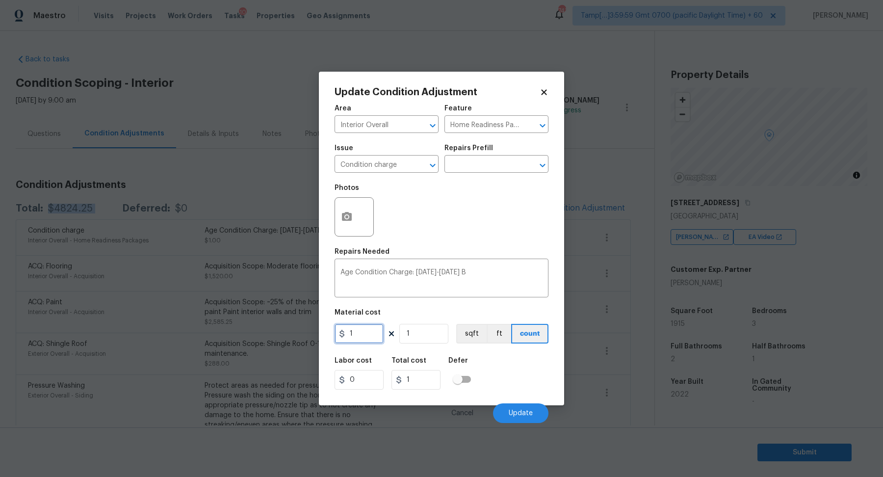
click at [360, 342] on input "1" at bounding box center [358, 334] width 49 height 20
type input "0"
click at [512, 405] on button "Update" at bounding box center [520, 413] width 55 height 20
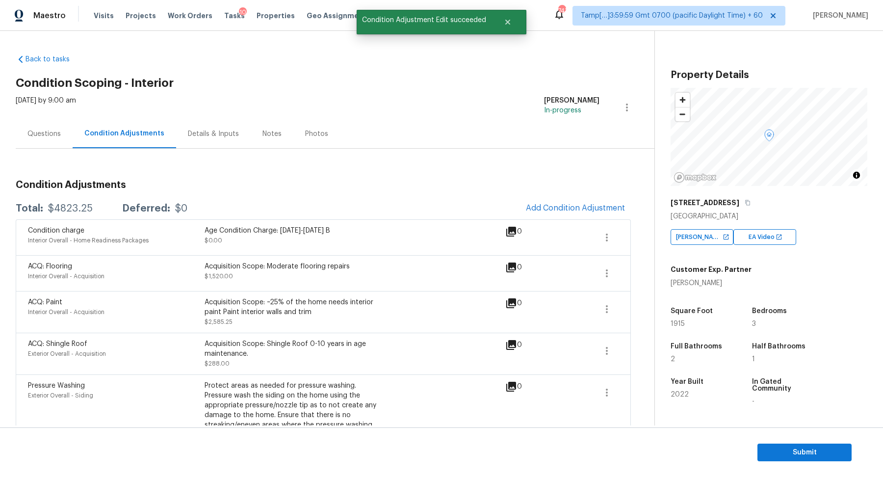
click at [61, 211] on div "$4823.25" at bounding box center [70, 208] width 45 height 10
copy div "$4823.25"
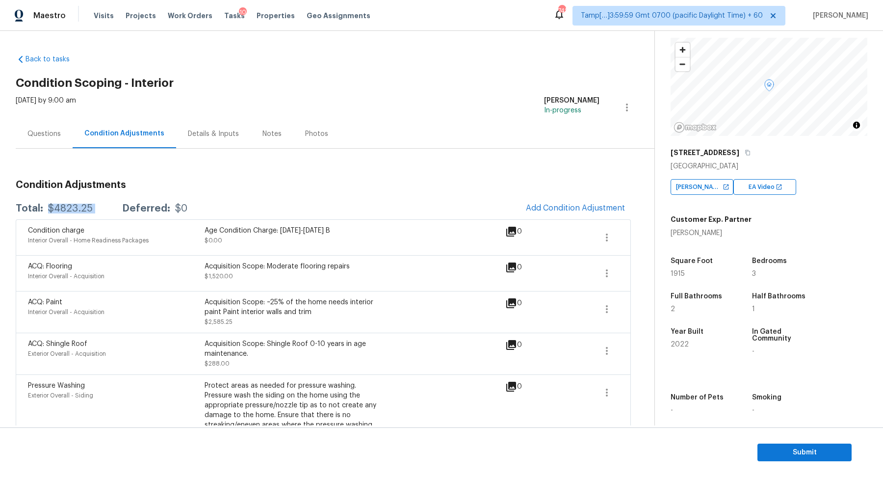
scroll to position [93, 0]
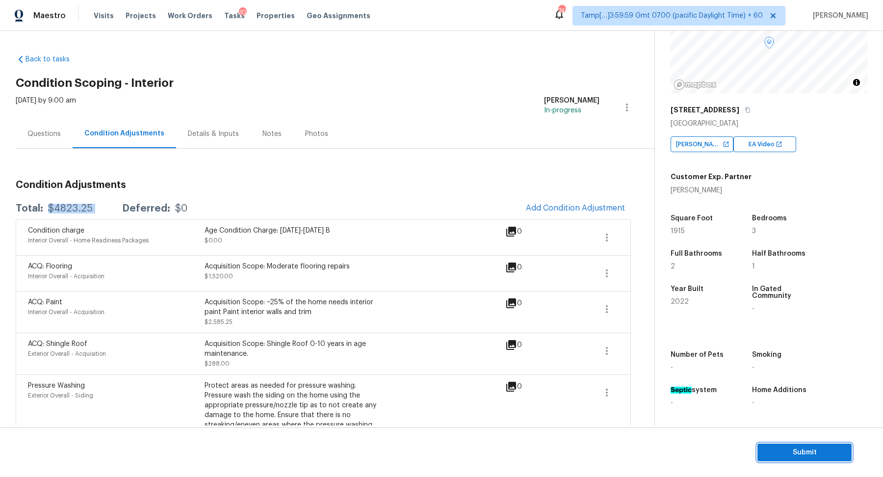
click at [795, 458] on button "Submit" at bounding box center [804, 452] width 94 height 18
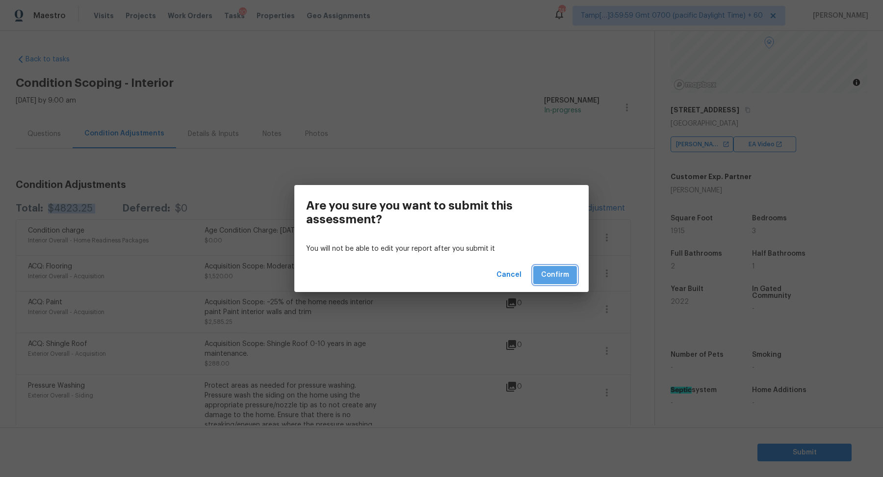
click at [572, 270] on button "Confirm" at bounding box center [555, 275] width 44 height 18
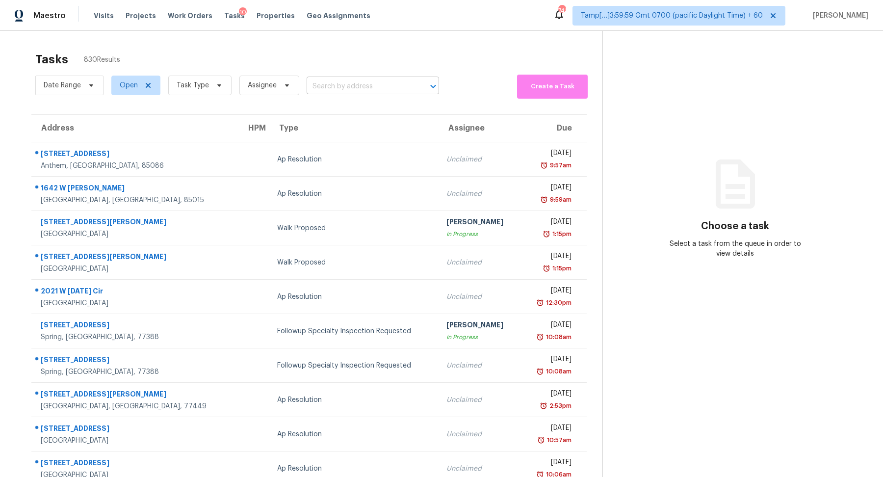
click at [345, 91] on input "text" at bounding box center [358, 86] width 105 height 15
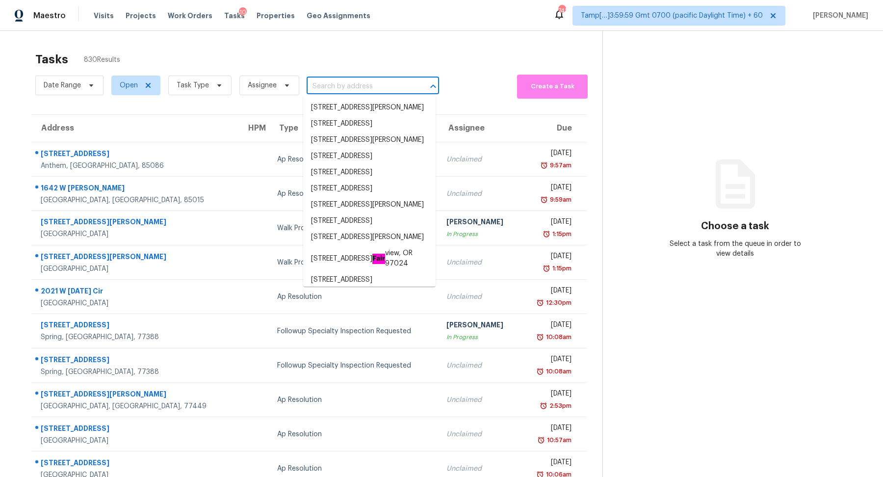
paste input "2957 SW Champlain Dr Portland, OR, 97205"
type input "2957 SW Champlain Dr Portland, OR, 97205"
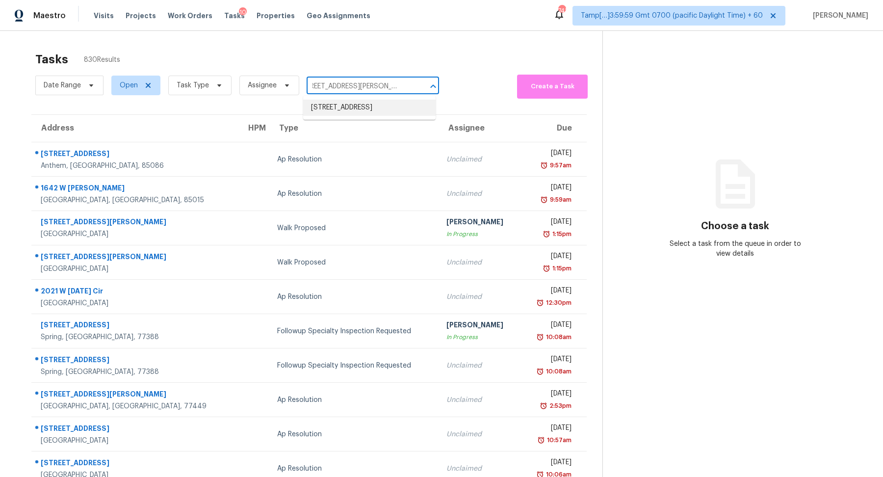
click at [352, 110] on li "2957 SW Champlain Dr, Portland, OR 97205" at bounding box center [369, 108] width 132 height 16
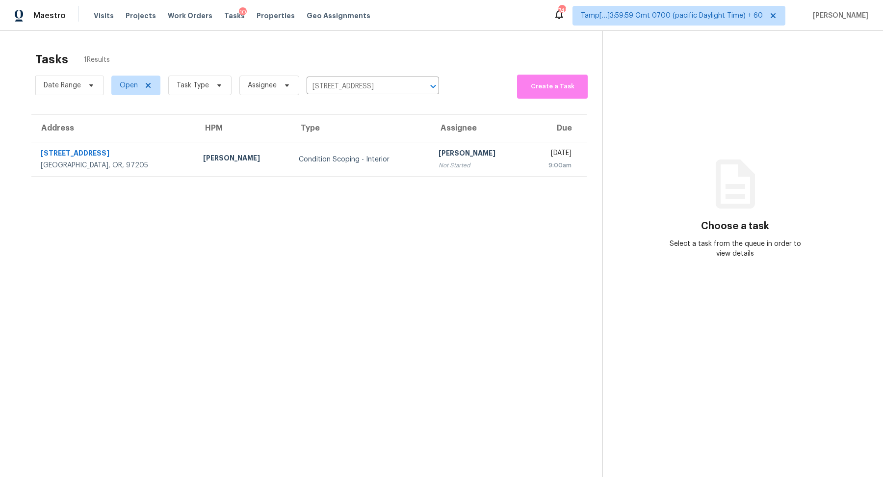
click at [430, 171] on td "Hariharan GV Not Started" at bounding box center [478, 159] width 96 height 34
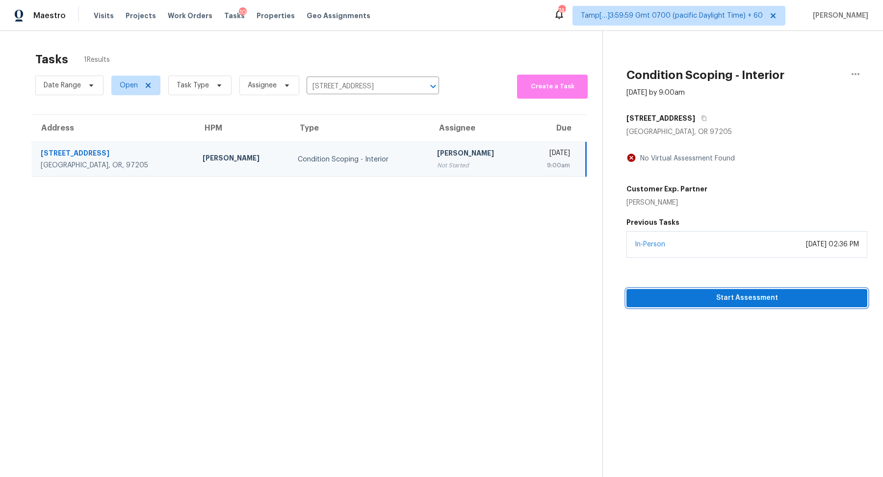
click at [710, 299] on span "Start Assessment" at bounding box center [746, 298] width 225 height 12
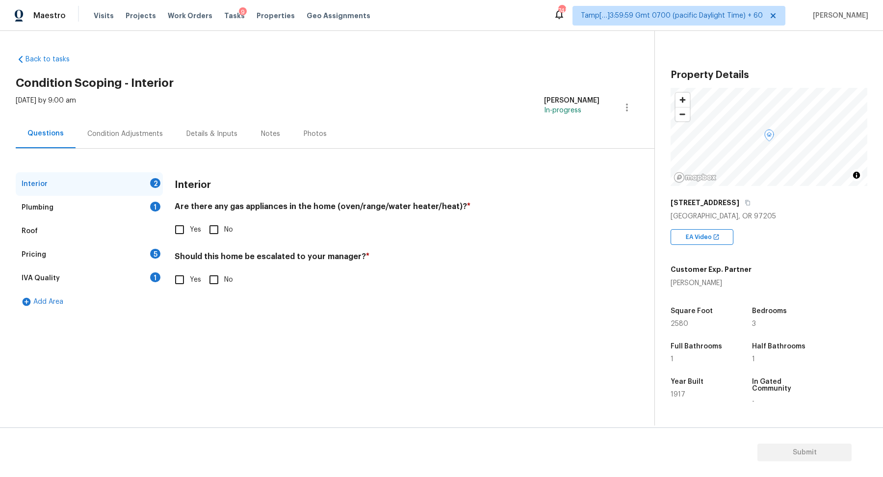
click at [451, 243] on div "Interior Are there any gas appliances in the home (oven/range/water heater/heat…" at bounding box center [387, 236] width 425 height 129
click at [180, 229] on input "Yes" at bounding box center [179, 229] width 21 height 21
checkbox input "true"
click at [212, 277] on input "No" at bounding box center [213, 279] width 21 height 21
checkbox input "true"
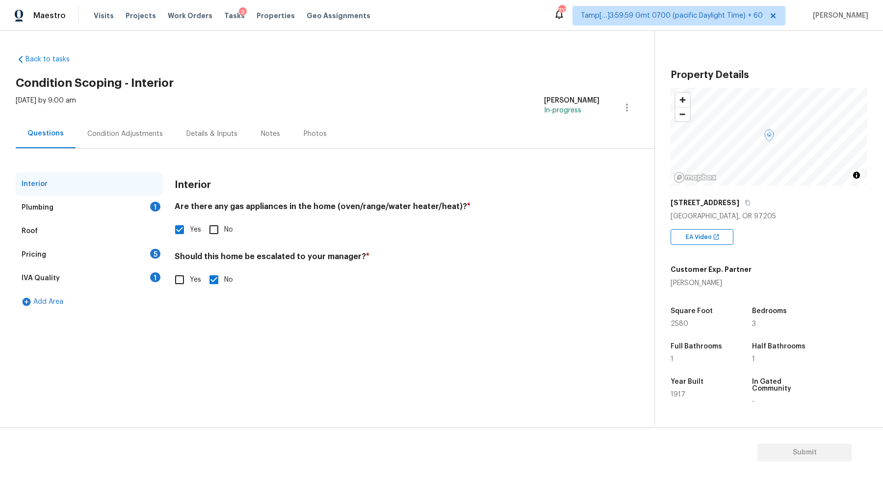
click at [148, 202] on div "Plumbing 1" at bounding box center [89, 208] width 147 height 24
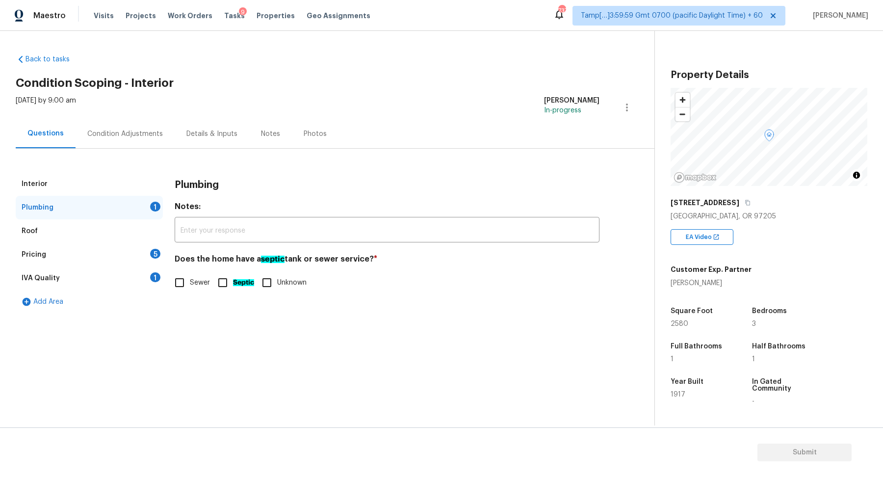
click at [175, 285] on input "Sewer" at bounding box center [179, 282] width 21 height 21
checkbox input "true"
click at [140, 260] on div "Pricing 5" at bounding box center [89, 255] width 147 height 24
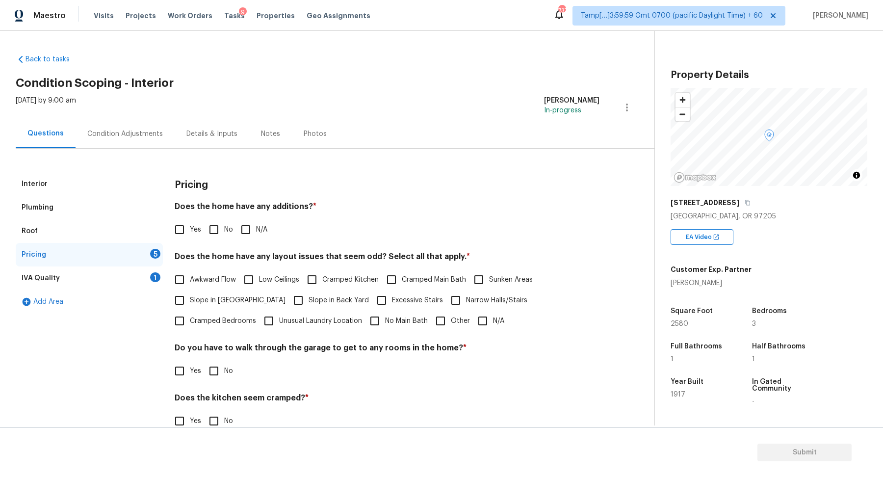
click at [230, 226] on span "No" at bounding box center [228, 230] width 9 height 10
click at [224, 226] on input "No" at bounding box center [213, 229] width 21 height 21
checkbox input "true"
click at [227, 292] on label "Slope in Front Yard" at bounding box center [227, 301] width 116 height 21
click at [190, 292] on input "Slope in Front Yard" at bounding box center [179, 301] width 21 height 21
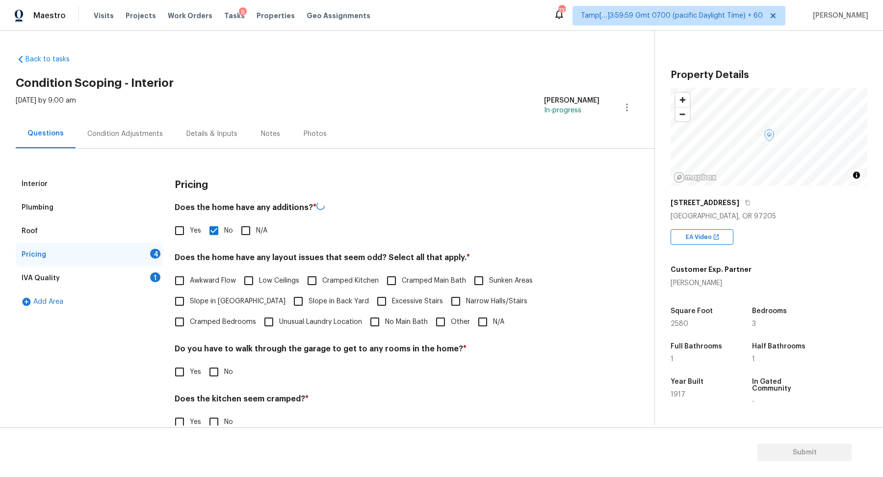
checkbox input "true"
click at [299, 293] on label "Slope in Back Yard" at bounding box center [328, 301] width 81 height 21
click at [299, 293] on input "Slope in Back Yard" at bounding box center [298, 301] width 21 height 21
checkbox input "true"
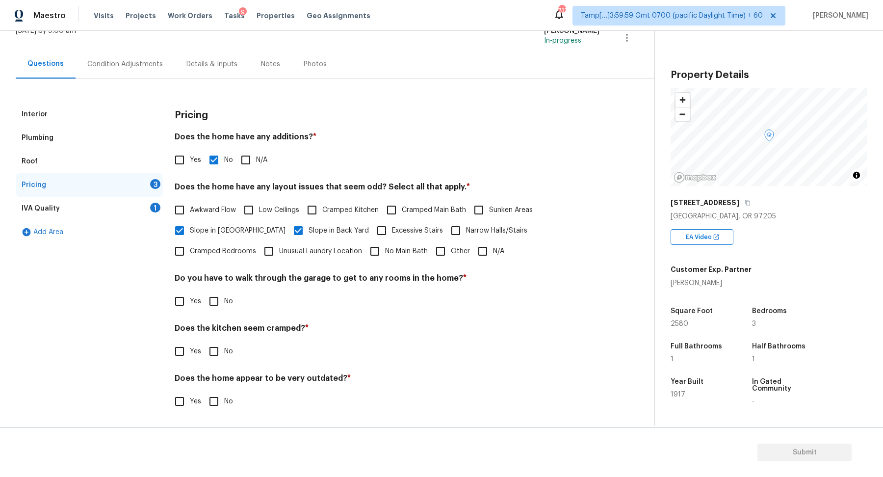
click at [224, 294] on label "No" at bounding box center [217, 301] width 29 height 21
click at [224, 294] on input "No" at bounding box center [213, 301] width 21 height 21
checkbox input "true"
click at [203, 342] on input "No" at bounding box center [213, 352] width 21 height 21
checkbox input "true"
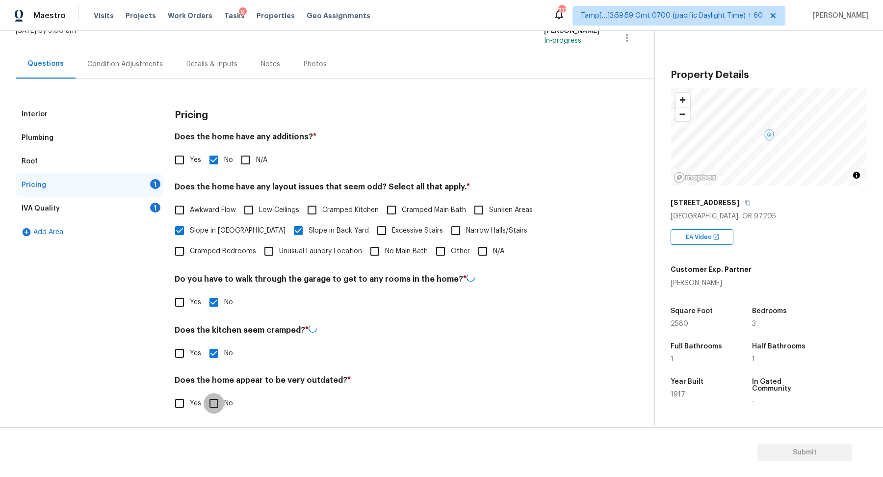
click at [203, 393] on input "No" at bounding box center [213, 403] width 21 height 21
checkbox input "true"
click at [125, 215] on div "IVA Quality 1" at bounding box center [89, 209] width 147 height 24
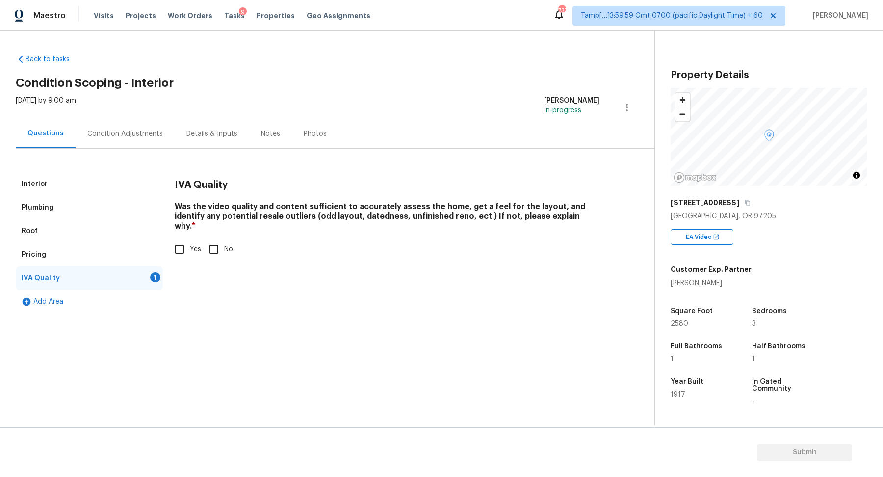
click at [178, 246] on input "Yes" at bounding box center [179, 249] width 21 height 21
checkbox input "true"
click at [42, 177] on div "Interior" at bounding box center [89, 184] width 147 height 24
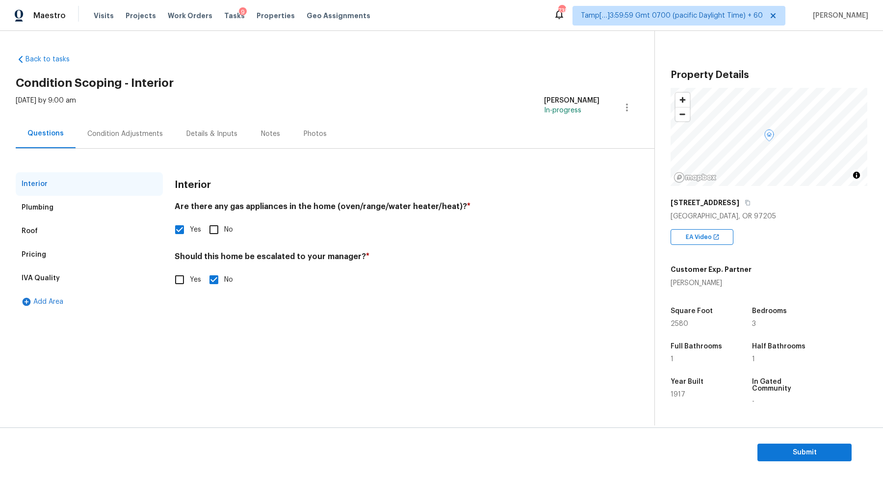
click at [187, 276] on input "Yes" at bounding box center [179, 279] width 21 height 21
checkbox input "true"
checkbox input "false"
click at [184, 355] on icon "button" at bounding box center [187, 356] width 10 height 9
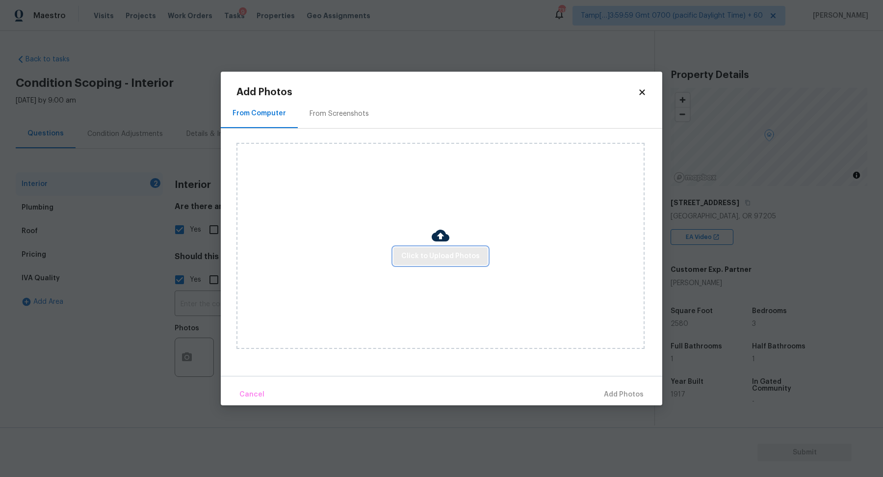
click at [438, 252] on span "Click to Upload Photos" at bounding box center [440, 256] width 78 height 12
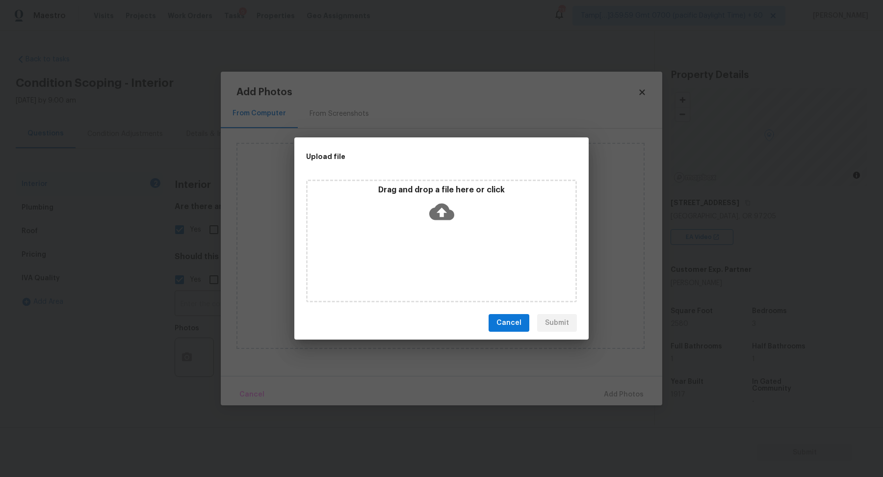
click at [453, 224] on icon at bounding box center [441, 211] width 25 height 25
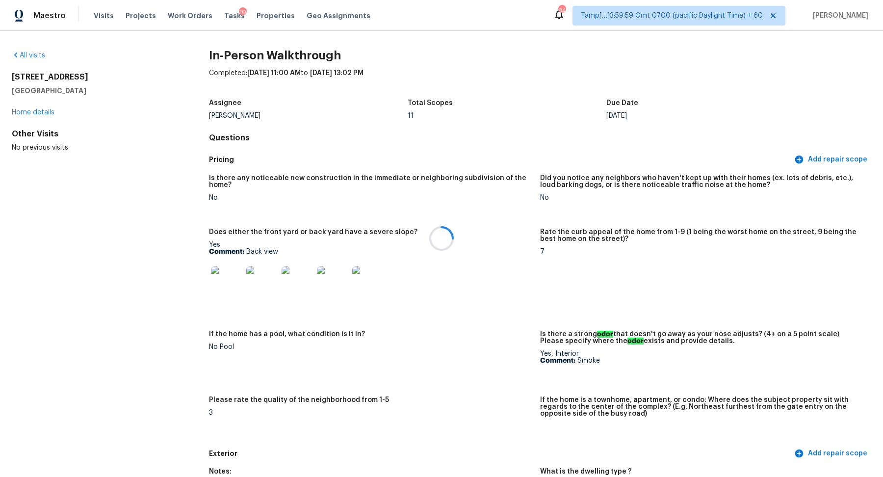
click at [29, 50] on div at bounding box center [441, 238] width 883 height 477
click at [29, 60] on div at bounding box center [441, 238] width 883 height 477
click at [35, 57] on link "All visits" at bounding box center [28, 55] width 33 height 7
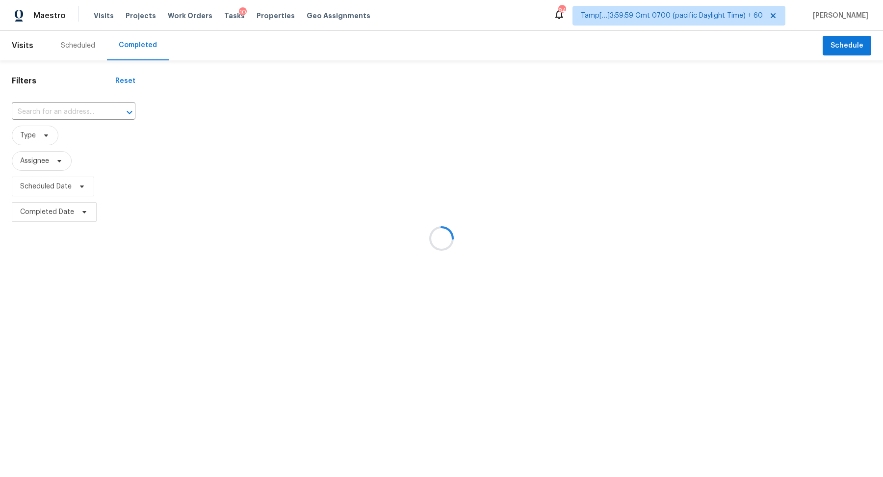
click at [53, 118] on div at bounding box center [441, 238] width 883 height 477
click at [82, 111] on div at bounding box center [441, 238] width 883 height 477
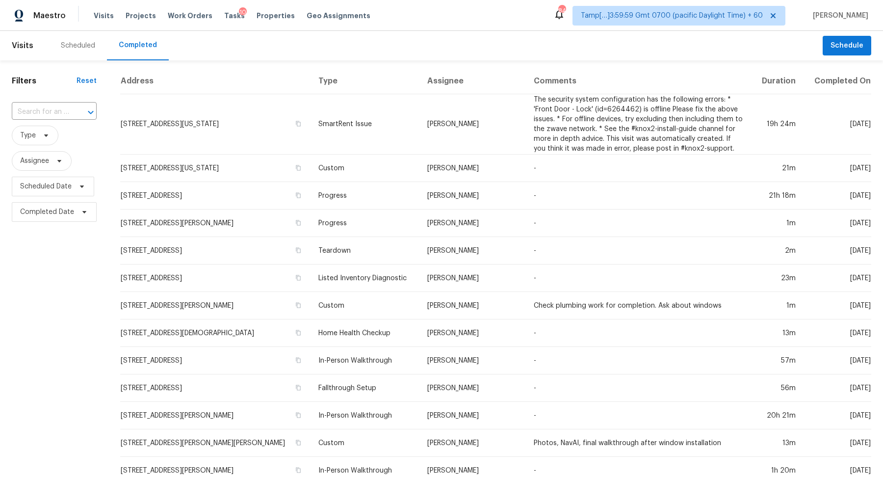
click at [84, 111] on button "Open" at bounding box center [91, 112] width 14 height 14
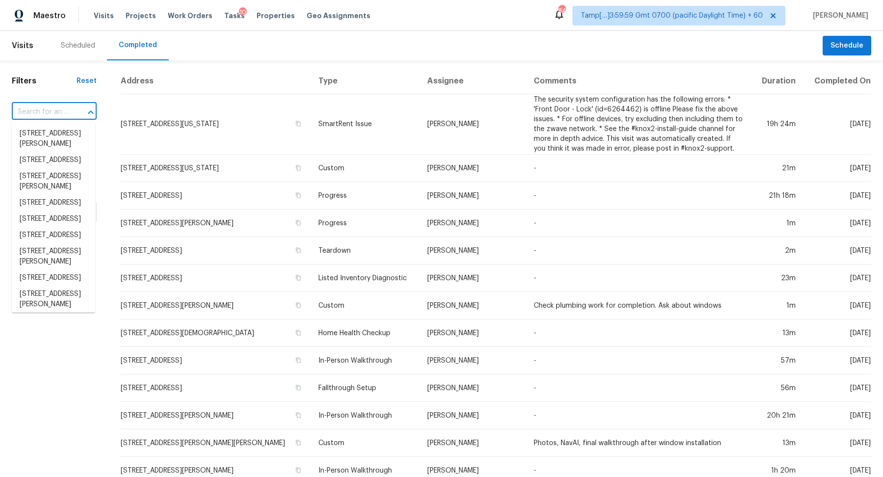
paste input "4725 Hazelburn Dr Greensboro, NC, 27405"
type input "4725 Hazelburn Dr Greensboro, NC, 27405"
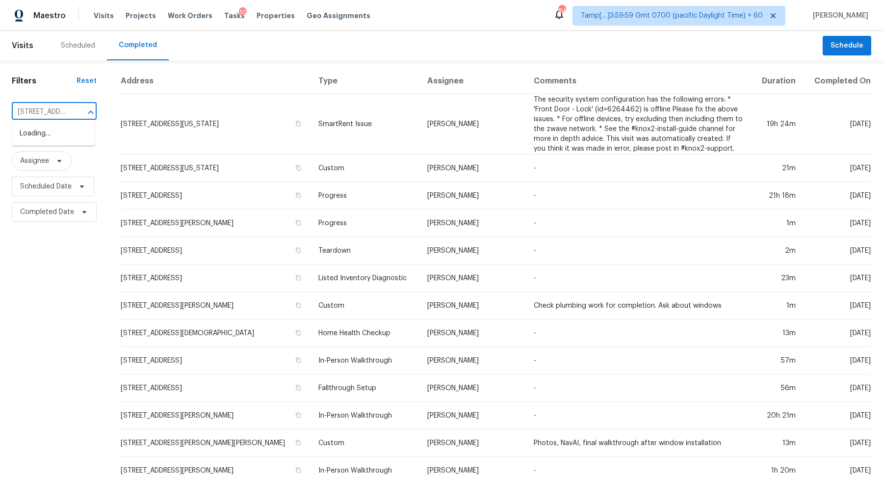
scroll to position [0, 86]
click at [50, 130] on li "4725 Hazelburn Dr, Greensboro, NC 27405" at bounding box center [53, 134] width 83 height 16
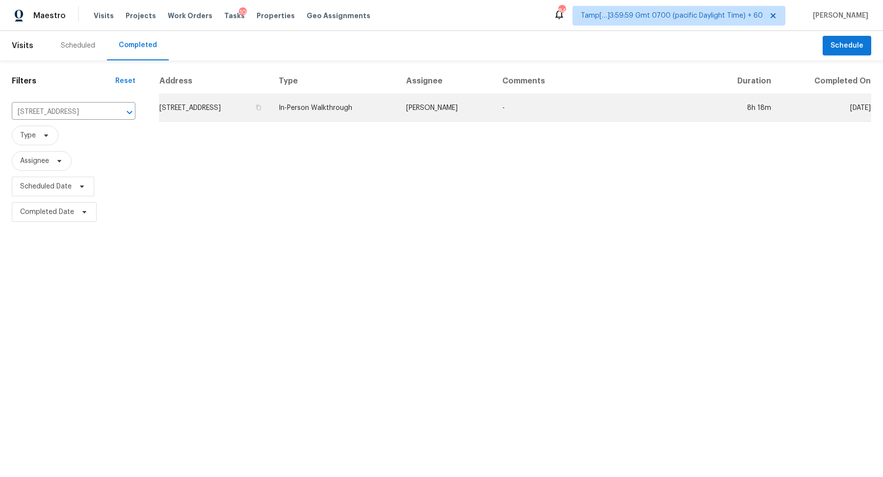
click at [208, 102] on td "4725 Hazelburn Dr, Greensboro, NC 27405" at bounding box center [215, 107] width 112 height 27
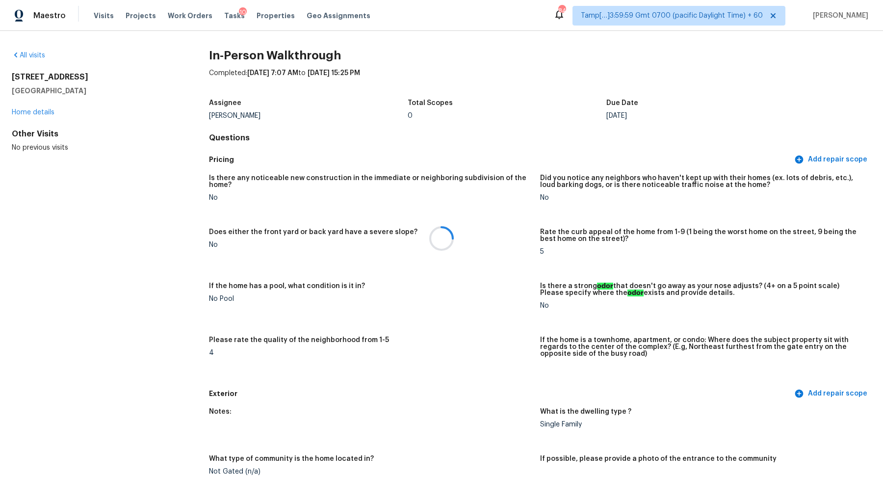
click at [511, 92] on div at bounding box center [441, 238] width 883 height 477
click at [519, 74] on div "Completed: 8/28/2025, 7:07 AM to 8/28/2025, 15:25 PM" at bounding box center [540, 80] width 662 height 25
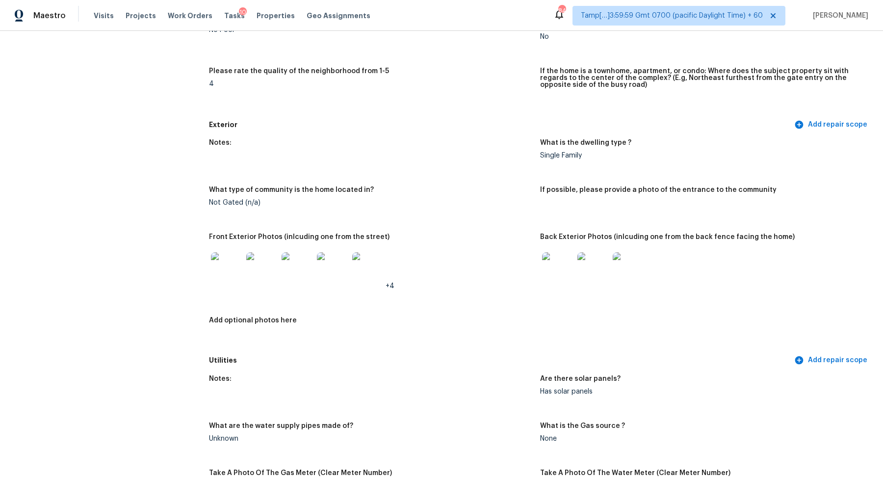
scroll to position [275, 0]
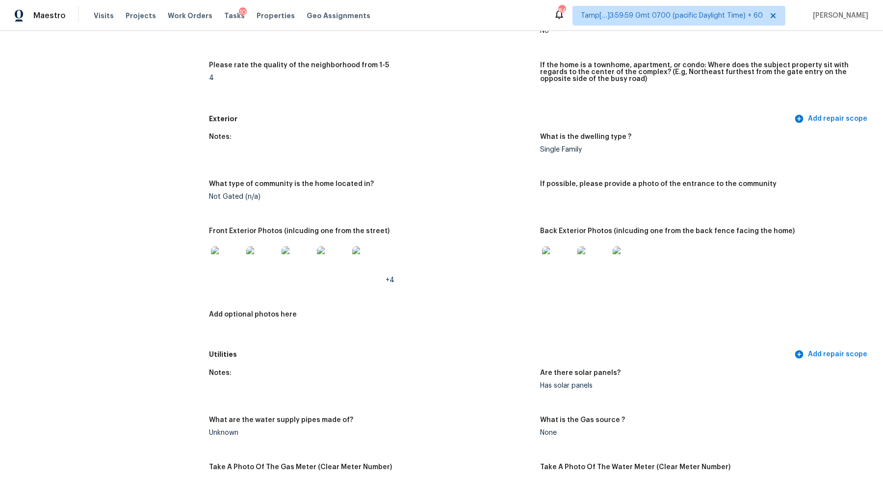
click at [240, 266] on img at bounding box center [226, 261] width 31 height 31
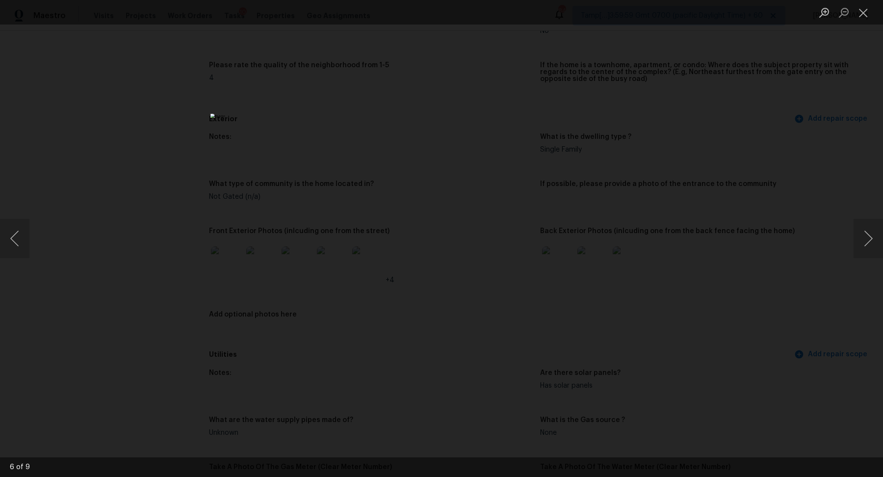
click at [681, 252] on div "Lightbox" at bounding box center [441, 238] width 883 height 477
click at [598, 272] on div "Lightbox" at bounding box center [441, 238] width 883 height 477
click at [616, 301] on div "Lightbox" at bounding box center [441, 238] width 883 height 477
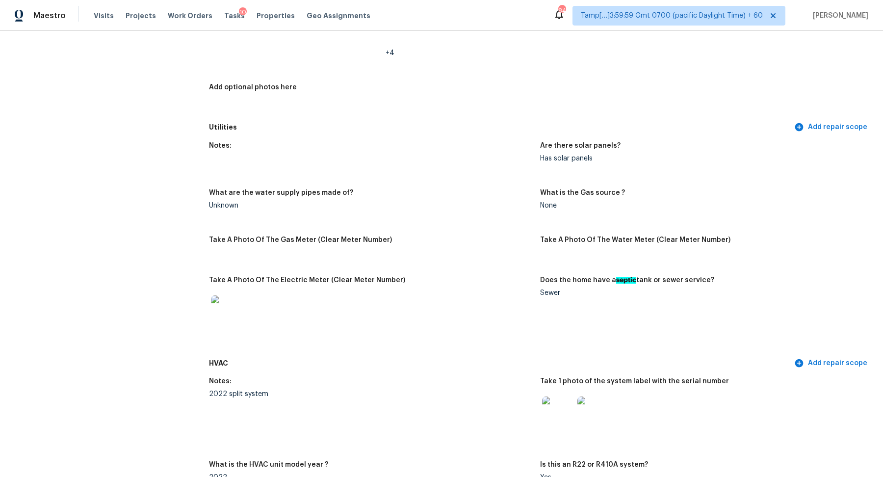
scroll to position [825, 0]
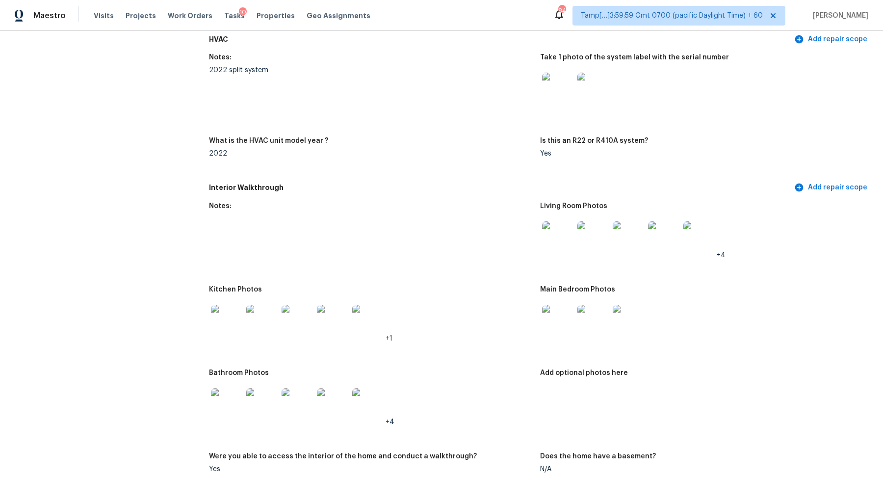
click at [566, 246] on img at bounding box center [557, 236] width 31 height 31
click at [231, 334] on img at bounding box center [226, 319] width 31 height 31
click at [553, 321] on img at bounding box center [557, 319] width 31 height 31
click at [230, 395] on img at bounding box center [226, 403] width 31 height 31
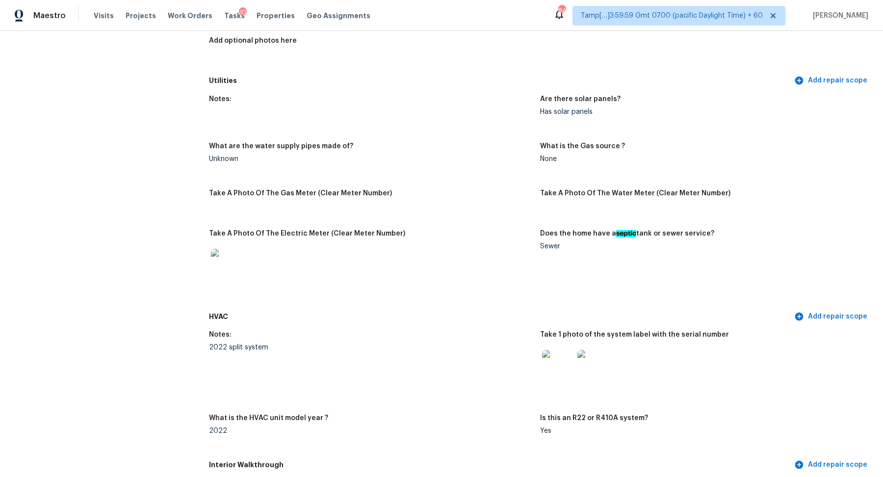
scroll to position [201, 0]
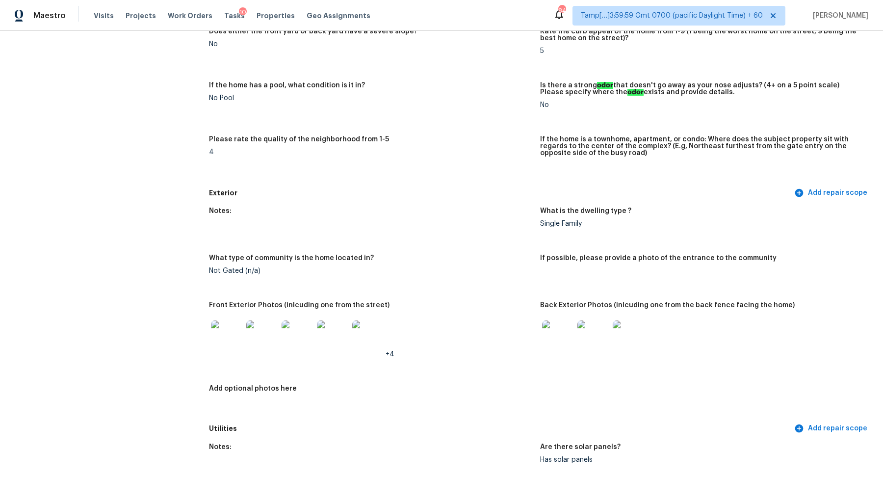
click at [562, 341] on img at bounding box center [557, 335] width 31 height 31
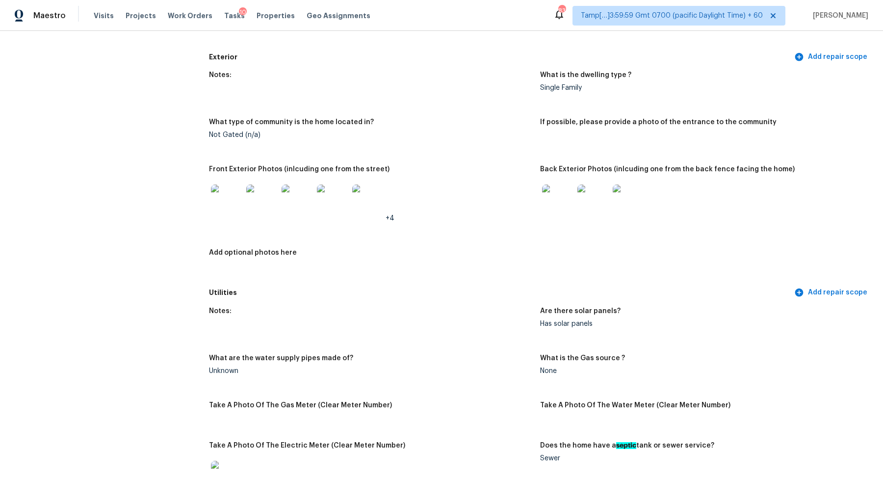
scroll to position [0, 0]
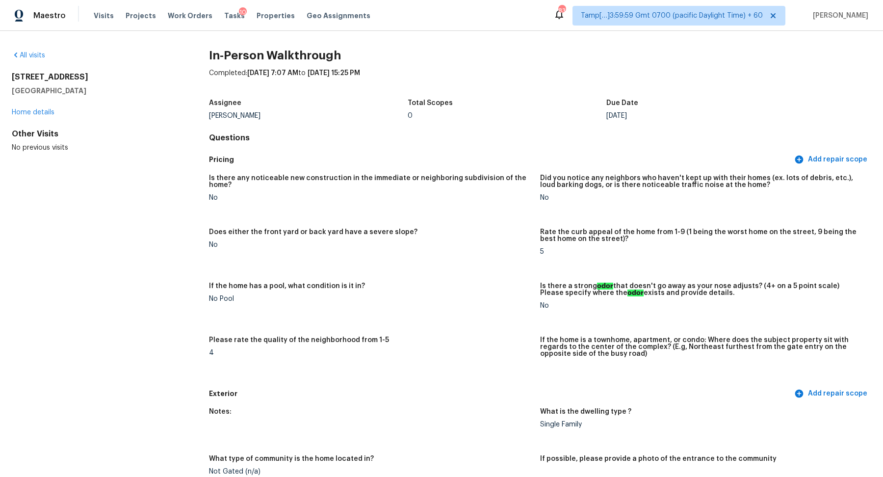
click at [37, 61] on div "All visits 4725 Hazelburn Dr Greensboro, NC 27405 Home details Other Visits No …" at bounding box center [95, 101] width 166 height 102
click at [33, 57] on link "All visits" at bounding box center [28, 55] width 33 height 7
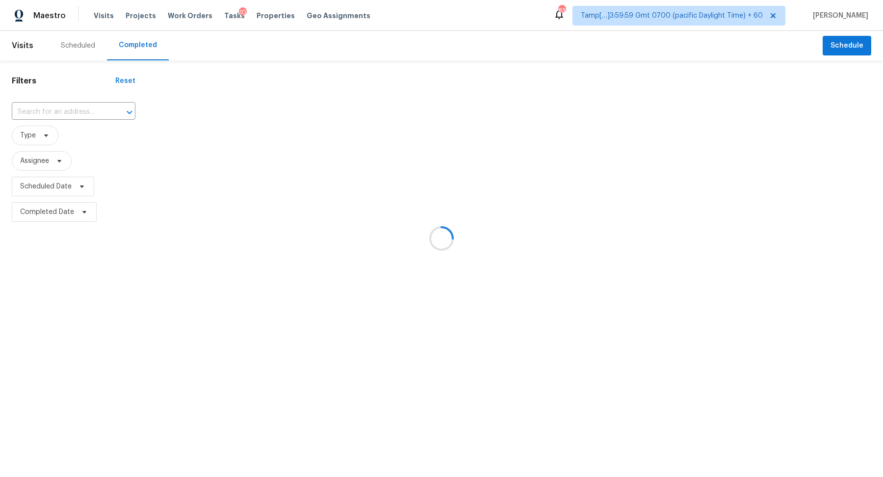
click at [92, 106] on div at bounding box center [441, 238] width 883 height 477
click at [79, 109] on div at bounding box center [441, 238] width 883 height 477
click at [59, 110] on div at bounding box center [441, 238] width 883 height 477
click at [81, 108] on div at bounding box center [441, 238] width 883 height 477
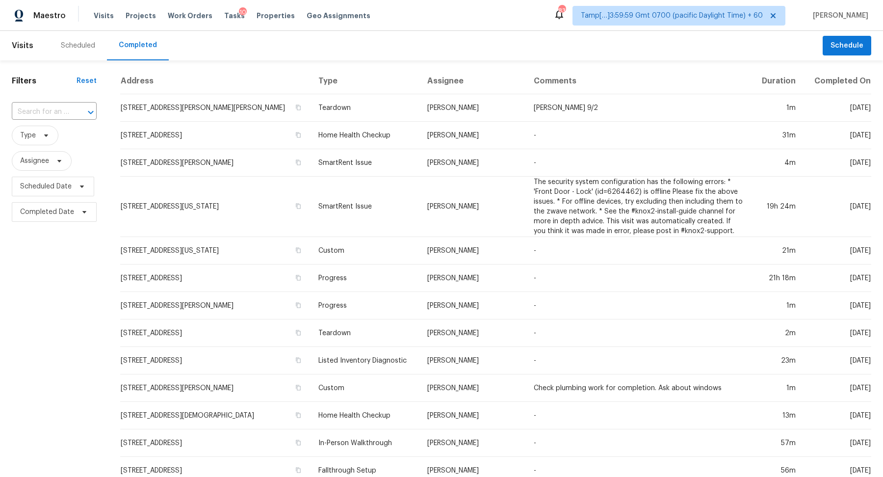
click at [81, 108] on div at bounding box center [83, 112] width 25 height 14
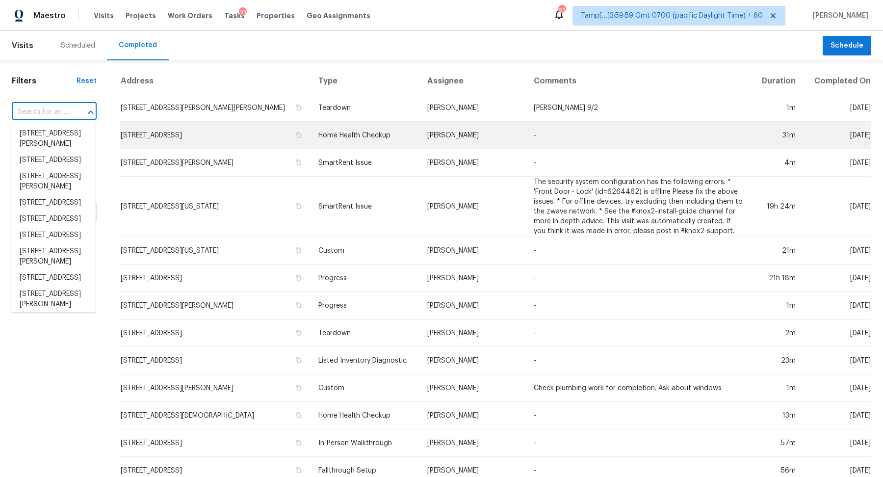
paste input "2957 SW Champlain Dr Portland, OR, 97205"
type input "2957 SW Champlain Dr Portland, OR, 97205"
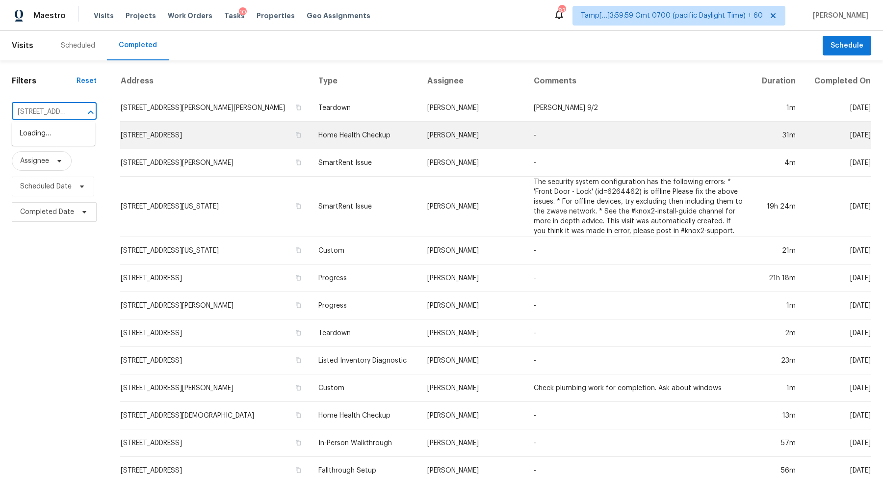
scroll to position [0, 90]
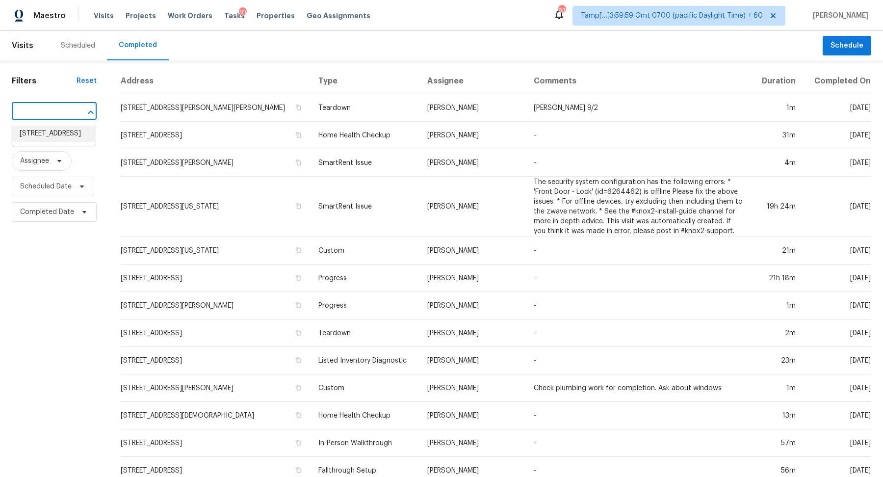
click at [52, 139] on li "2957 SW Champlain Dr, Portland, OR 97205" at bounding box center [53, 134] width 83 height 16
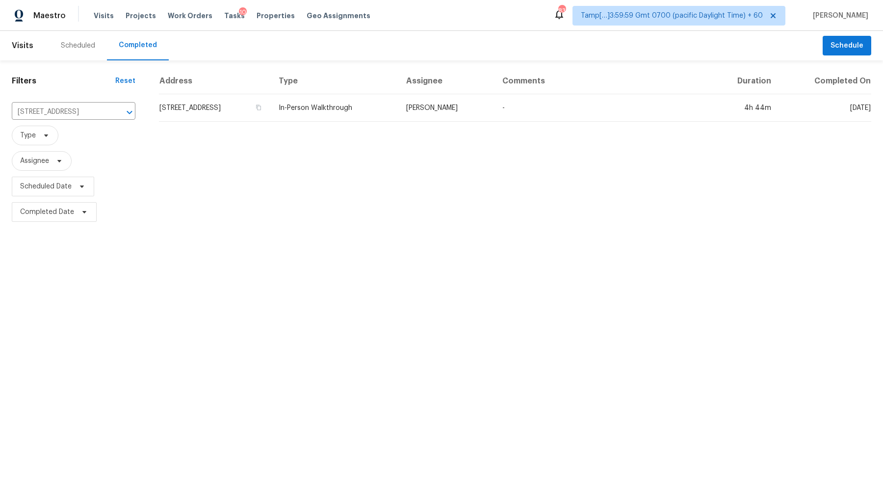
click at [233, 106] on td "2957 SW Champlain Dr, Portland, OR 97205" at bounding box center [215, 107] width 112 height 27
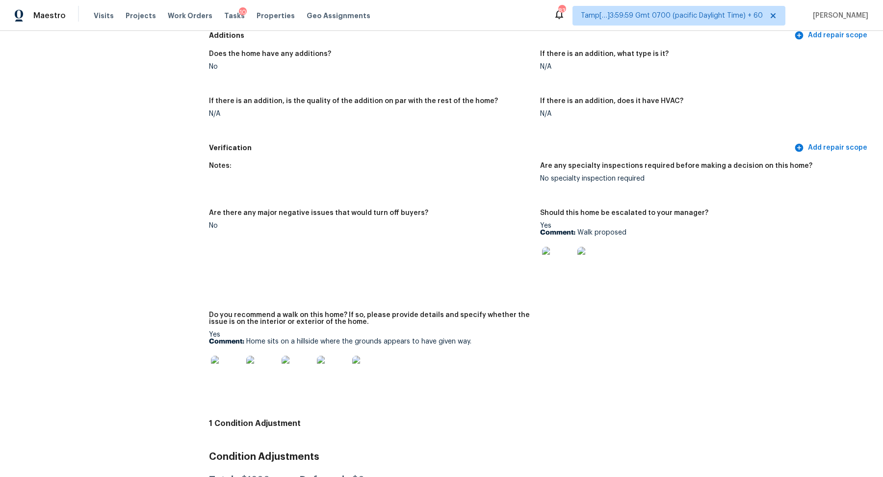
scroll to position [2282, 0]
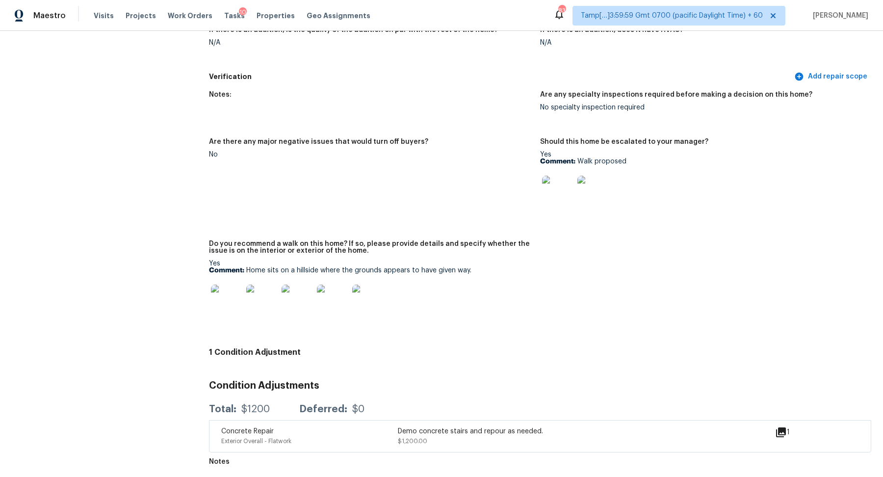
click at [229, 299] on img at bounding box center [226, 299] width 31 height 31
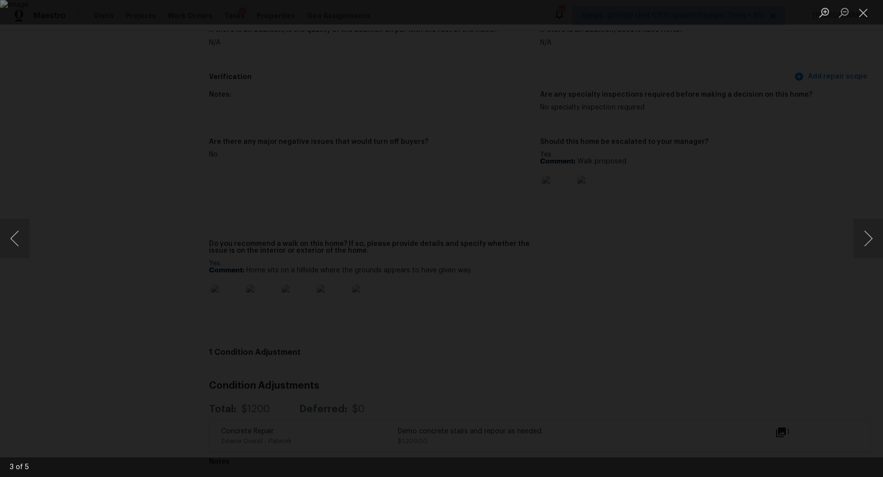
click at [760, 308] on div "Lightbox" at bounding box center [441, 238] width 883 height 477
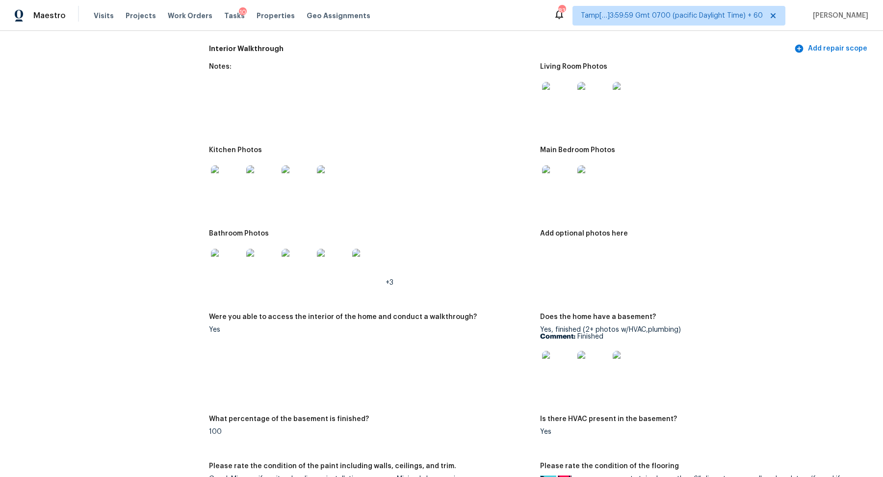
scroll to position [1160, 0]
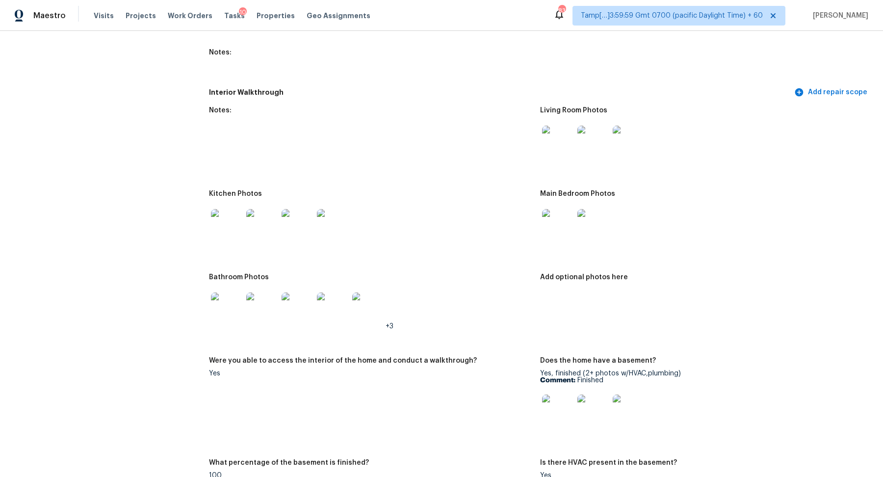
click at [568, 136] on img at bounding box center [557, 141] width 31 height 31
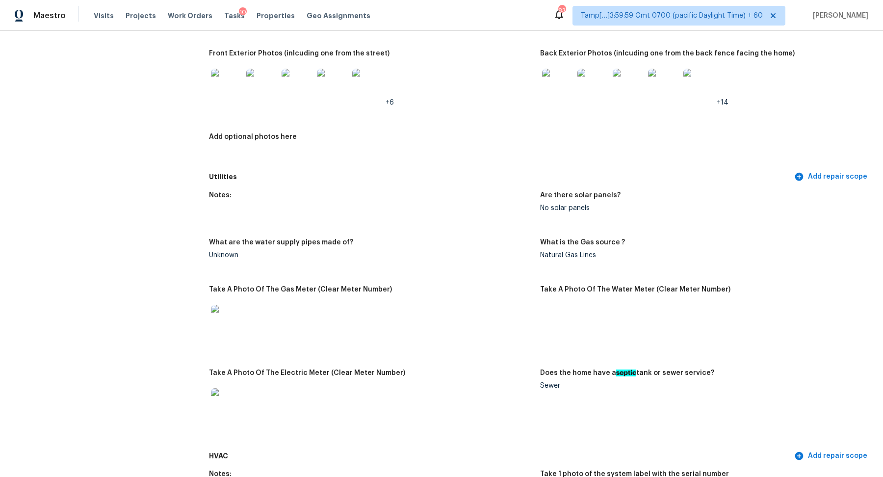
scroll to position [425, 0]
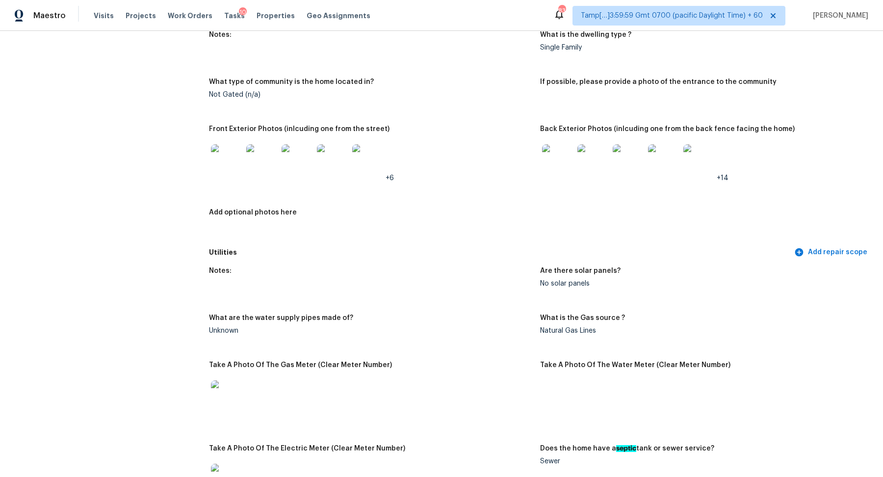
click at [224, 167] on img at bounding box center [226, 159] width 31 height 31
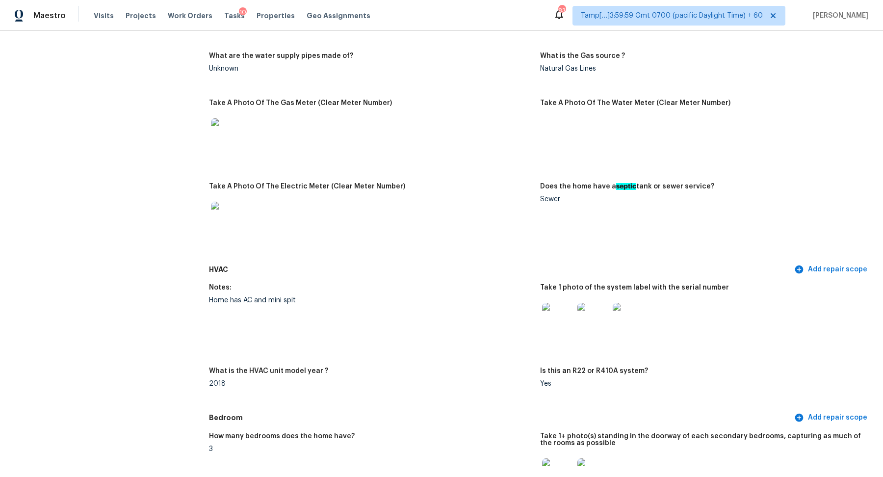
click at [548, 320] on img at bounding box center [557, 318] width 31 height 31
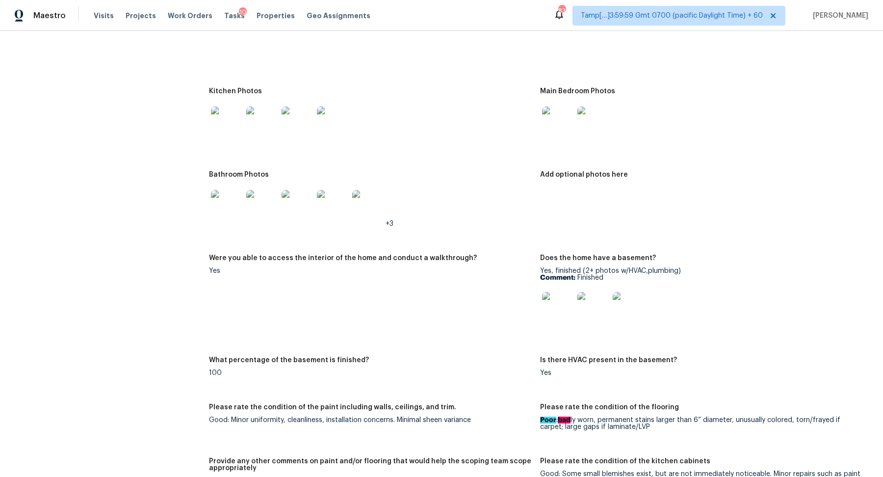
scroll to position [1289, 0]
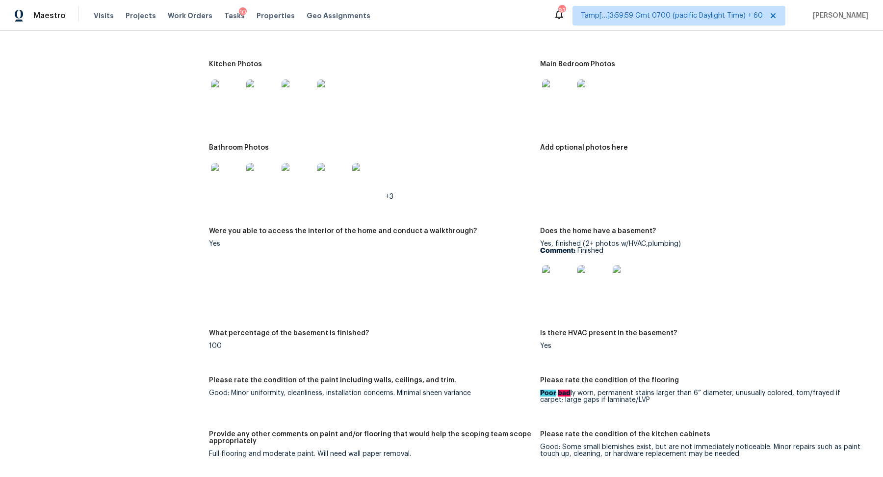
click at [234, 98] on img at bounding box center [226, 94] width 31 height 31
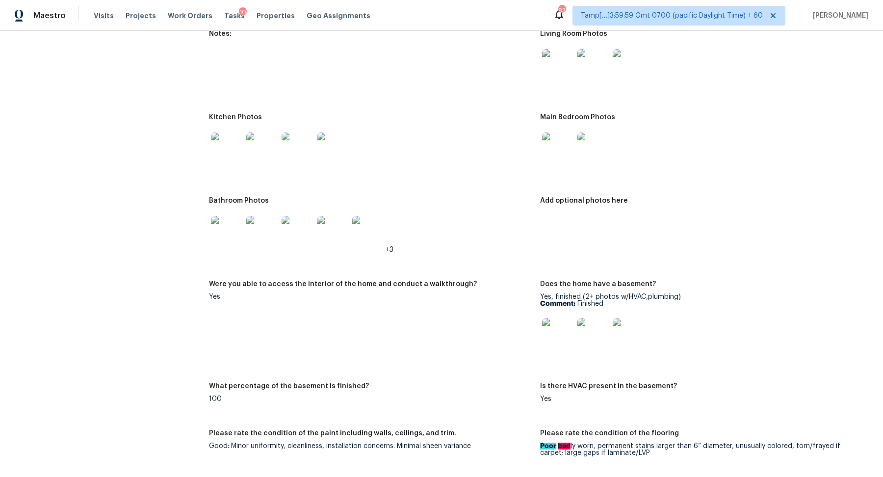
scroll to position [1232, 0]
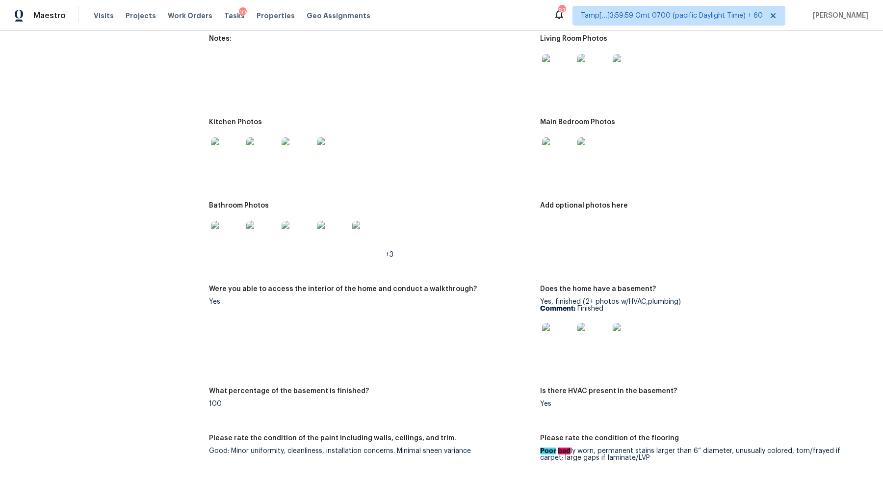
click at [242, 154] on div at bounding box center [226, 152] width 35 height 43
click at [545, 86] on div at bounding box center [557, 69] width 35 height 43
click at [564, 74] on img at bounding box center [557, 69] width 31 height 31
click at [563, 149] on img at bounding box center [557, 152] width 31 height 31
click at [222, 234] on img at bounding box center [226, 236] width 31 height 31
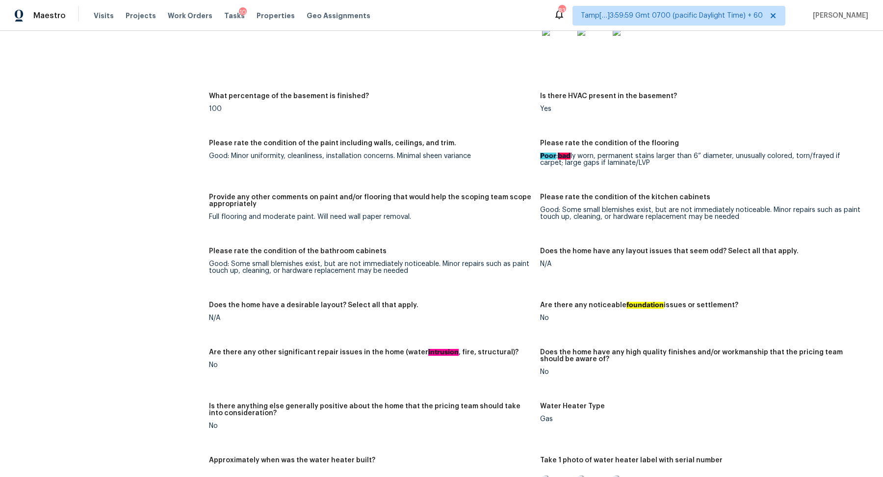
scroll to position [1391, 0]
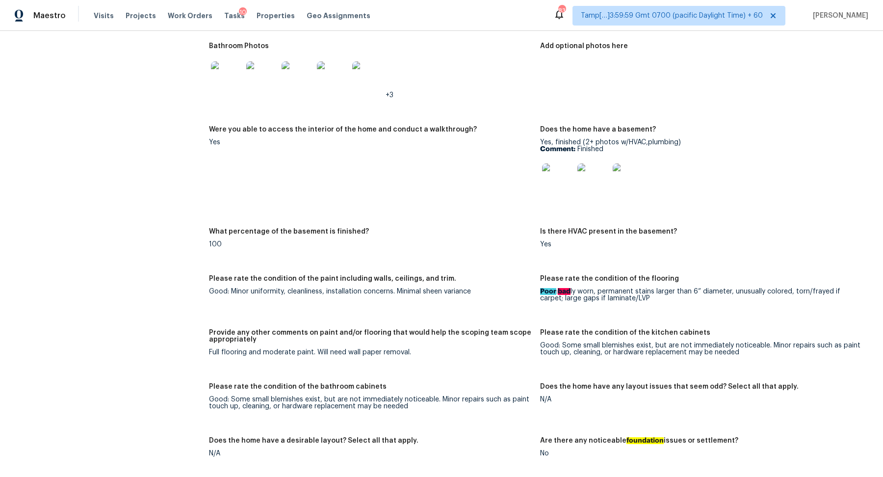
click at [555, 188] on img at bounding box center [557, 178] width 31 height 31
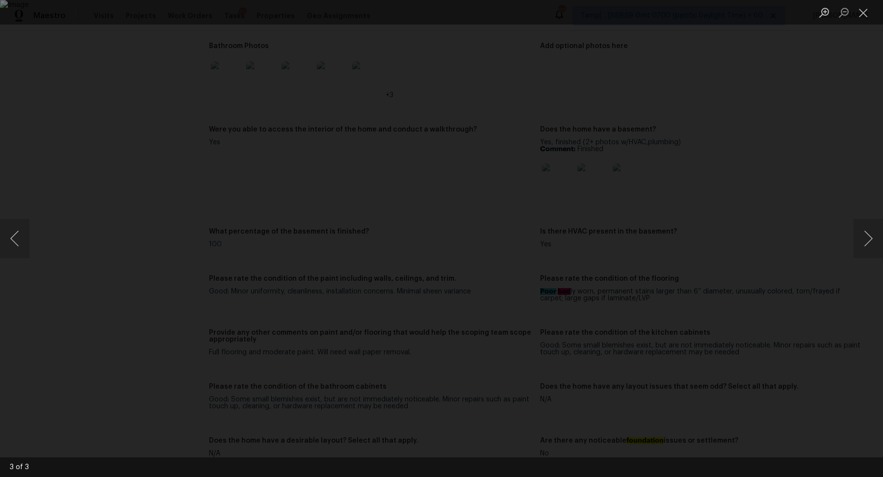
click at [748, 157] on div "Lightbox" at bounding box center [441, 238] width 883 height 477
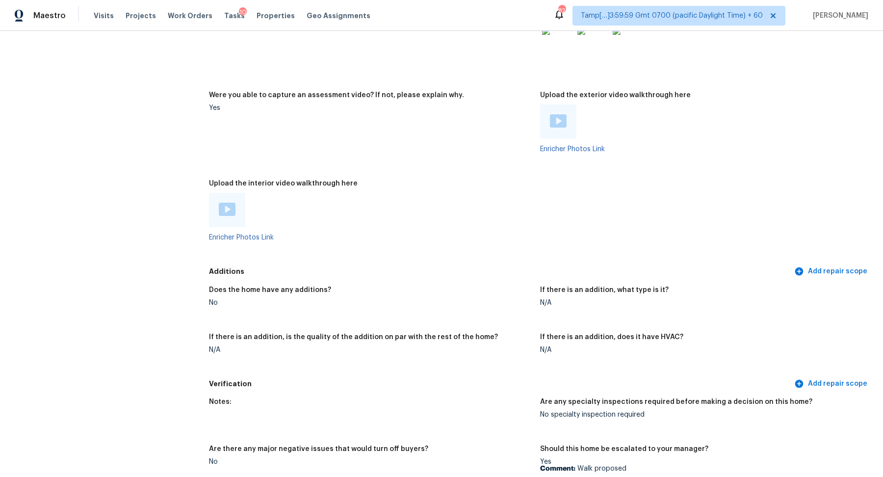
scroll to position [2013, 0]
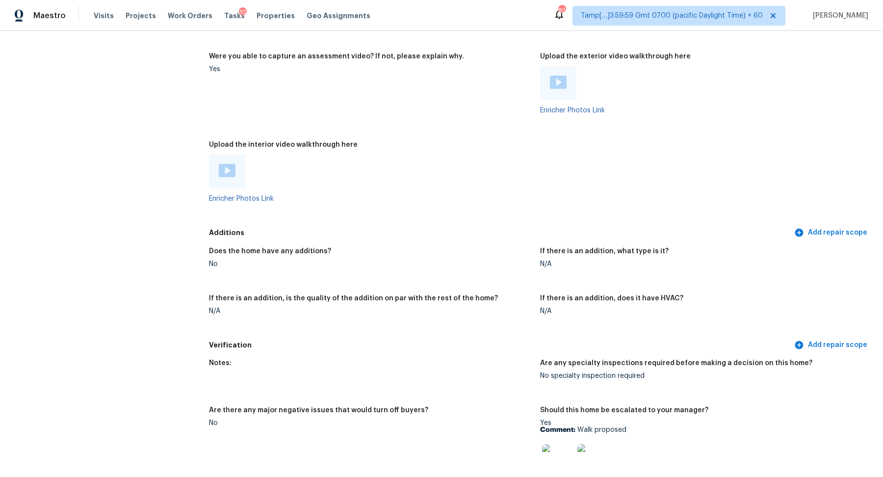
click at [220, 178] on div at bounding box center [227, 171] width 17 height 15
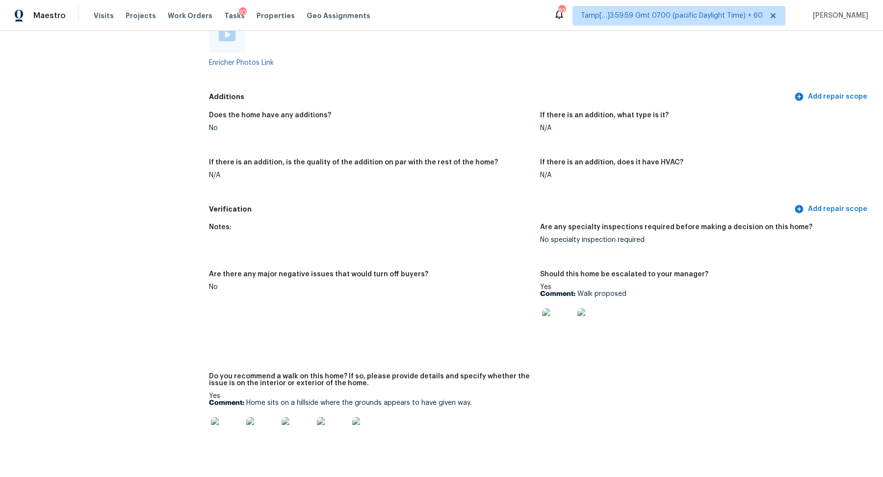
scroll to position [2282, 0]
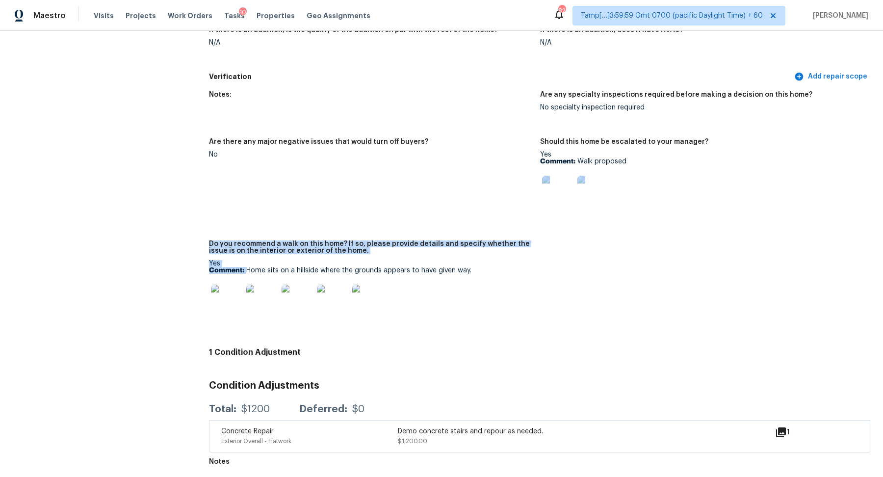
drag, startPoint x: 247, startPoint y: 271, endPoint x: 573, endPoint y: 262, distance: 326.6
click at [574, 262] on div "Notes: Are any specialty inspections required before making a decision on this …" at bounding box center [540, 214] width 662 height 258
click at [507, 284] on div at bounding box center [370, 299] width 323 height 43
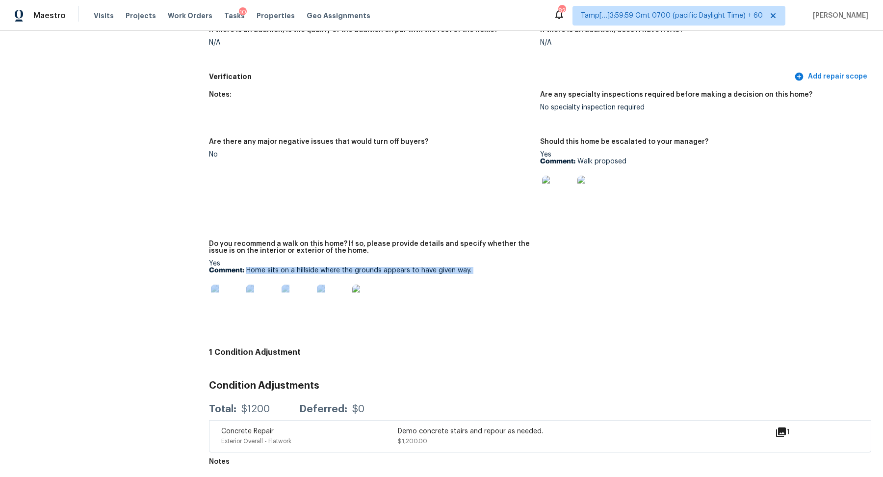
drag, startPoint x: 246, startPoint y: 271, endPoint x: 578, endPoint y: 276, distance: 331.5
click at [578, 276] on div "Notes: Are any specialty inspections required before making a decision on this …" at bounding box center [540, 214] width 662 height 258
click at [497, 287] on div at bounding box center [370, 299] width 323 height 43
drag, startPoint x: 247, startPoint y: 270, endPoint x: 498, endPoint y: 270, distance: 251.0
click at [498, 270] on p "Comment: Home sits on a hillside where the grounds appears to have given way." at bounding box center [370, 270] width 323 height 7
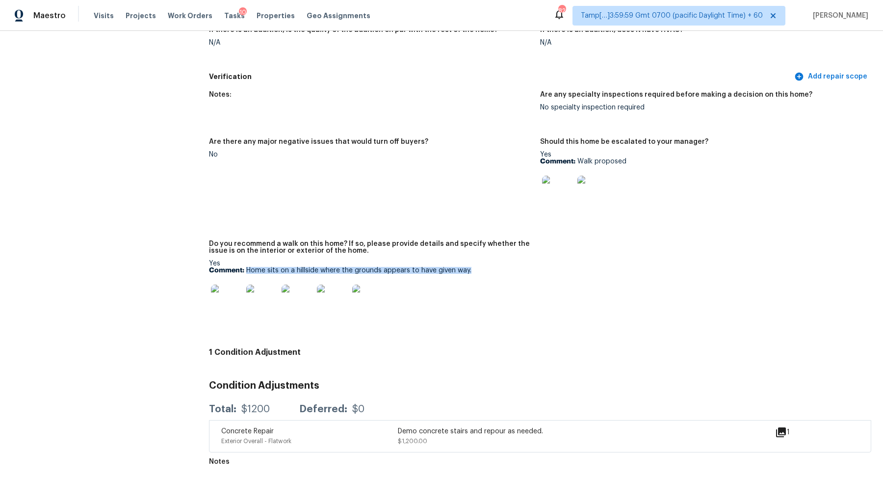
copy p "Home sits on a hillside where the grounds appears to have given way."
click at [242, 302] on div at bounding box center [226, 299] width 35 height 43
click at [241, 297] on img at bounding box center [226, 299] width 31 height 31
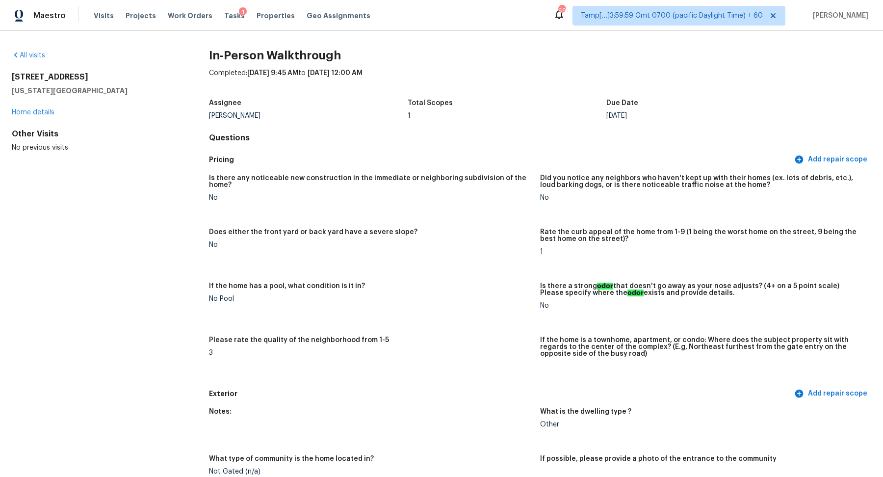
scroll to position [2393, 0]
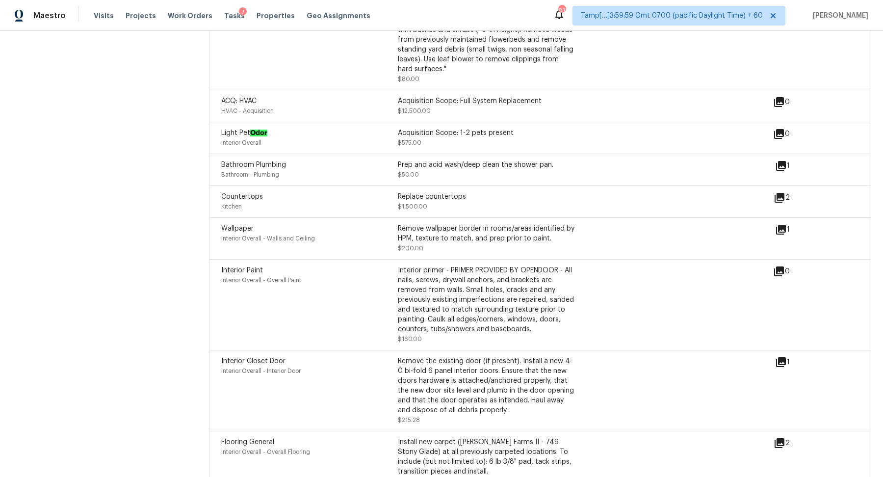
scroll to position [1314, 0]
